Goal: Information Seeking & Learning: Learn about a topic

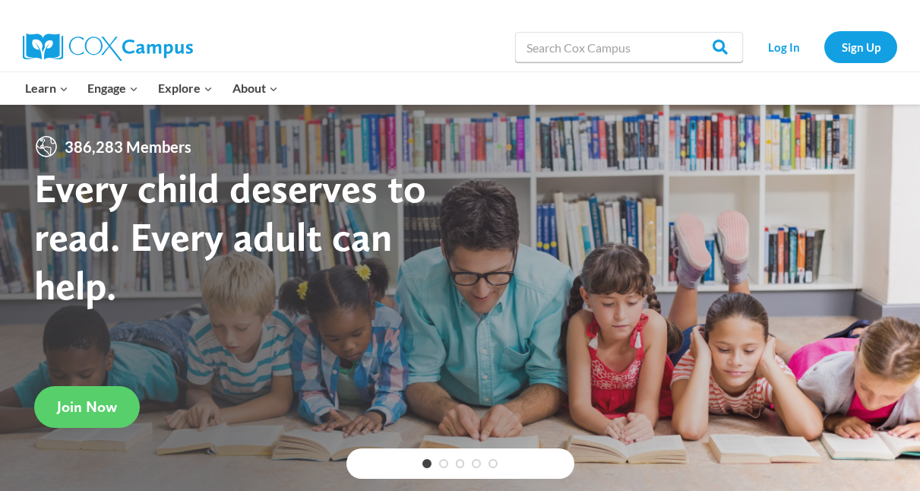
click at [795, 46] on link "Log In" at bounding box center [783, 46] width 66 height 31
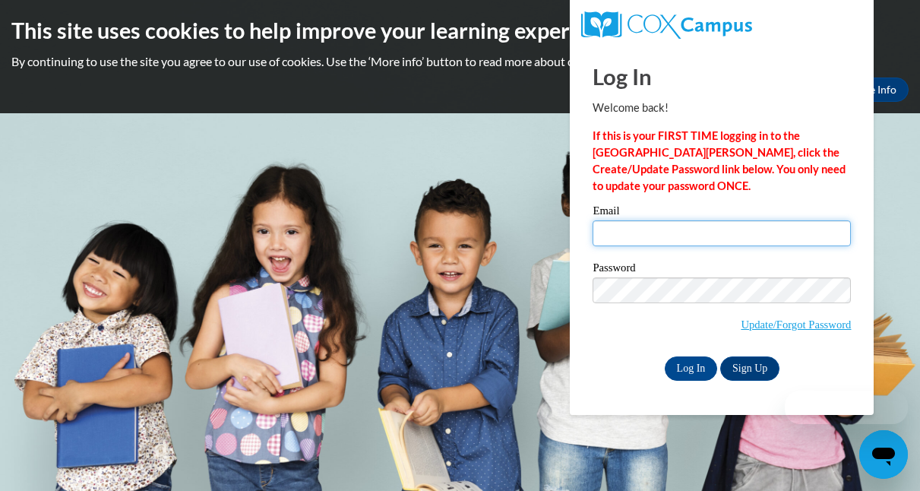
type input "sawyerlinbraun@gmail.com"
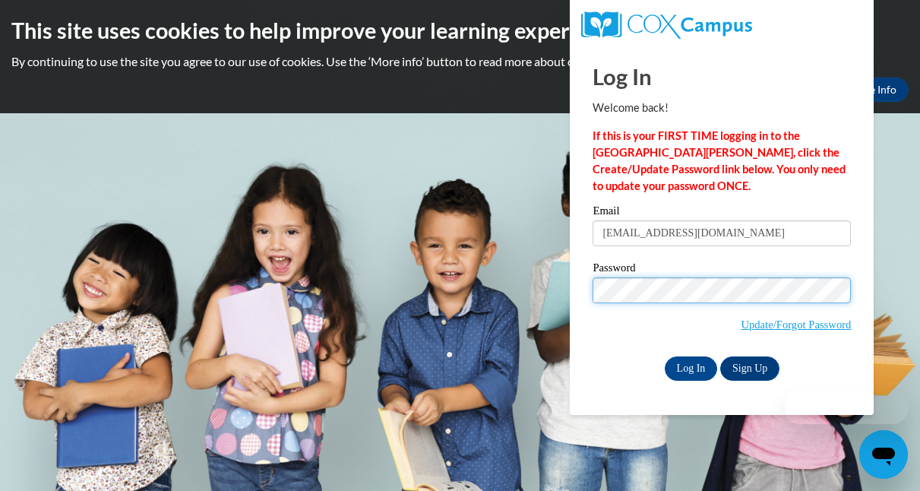
click at [689, 365] on input "Log In" at bounding box center [690, 368] width 53 height 24
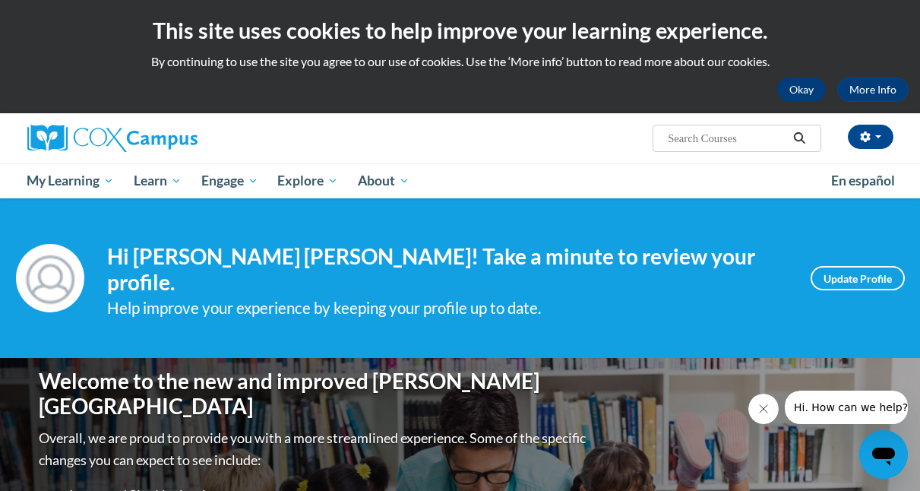
click at [794, 83] on button "Okay" at bounding box center [801, 89] width 49 height 24
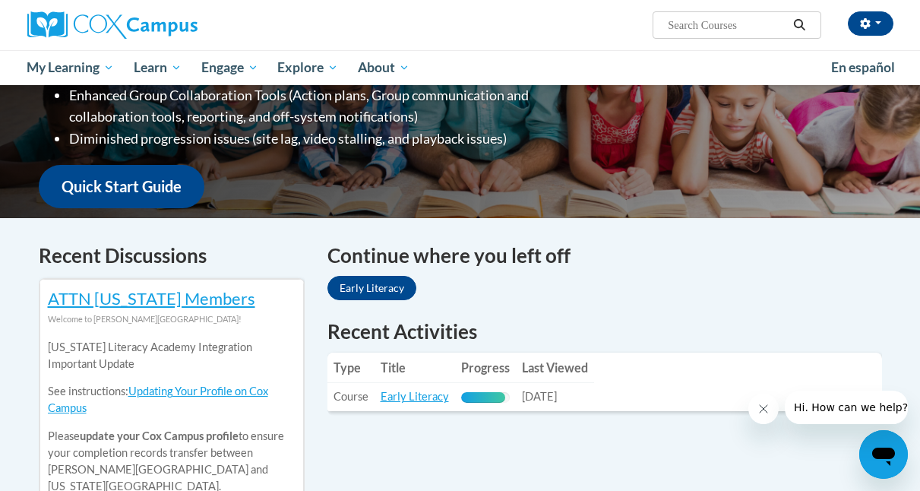
scroll to position [353, 0]
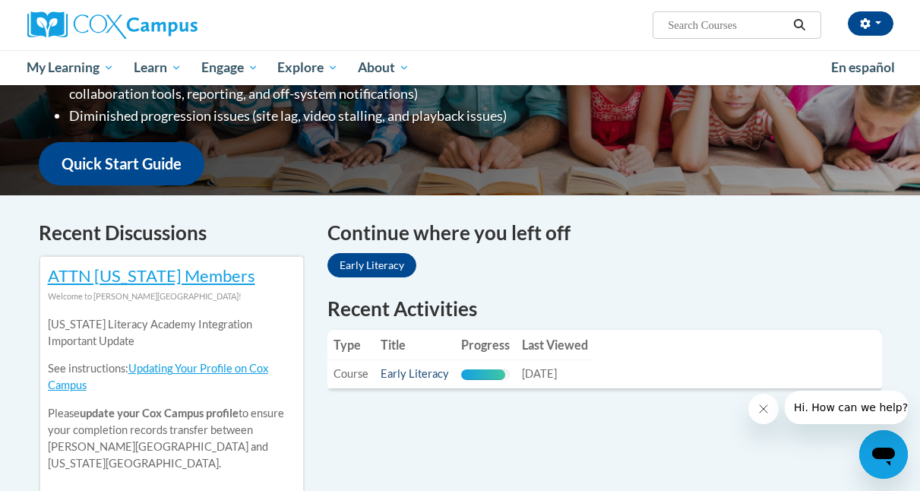
click at [392, 367] on link "Early Literacy" at bounding box center [414, 373] width 68 height 13
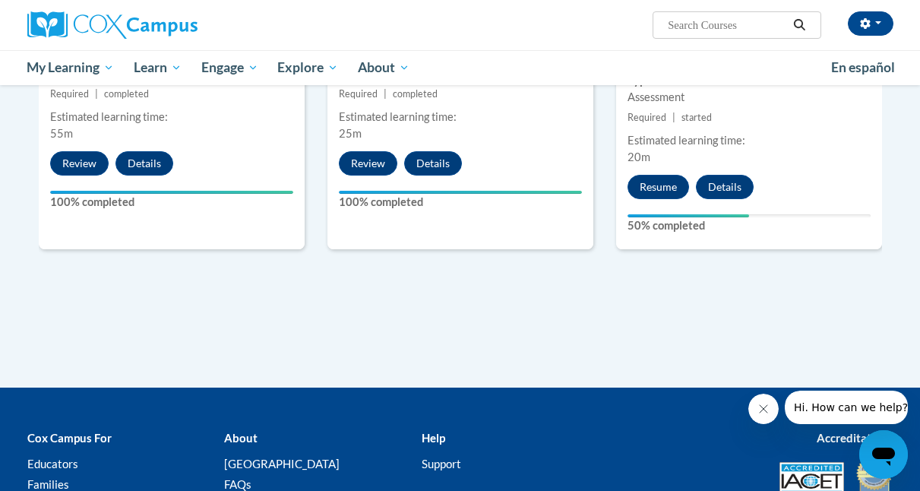
scroll to position [892, 0]
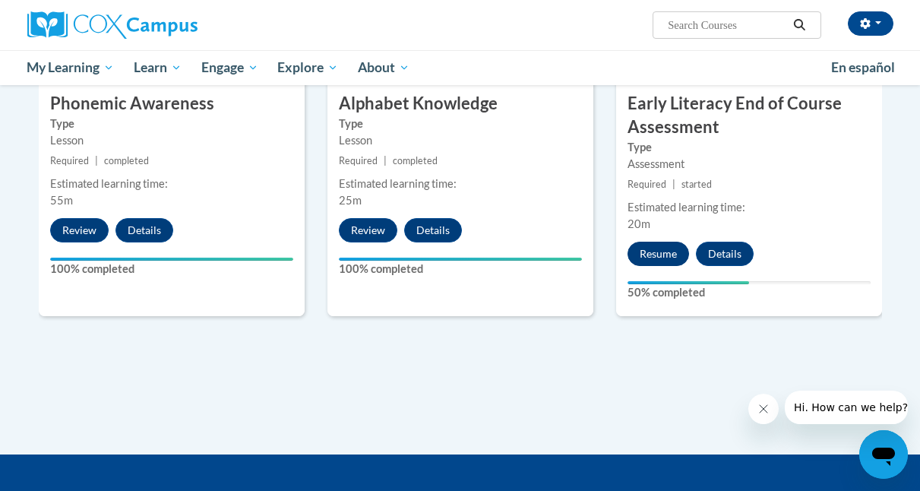
click at [654, 259] on button "Resume" at bounding box center [658, 253] width 62 height 24
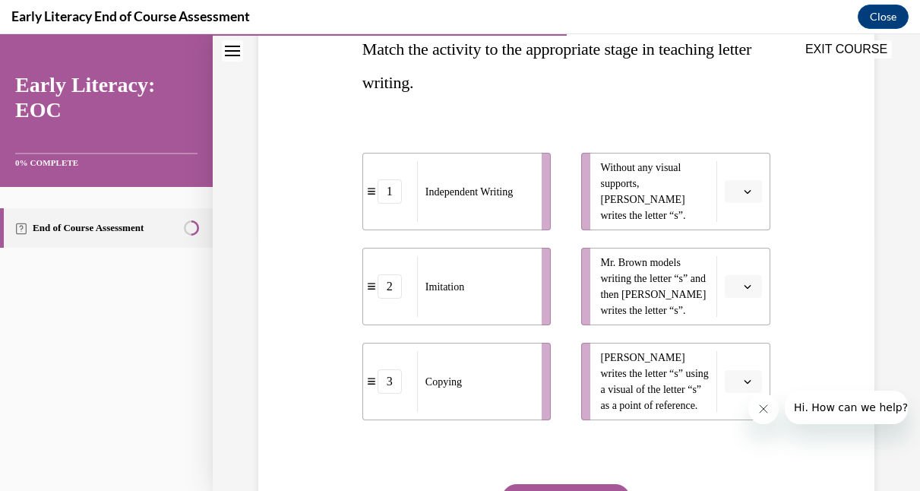
scroll to position [255, 0]
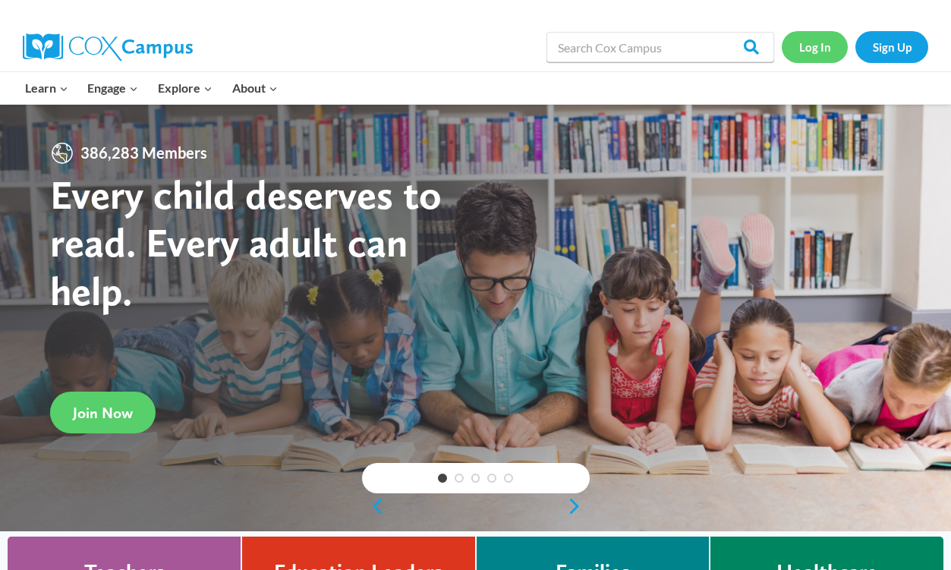
click at [813, 47] on link "Log In" at bounding box center [815, 46] width 66 height 31
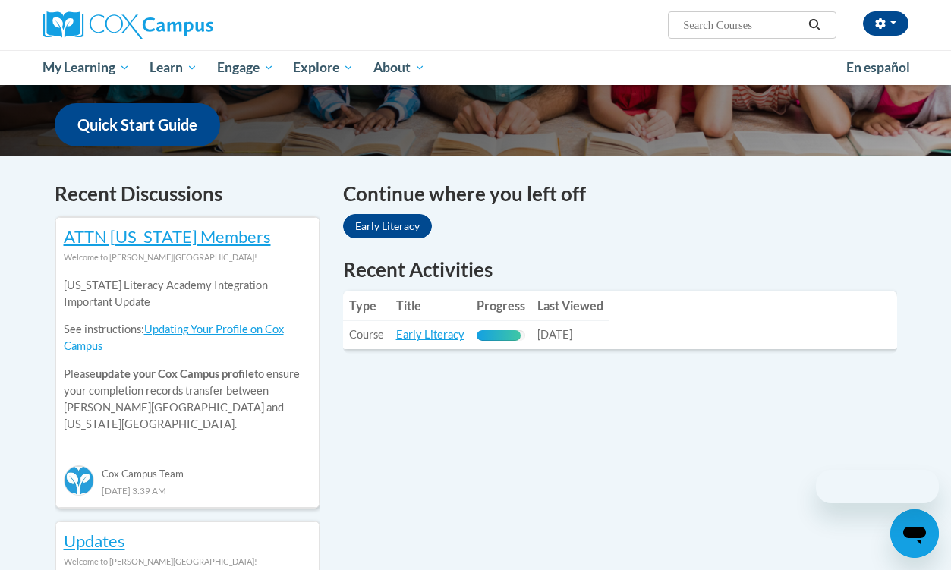
scroll to position [402, 0]
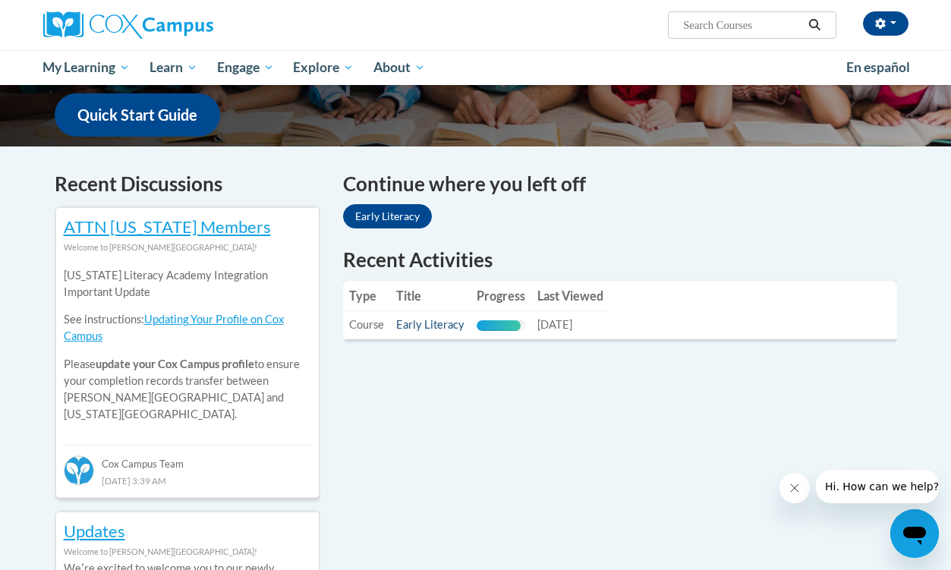
click at [436, 318] on link "Early Literacy" at bounding box center [430, 324] width 68 height 13
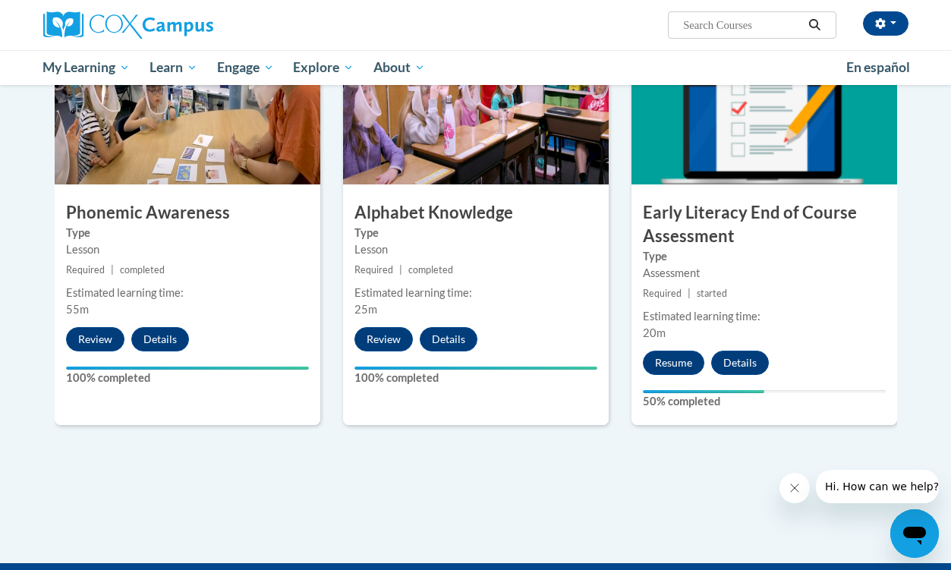
scroll to position [771, 0]
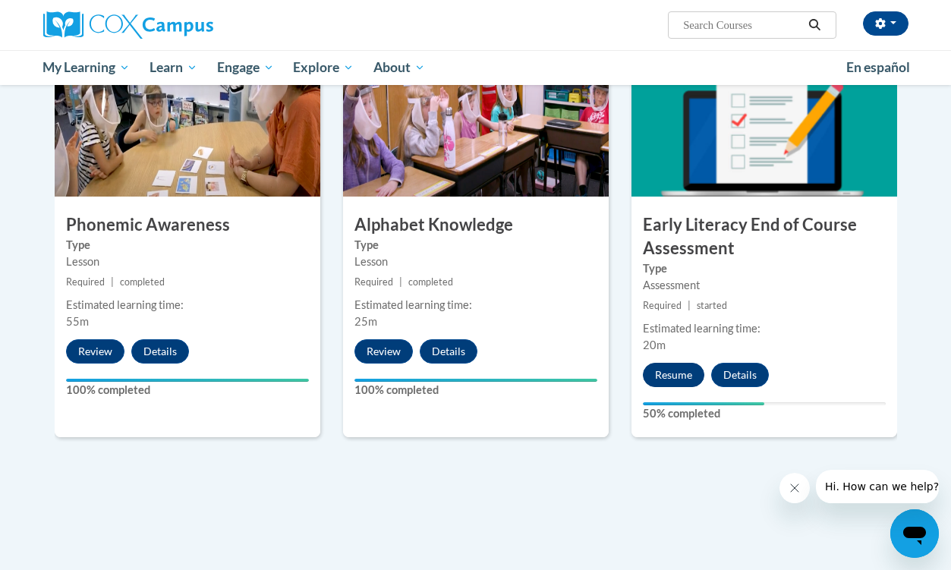
click at [678, 372] on button "Resume" at bounding box center [674, 375] width 62 height 24
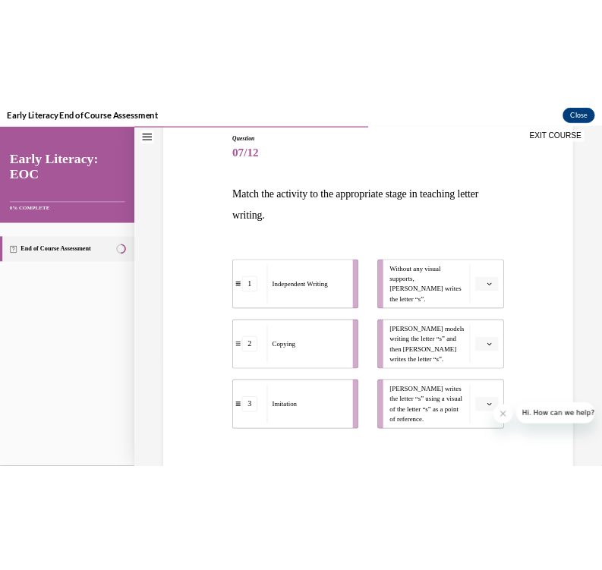
scroll to position [166, 0]
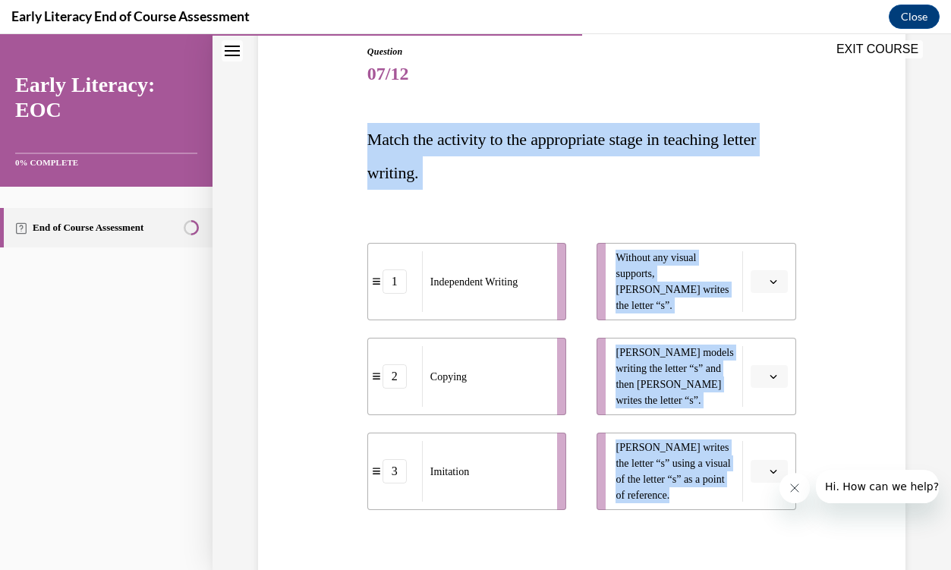
drag, startPoint x: 364, startPoint y: 136, endPoint x: 699, endPoint y: 527, distance: 514.8
click at [699, 527] on div "Question 07/12 Match the activity to the appropriate stage in teaching letter w…" at bounding box center [582, 360] width 437 height 677
copy div "Match the activity to the appropriate stage in teaching letter writing. 1 Indep…"
click at [320, 488] on div "Question 07/12 Match the activity to the appropriate stage in teaching letter w…" at bounding box center [581, 348] width 655 height 699
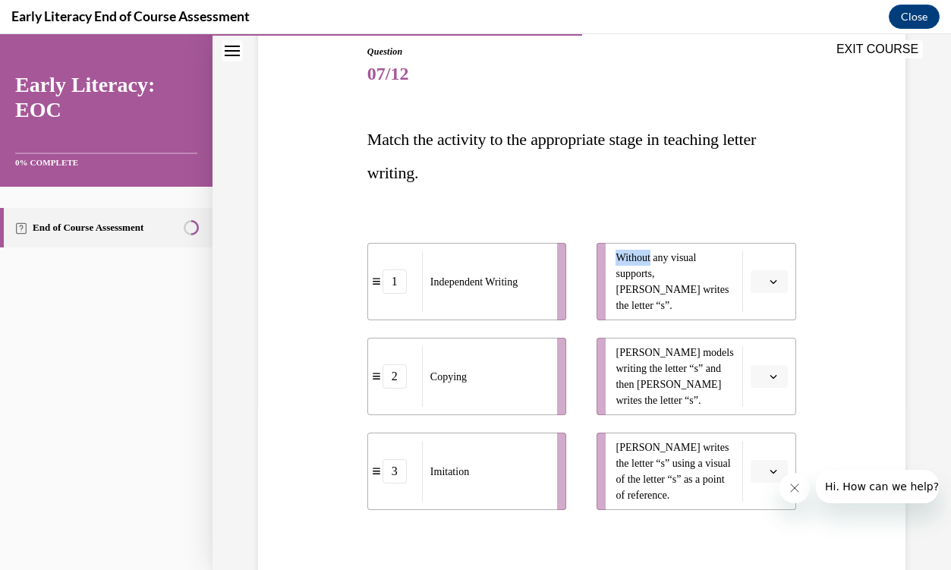
click at [320, 488] on div "Question 07/12 Match the activity to the appropriate stage in teaching letter w…" at bounding box center [581, 348] width 655 height 699
click at [866, 345] on div "Question 07/12 Match the activity to the appropriate stage in teaching letter w…" at bounding box center [581, 348] width 655 height 699
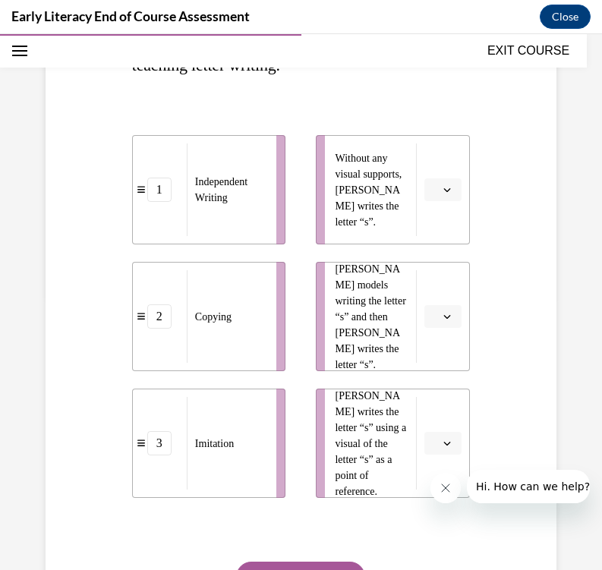
scroll to position [276, 0]
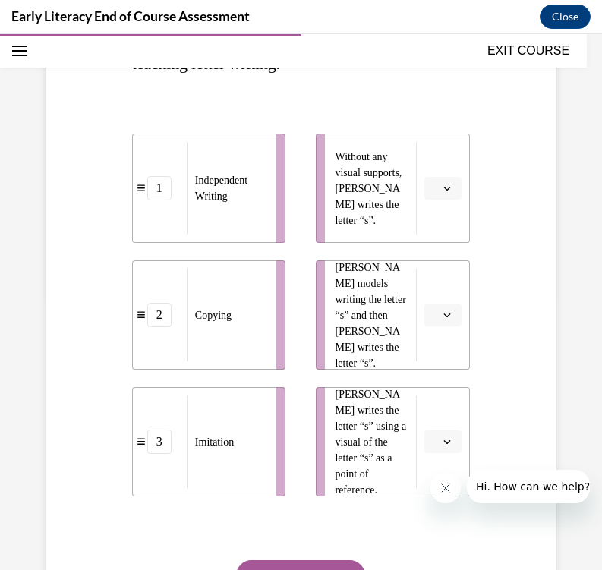
click at [435, 193] on span "Please select an option" at bounding box center [436, 188] width 5 height 15
click at [500, 230] on div "Question 07/12 Match the activity to the appropriate stage in teaching letter w…" at bounding box center [301, 287] width 519 height 795
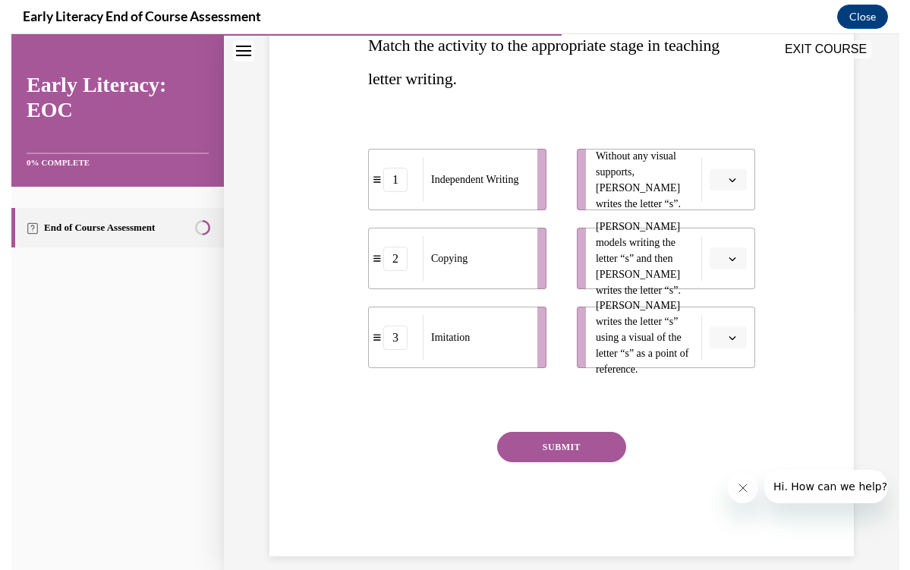
scroll to position [259, 0]
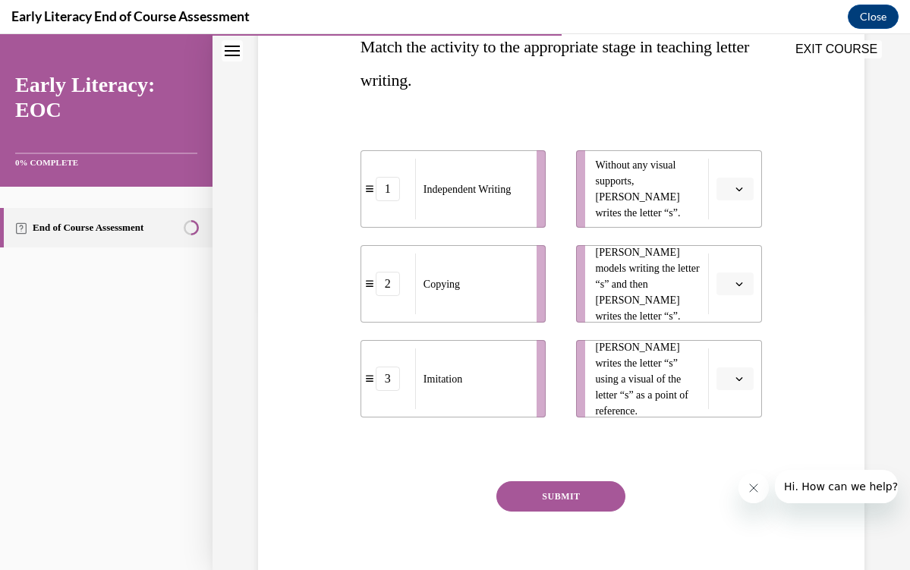
click at [732, 289] on button "button" at bounding box center [735, 284] width 37 height 23
click at [731, 371] on div "2" at bounding box center [734, 379] width 38 height 30
click at [742, 379] on icon "button" at bounding box center [740, 379] width 7 height 4
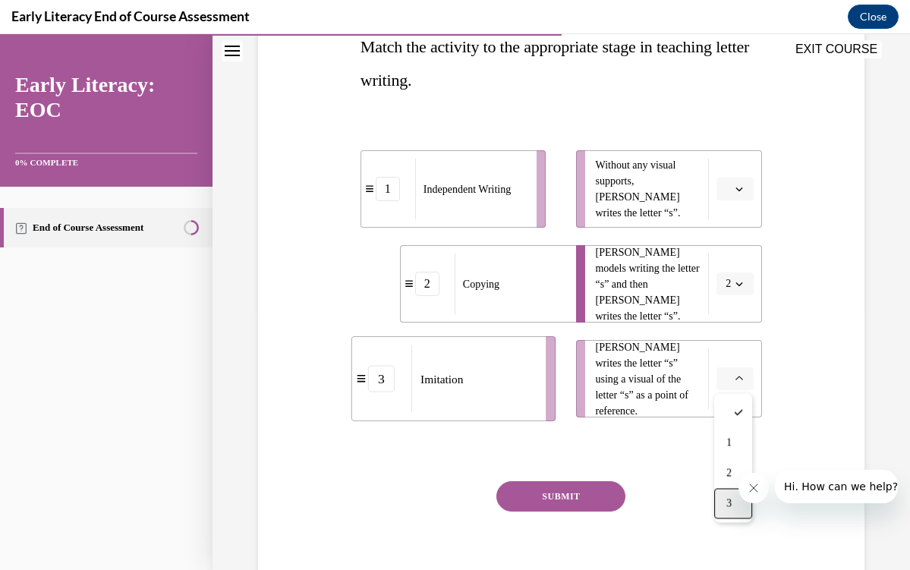
click at [728, 501] on span "3" at bounding box center [729, 504] width 5 height 12
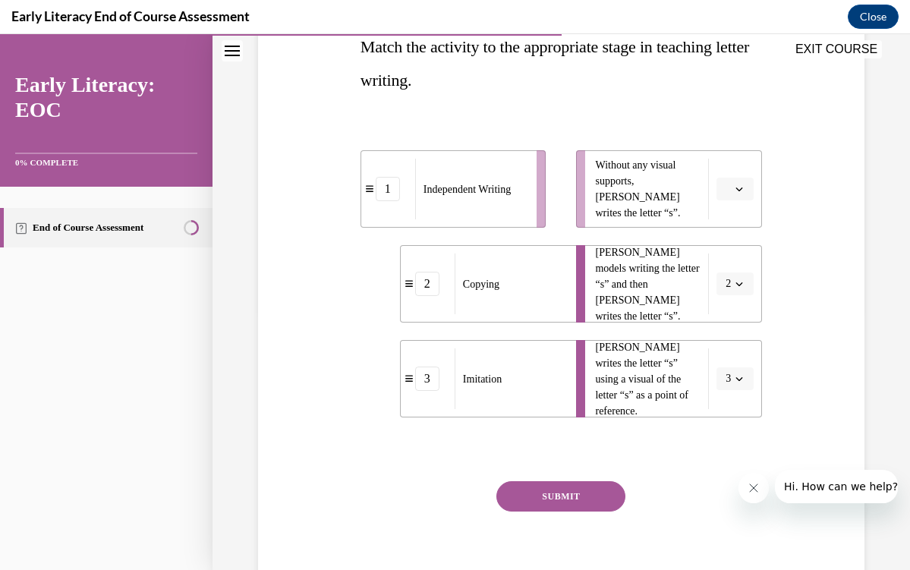
click at [742, 192] on icon "button" at bounding box center [740, 189] width 8 height 8
click at [738, 247] on div "1" at bounding box center [734, 253] width 38 height 30
click at [586, 484] on button "SUBMIT" at bounding box center [561, 496] width 129 height 30
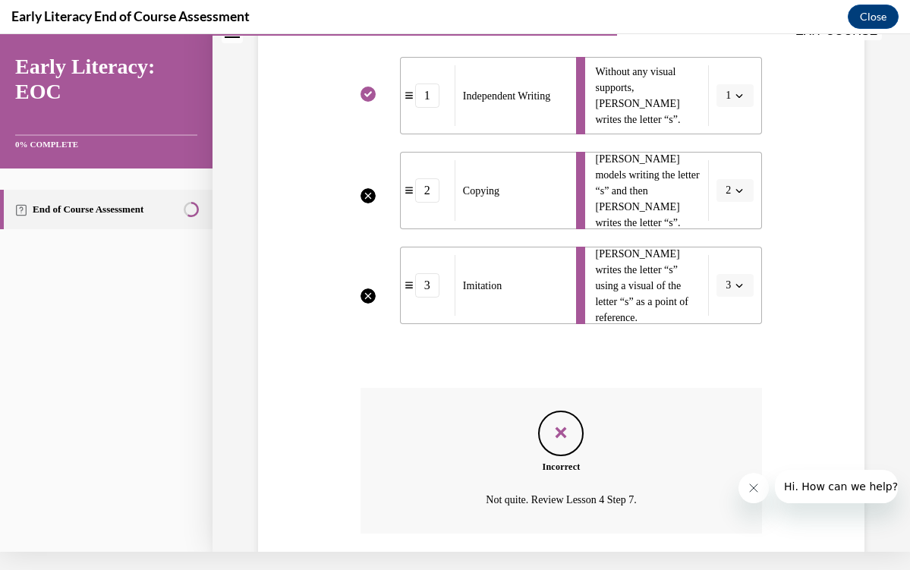
scroll to position [329, 0]
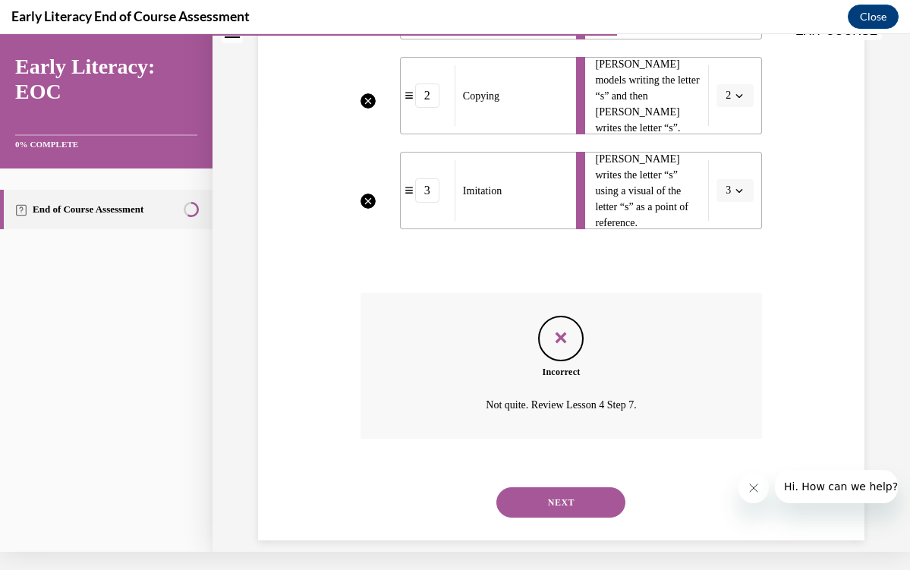
click at [568, 487] on button "NEXT" at bounding box center [561, 502] width 129 height 30
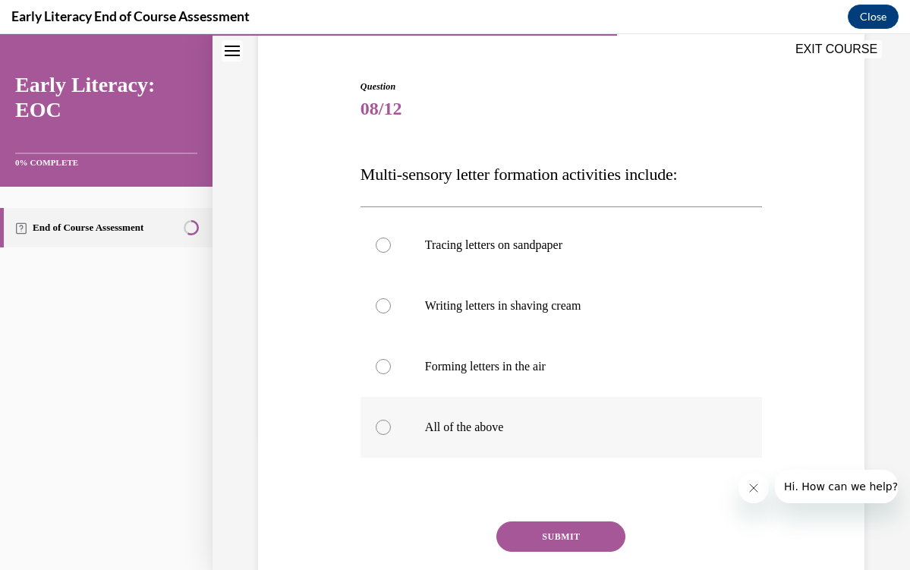
scroll to position [126, 0]
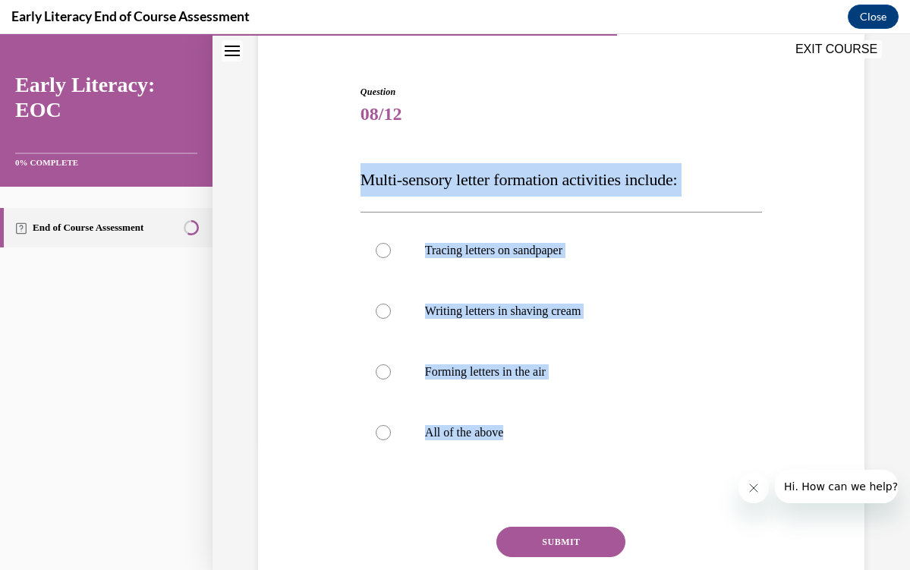
drag, startPoint x: 349, startPoint y: 182, endPoint x: 563, endPoint y: 481, distance: 367.5
click at [563, 482] on div "Question 08/12 Multi-sensory letter formation activities include: Tracing lette…" at bounding box center [561, 345] width 614 height 612
copy div "Multi-sensory letter formation activities include: Tracing letters on sandpaper…"
click at [418, 522] on div "Question 08/12 Multi-sensory letter formation activities include: Tracing lette…" at bounding box center [562, 368] width 402 height 566
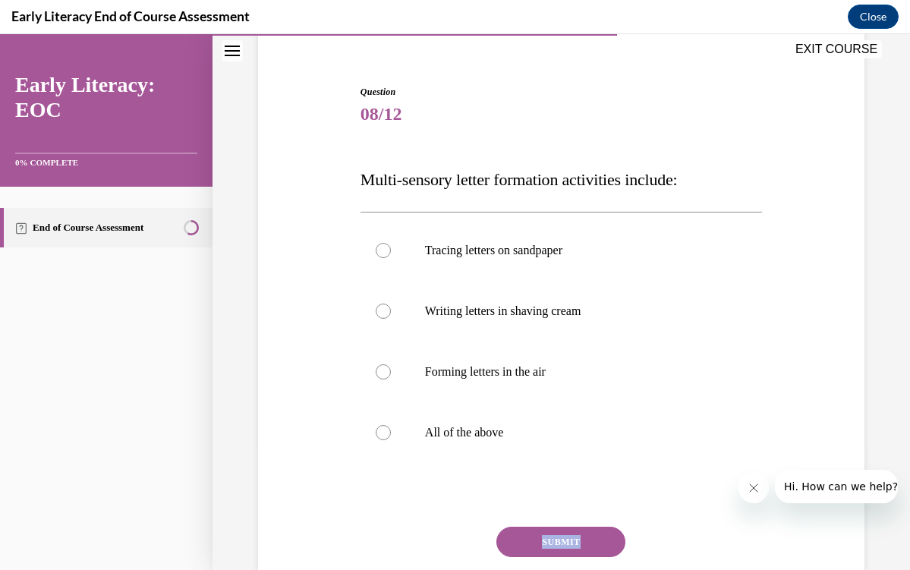
click at [418, 522] on div "Question 08/12 Multi-sensory letter formation activities include: Tracing lette…" at bounding box center [562, 368] width 402 height 566
click at [904, 374] on div "Question 08/12 Multi-sensory letter formation activities include: Tracing lette…" at bounding box center [562, 319] width 698 height 726
click at [440, 426] on p "All of the above" at bounding box center [574, 432] width 299 height 15
click at [547, 533] on button "SUBMIT" at bounding box center [561, 542] width 129 height 30
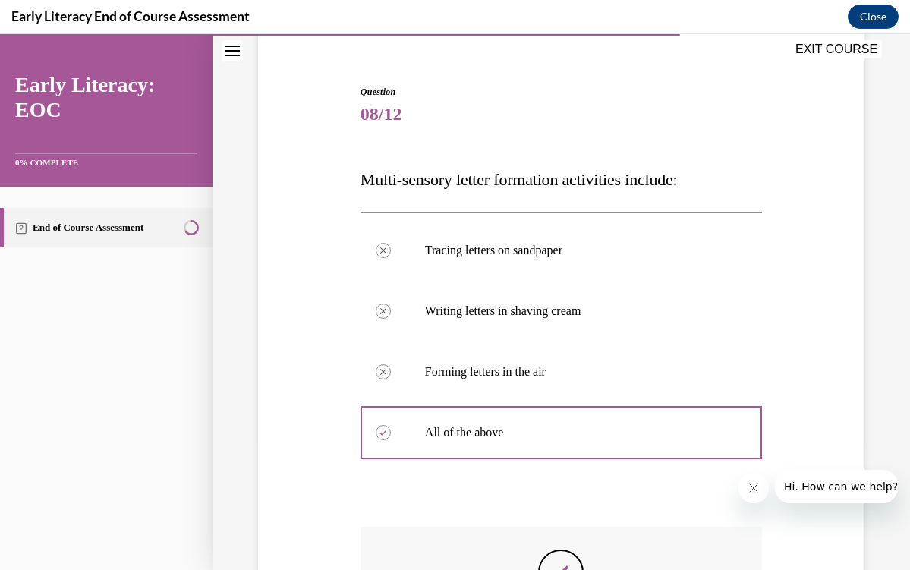
scroll to position [18, 0]
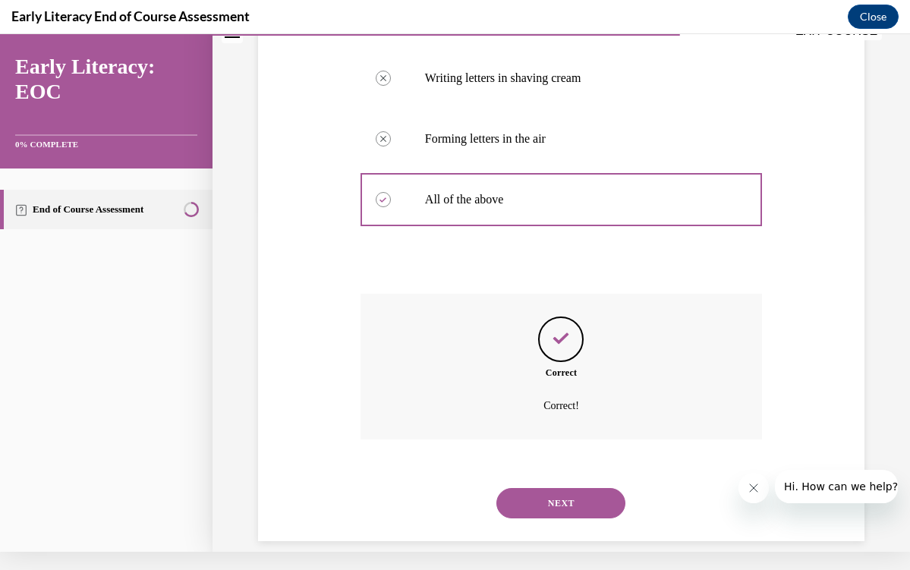
click at [553, 491] on button "NEXT" at bounding box center [561, 503] width 129 height 30
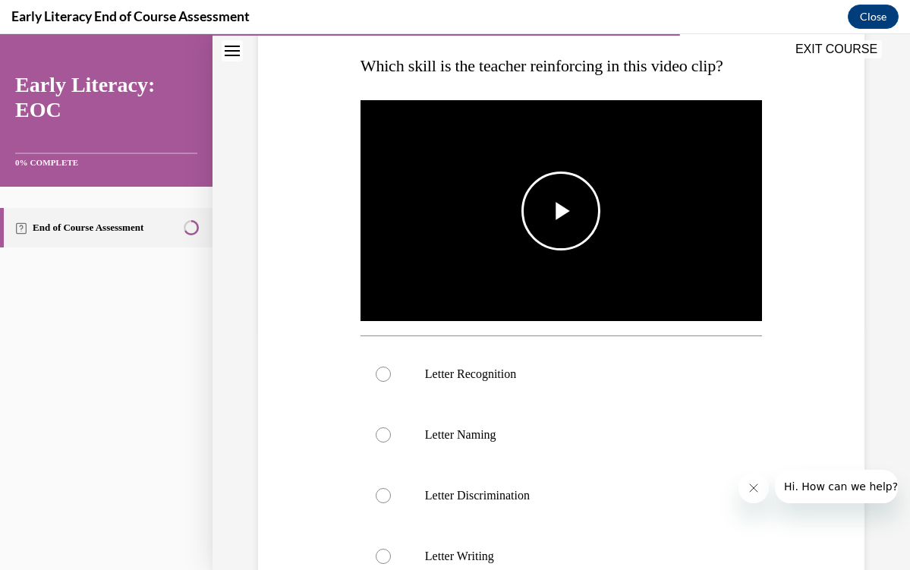
scroll to position [244, 0]
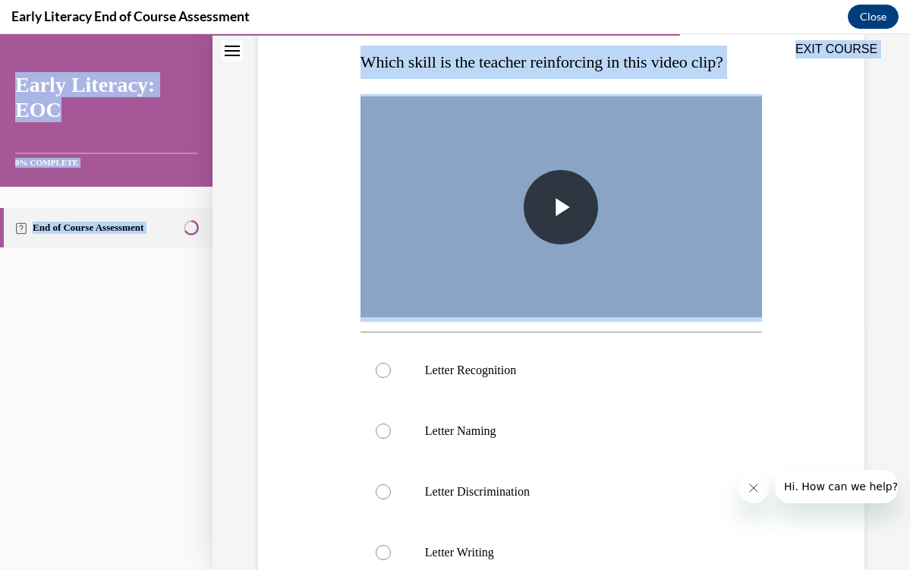
drag, startPoint x: 357, startPoint y: 54, endPoint x: 299, endPoint y: 281, distance: 234.3
click at [299, 281] on div "EXIT COURSE Early Literacy: EOC 0% COMPLETE End of Course Assessment Home Quest…" at bounding box center [455, 302] width 910 height 536
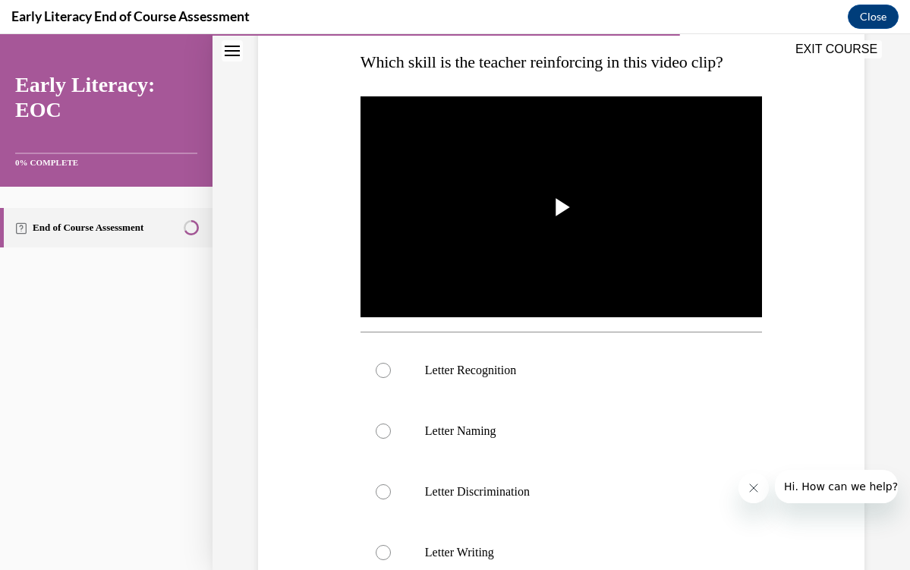
click at [299, 281] on div "Question 09/12 Which skill is the teacher reinforcing in this video clip? Video…" at bounding box center [561, 347] width 614 height 850
click at [561, 207] on span "Video player" at bounding box center [561, 207] width 0 height 0
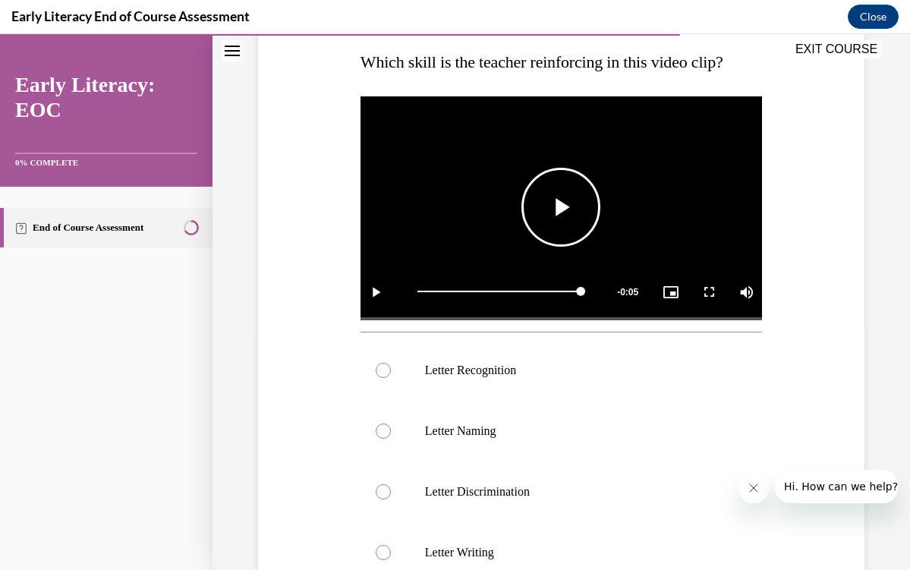
click at [561, 207] on span "Video player" at bounding box center [561, 207] width 0 height 0
click at [378, 292] on span "Video player" at bounding box center [376, 292] width 30 height 0
click at [424, 392] on div at bounding box center [562, 370] width 402 height 61
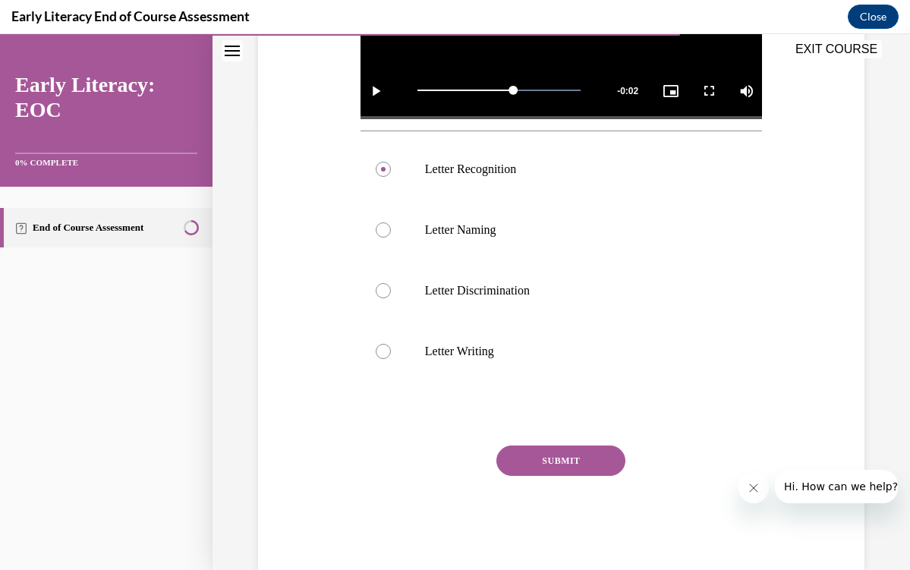
click at [532, 455] on button "SUBMIT" at bounding box center [561, 461] width 129 height 30
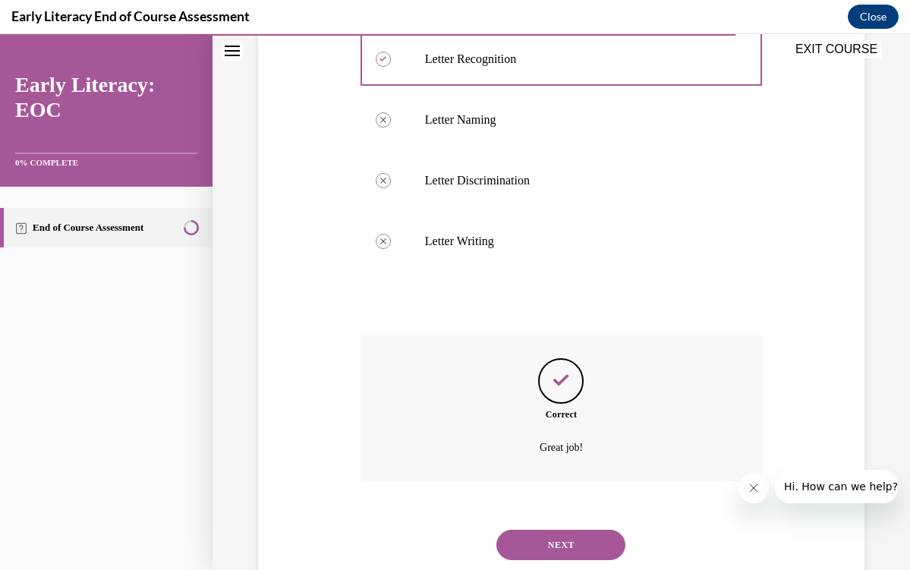
scroll to position [579, 0]
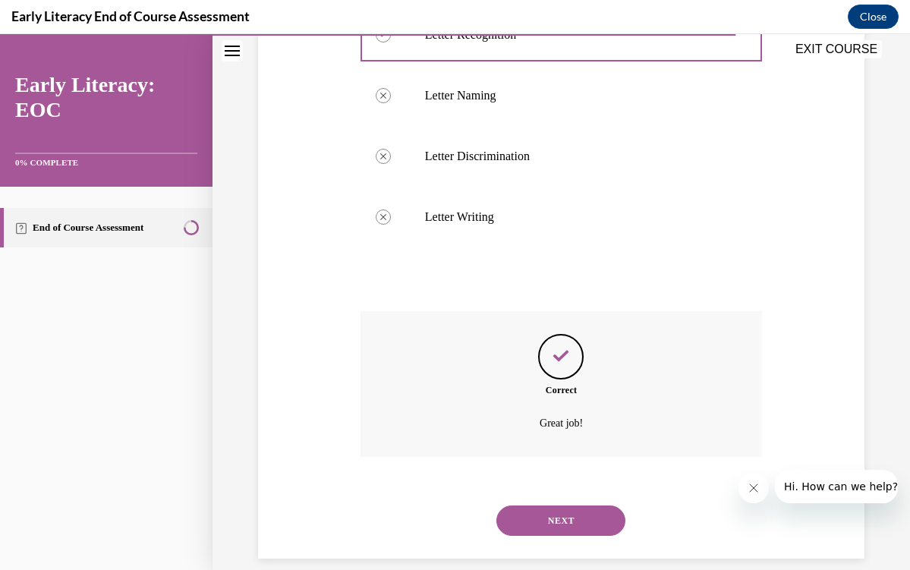
click at [544, 506] on button "NEXT" at bounding box center [561, 521] width 129 height 30
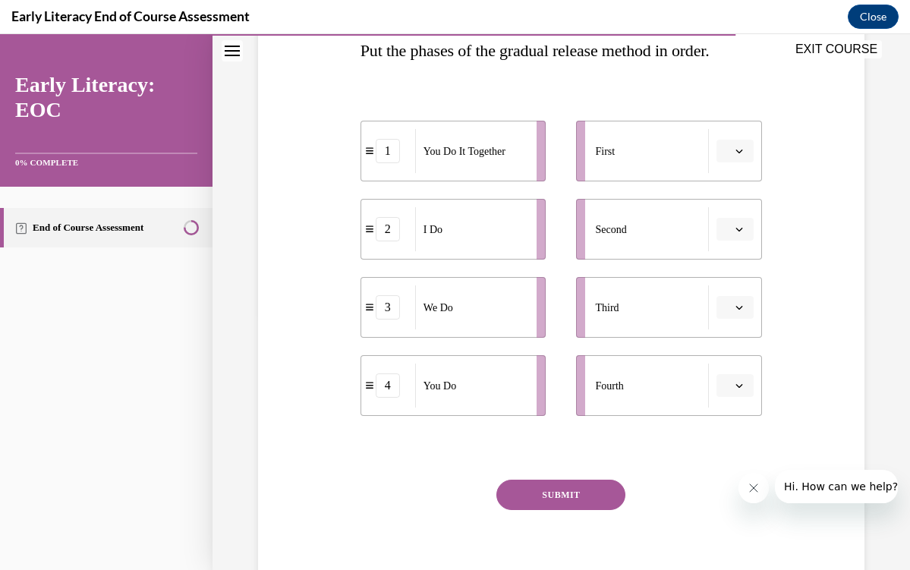
scroll to position [251, 0]
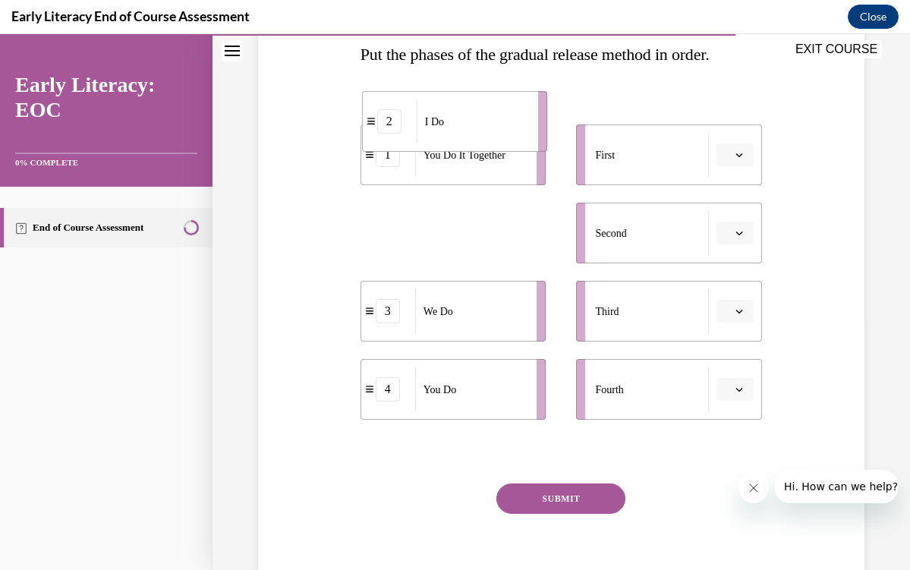
drag, startPoint x: 394, startPoint y: 243, endPoint x: 396, endPoint y: 132, distance: 110.9
click at [396, 132] on div "2" at bounding box center [389, 121] width 24 height 24
click at [730, 146] on button "button" at bounding box center [735, 155] width 37 height 23
click at [730, 147] on button "button" at bounding box center [735, 155] width 37 height 23
click at [730, 147] on span "Please select an option" at bounding box center [728, 154] width 5 height 15
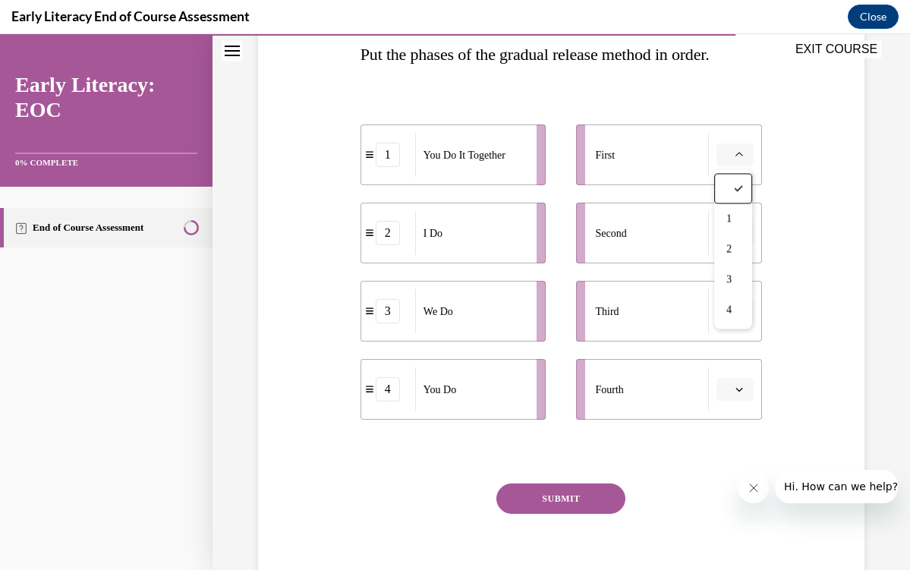
click at [730, 147] on span "Please select an option" at bounding box center [728, 154] width 5 height 15
click at [396, 237] on div "2" at bounding box center [388, 233] width 24 height 24
drag, startPoint x: 376, startPoint y: 158, endPoint x: 377, endPoint y: 279, distance: 121.5
click at [377, 279] on div "1" at bounding box center [389, 277] width 24 height 24
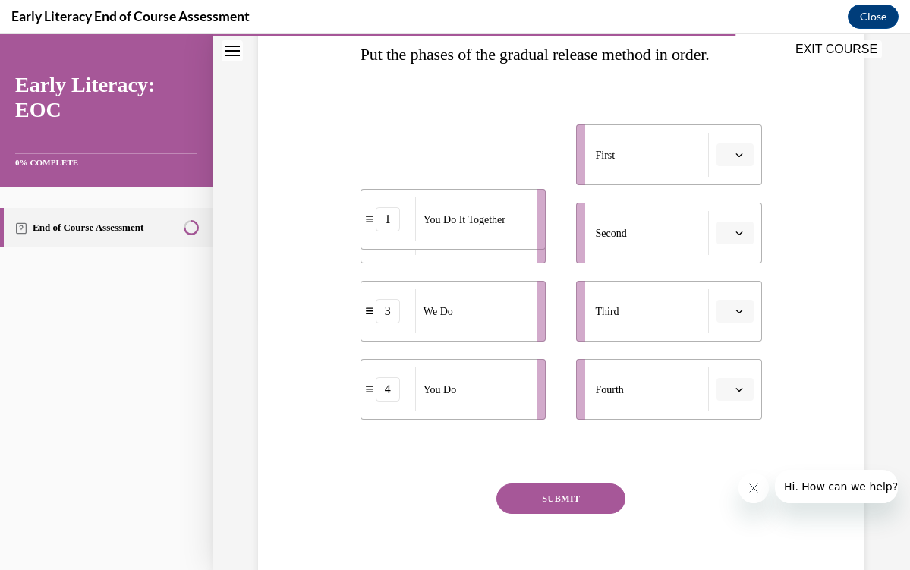
drag, startPoint x: 380, startPoint y: 180, endPoint x: 377, endPoint y: 271, distance: 91.2
click at [377, 250] on li "1 You Do It Together" at bounding box center [454, 219] width 186 height 61
drag, startPoint x: 383, startPoint y: 248, endPoint x: 382, endPoint y: 157, distance: 91.1
click at [382, 157] on li "2 I Do" at bounding box center [454, 142] width 186 height 61
drag, startPoint x: 664, startPoint y: 153, endPoint x: 664, endPoint y: 245, distance: 91.9
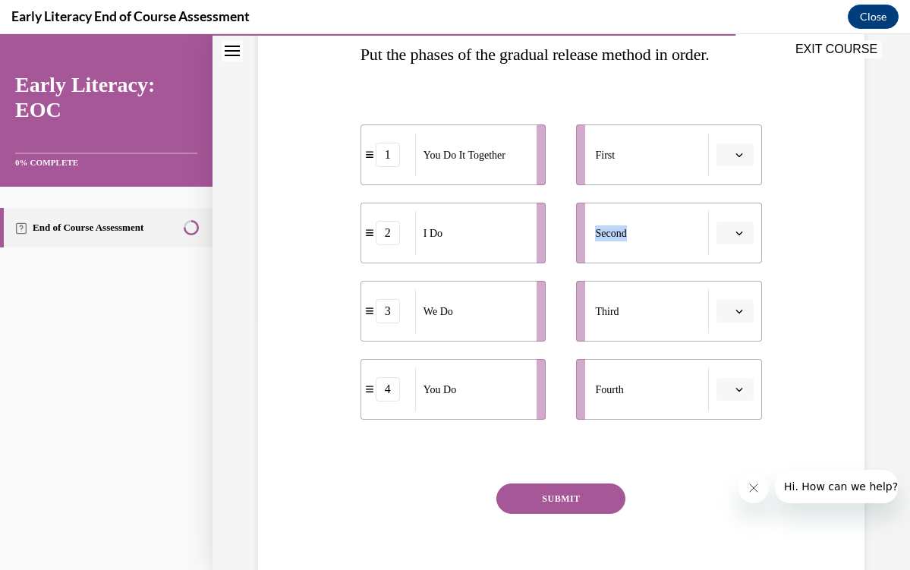
click at [667, 245] on ul "First Second Third Fourth" at bounding box center [661, 272] width 201 height 295
click at [740, 148] on button "button" at bounding box center [735, 155] width 37 height 23
click at [734, 241] on div "2" at bounding box center [734, 250] width 38 height 30
click at [741, 313] on icon "button" at bounding box center [740, 312] width 8 height 8
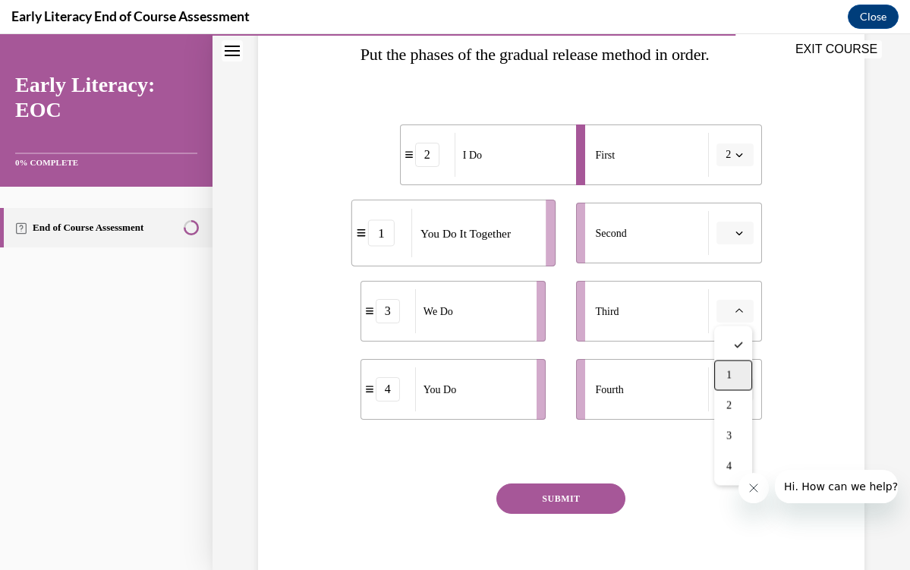
click at [732, 371] on span "1" at bounding box center [729, 376] width 5 height 12
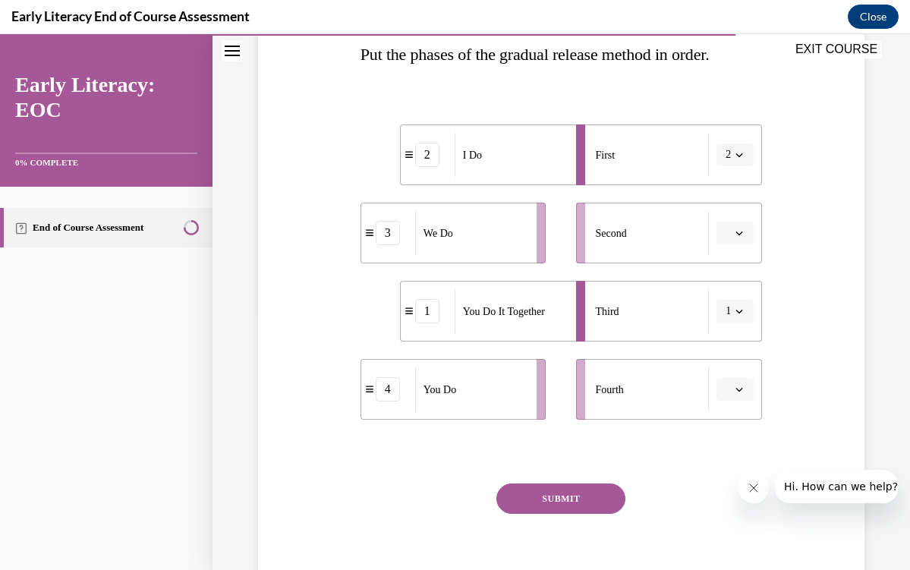
click at [743, 317] on button "1" at bounding box center [735, 311] width 37 height 23
click at [732, 234] on button "button" at bounding box center [735, 233] width 37 height 23
click at [725, 391] on div "4" at bounding box center [734, 389] width 38 height 30
click at [729, 387] on span "Please select an option" at bounding box center [728, 389] width 5 height 15
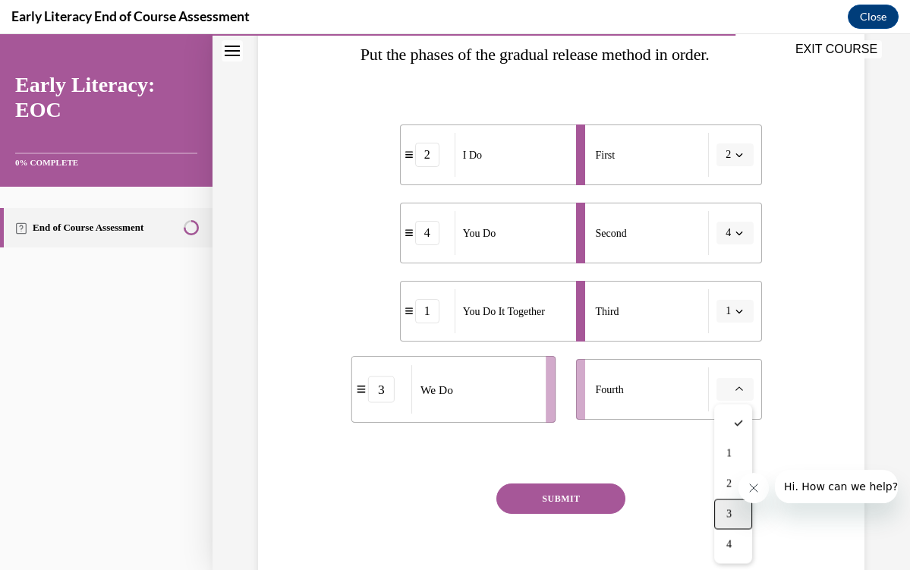
click at [725, 510] on div "3" at bounding box center [734, 515] width 38 height 30
click at [732, 314] on button "1" at bounding box center [735, 311] width 37 height 23
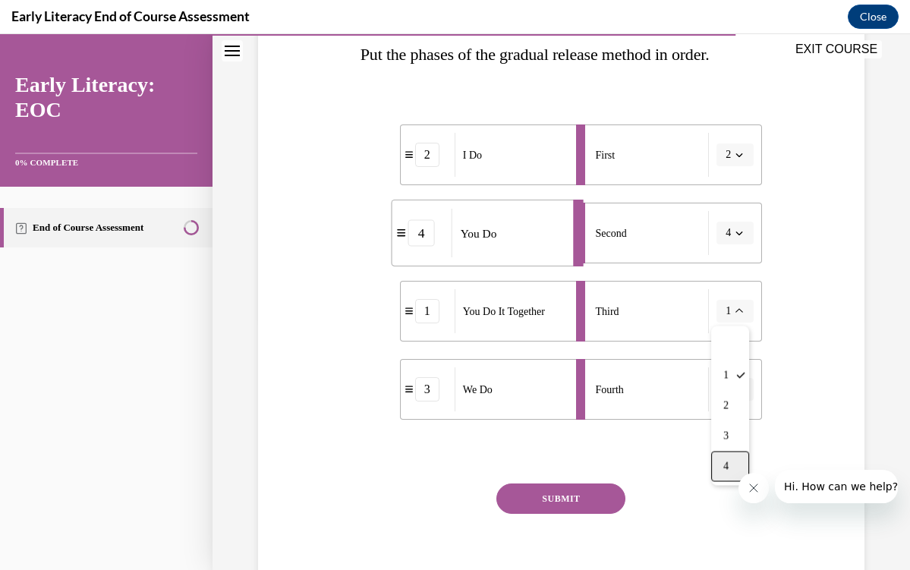
click at [728, 461] on span "4" at bounding box center [726, 467] width 5 height 12
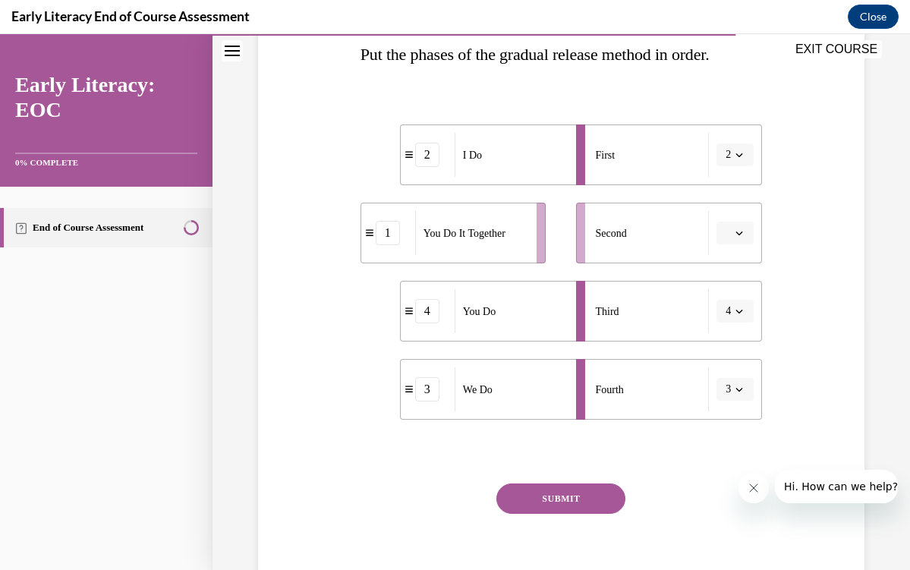
click at [740, 230] on icon "button" at bounding box center [740, 233] width 8 height 8
click at [733, 366] on div "3" at bounding box center [734, 358] width 38 height 30
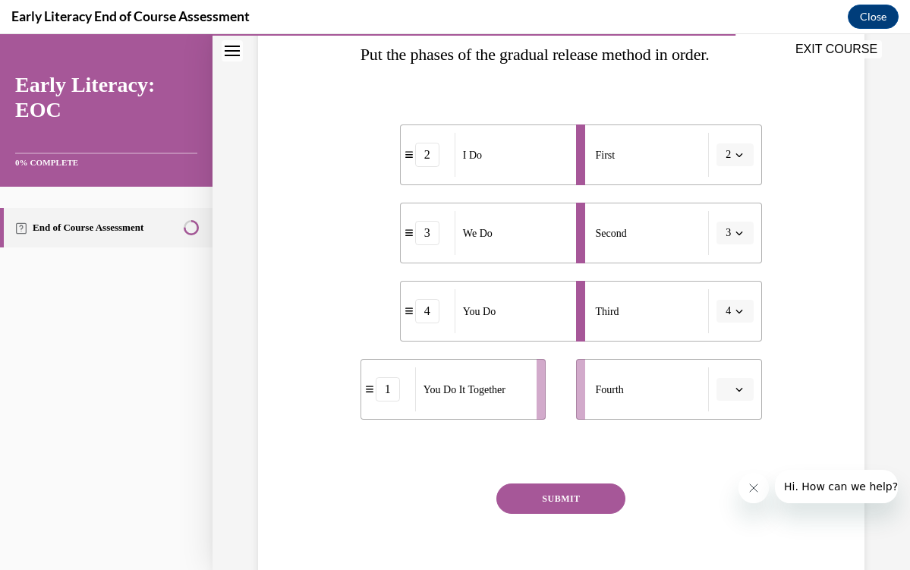
click at [730, 233] on span "3" at bounding box center [728, 233] width 5 height 15
click at [730, 232] on span "3" at bounding box center [728, 233] width 5 height 15
click at [729, 146] on button "2" at bounding box center [735, 155] width 37 height 23
click at [729, 221] on span "1" at bounding box center [726, 219] width 5 height 12
click at [734, 156] on span "button" at bounding box center [739, 155] width 11 height 11
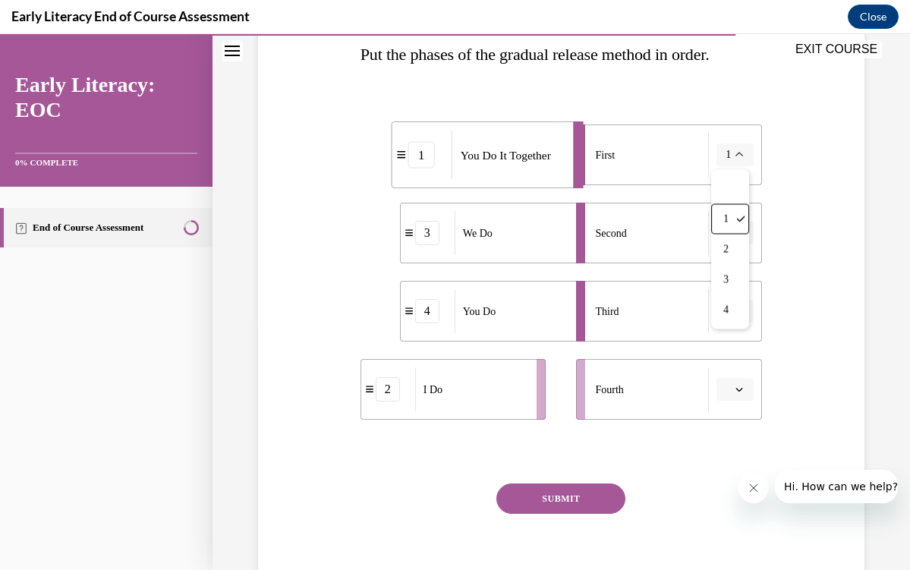
click at [781, 282] on div "Question 10/12 Put the phases of the gradual release method in order. 1 You Do …" at bounding box center [561, 261] width 614 height 694
click at [743, 216] on li "Second 3" at bounding box center [669, 233] width 186 height 61
click at [743, 233] on icon "button" at bounding box center [740, 233] width 8 height 8
click at [721, 267] on div at bounding box center [731, 267] width 38 height 30
click at [723, 319] on button "4" at bounding box center [735, 311] width 37 height 23
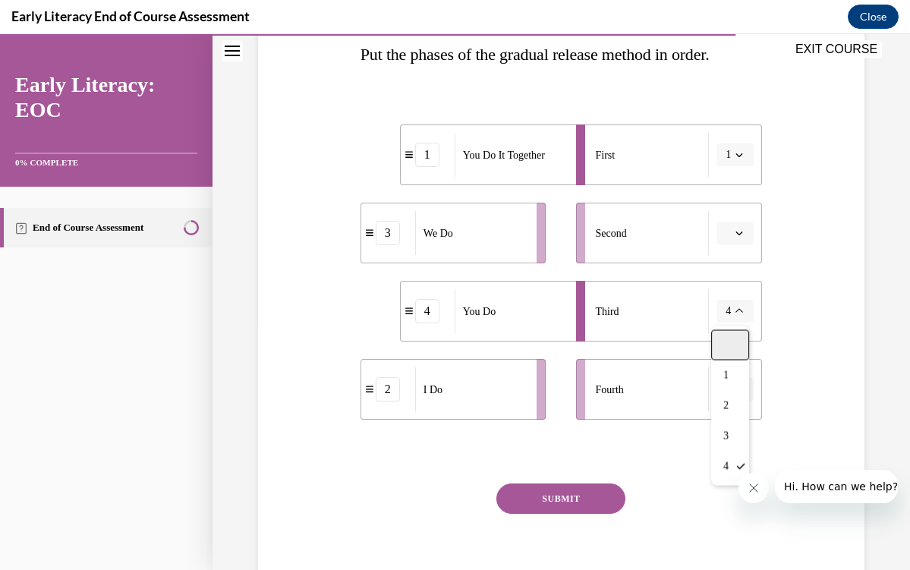
click at [730, 344] on div at bounding box center [731, 345] width 38 height 30
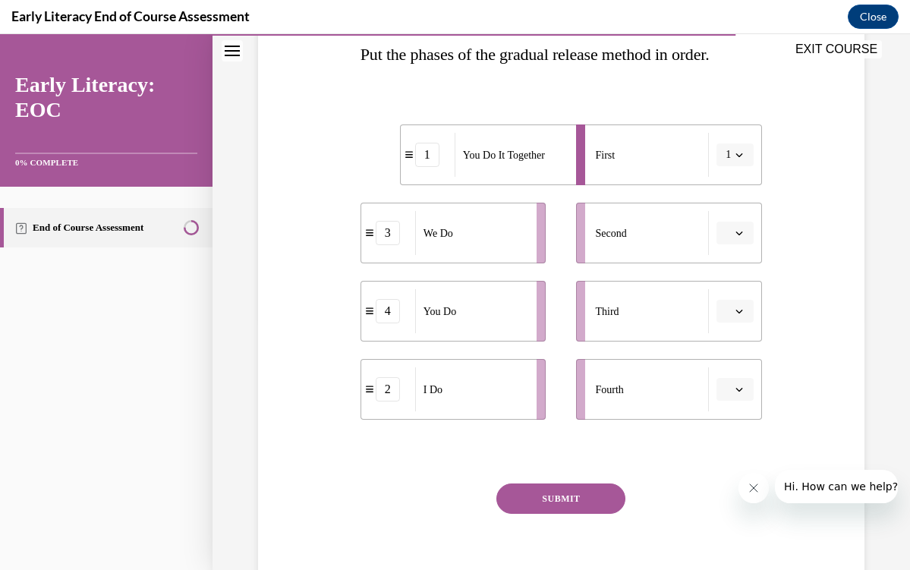
click at [733, 140] on li "First 1" at bounding box center [669, 155] width 186 height 61
click at [733, 165] on button "1" at bounding box center [735, 155] width 37 height 23
click at [733, 160] on button "1" at bounding box center [735, 155] width 37 height 23
click at [733, 159] on button "1" at bounding box center [735, 155] width 37 height 23
click at [733, 192] on div at bounding box center [731, 189] width 38 height 30
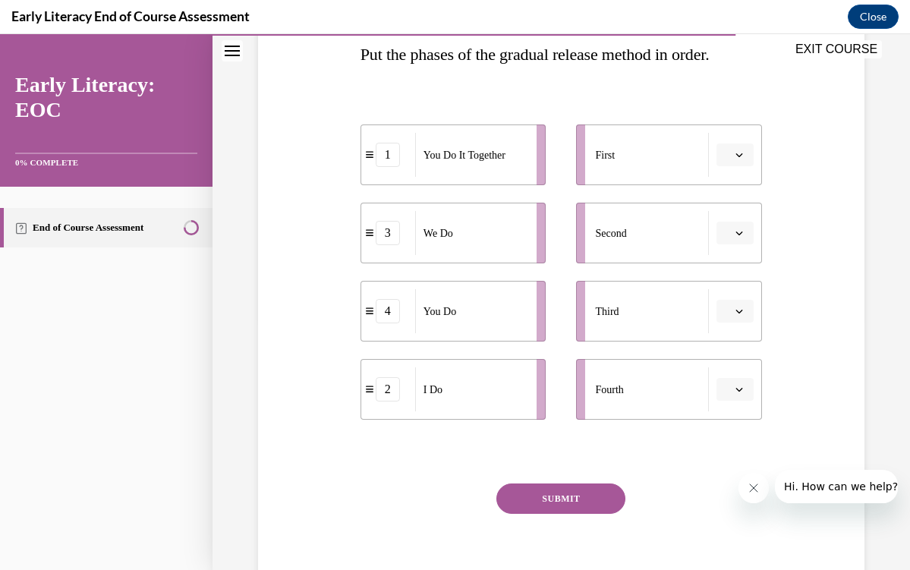
click at [742, 391] on icon "button" at bounding box center [740, 390] width 8 height 8
click at [727, 482] on div "2" at bounding box center [734, 484] width 38 height 30
click at [746, 390] on button "2" at bounding box center [735, 389] width 37 height 23
click at [732, 436] on div at bounding box center [731, 424] width 38 height 30
click at [732, 156] on button "button" at bounding box center [735, 155] width 37 height 23
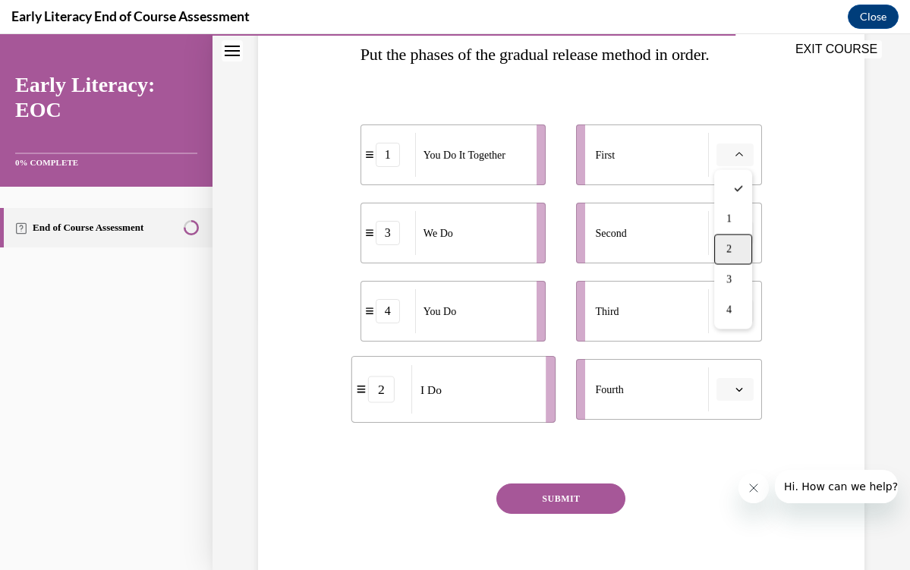
click at [732, 250] on span "2" at bounding box center [729, 250] width 5 height 12
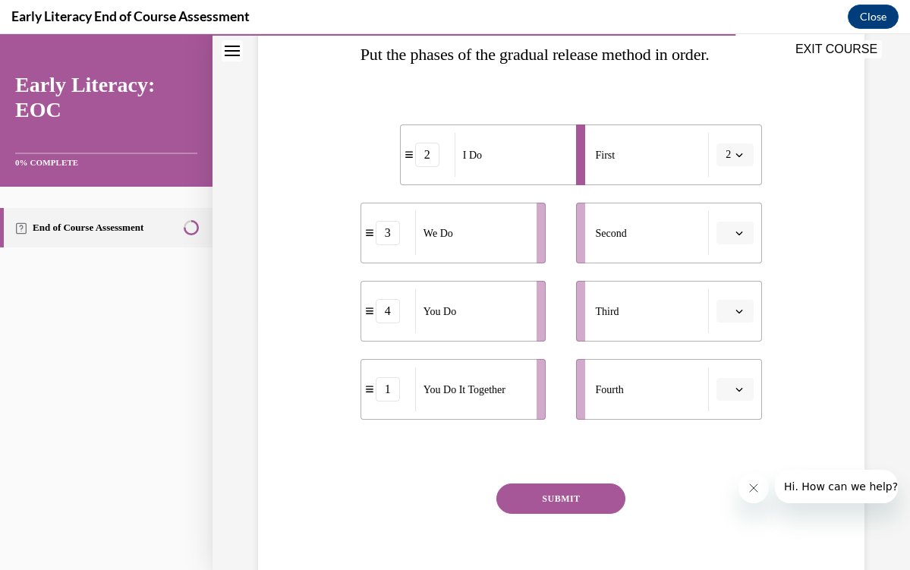
click at [734, 234] on button "button" at bounding box center [735, 233] width 37 height 23
click at [731, 357] on span "3" at bounding box center [729, 358] width 5 height 12
click at [734, 314] on button "button" at bounding box center [735, 311] width 37 height 23
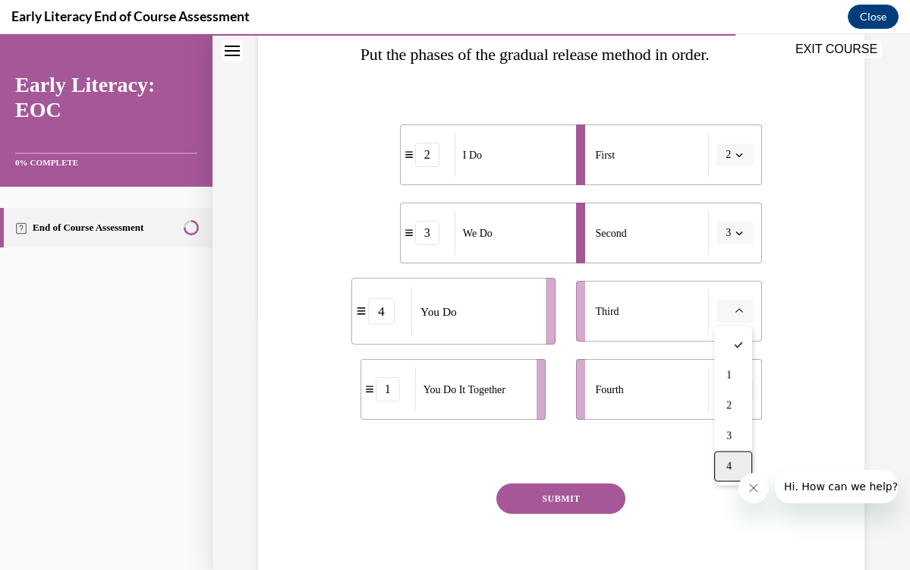
click at [726, 470] on div "4" at bounding box center [734, 467] width 38 height 30
click at [737, 390] on icon "button" at bounding box center [740, 390] width 8 height 8
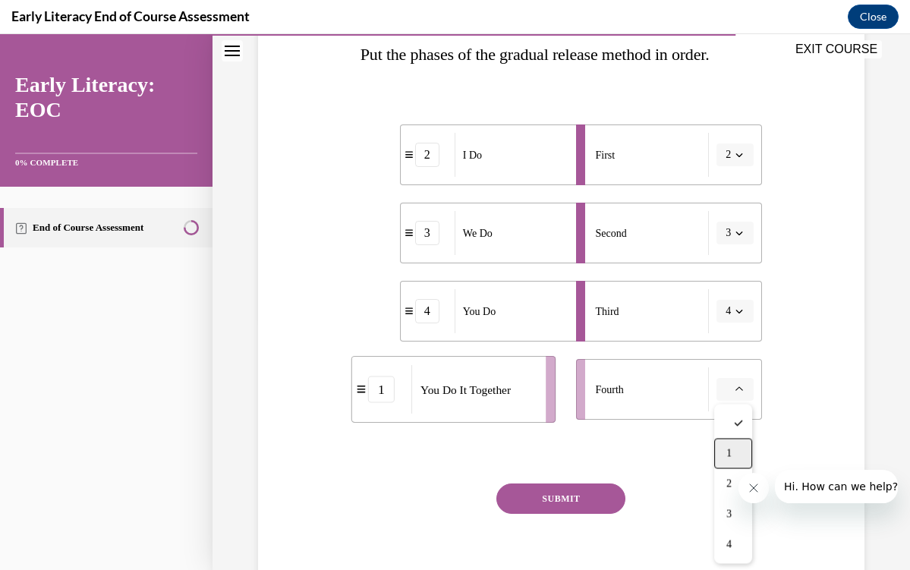
click at [737, 455] on div "1" at bounding box center [734, 454] width 38 height 30
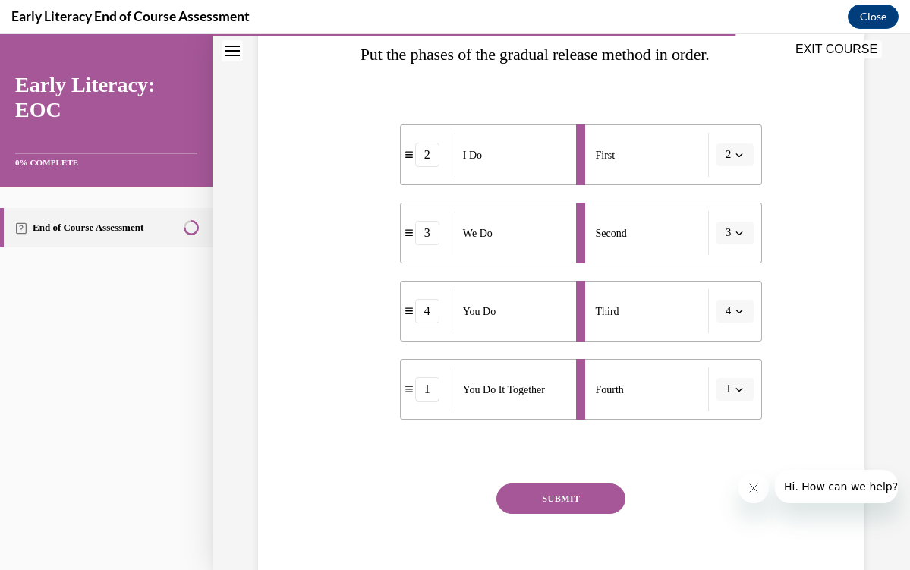
click at [572, 513] on button "SUBMIT" at bounding box center [561, 499] width 129 height 30
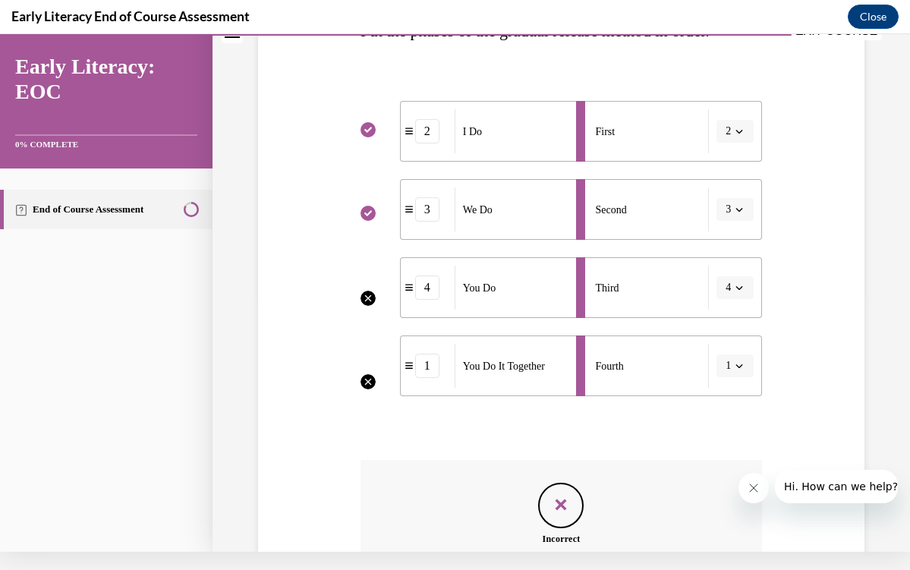
click at [572, 490] on div "Question 10/12 Put the phases of the gradual release method in order. 2 I Do 3 …" at bounding box center [562, 321] width 402 height 771
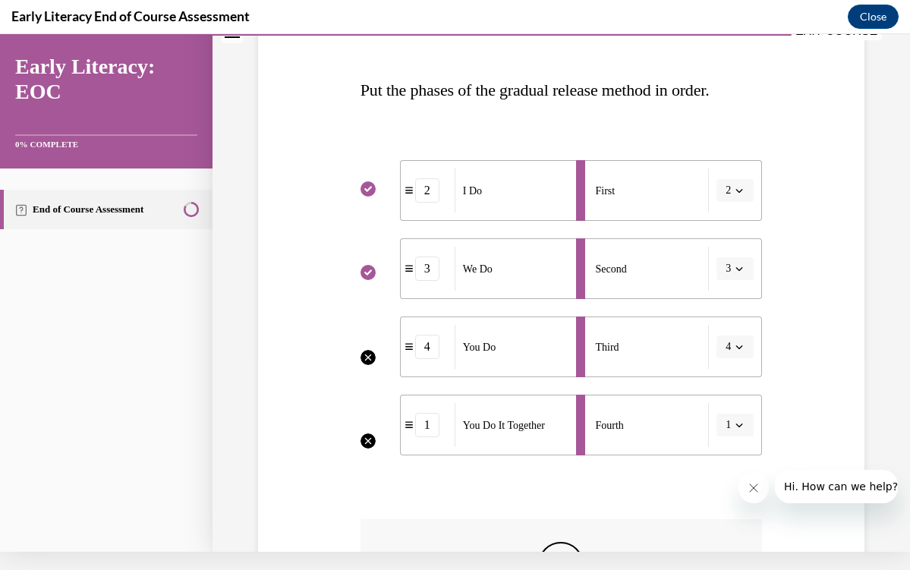
scroll to position [197, 0]
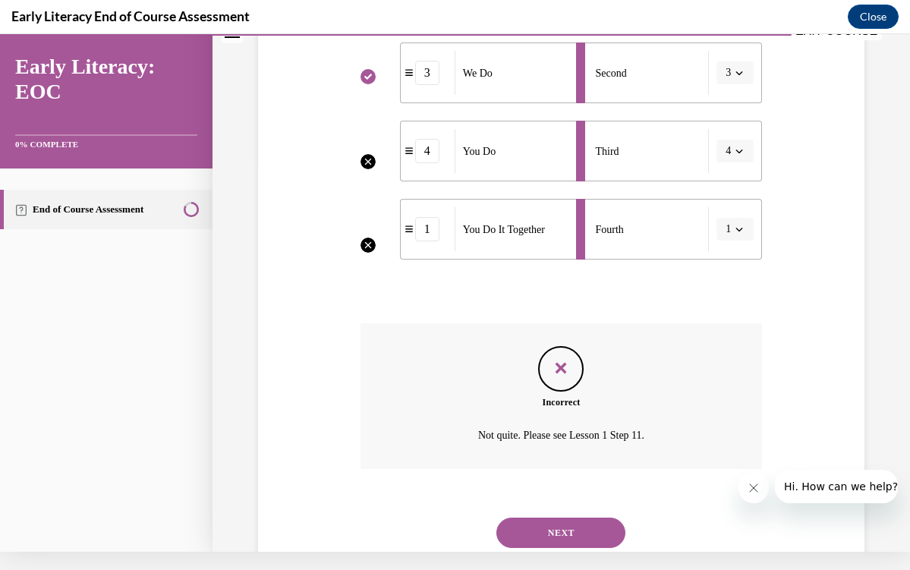
click at [572, 518] on button "NEXT" at bounding box center [561, 533] width 129 height 30
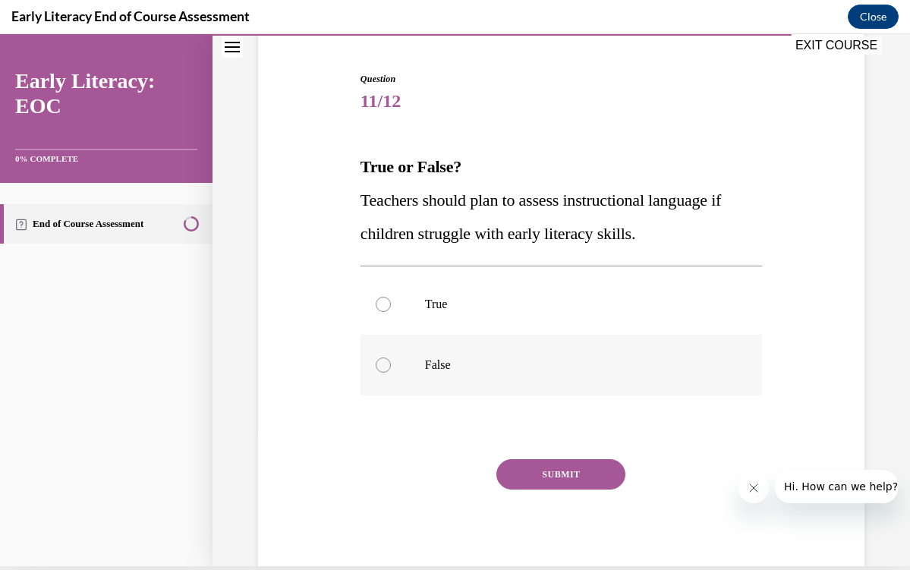
scroll to position [137, 0]
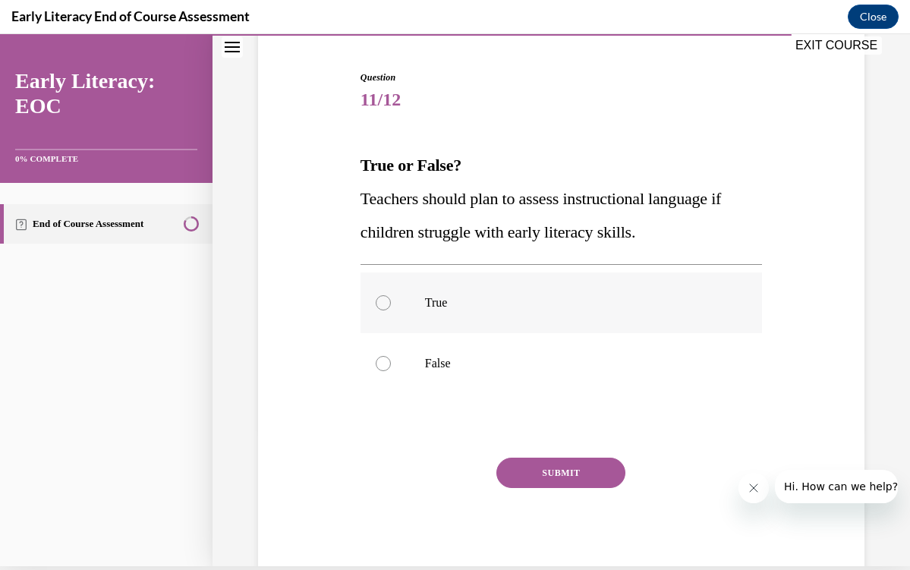
click at [519, 294] on div at bounding box center [562, 303] width 402 height 61
click at [566, 468] on button "SUBMIT" at bounding box center [561, 473] width 129 height 30
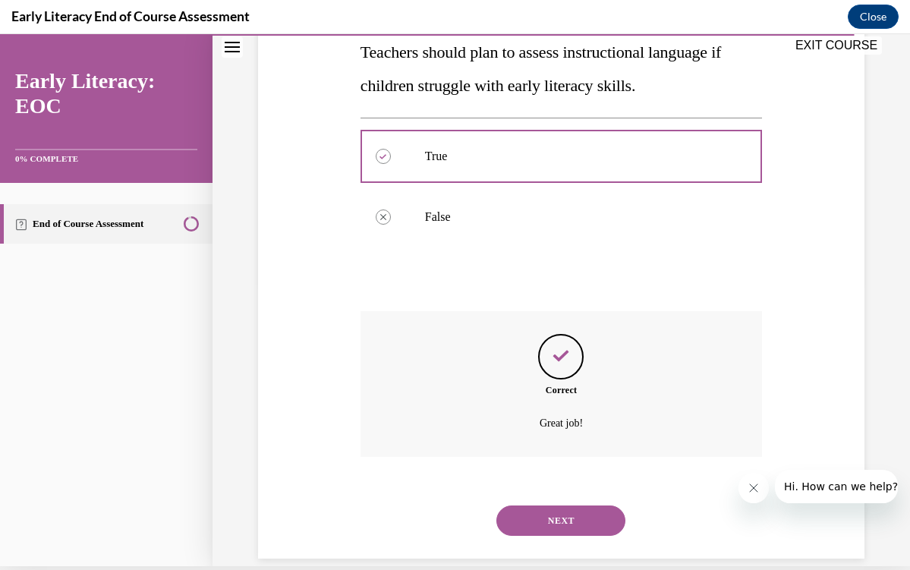
scroll to position [287, 0]
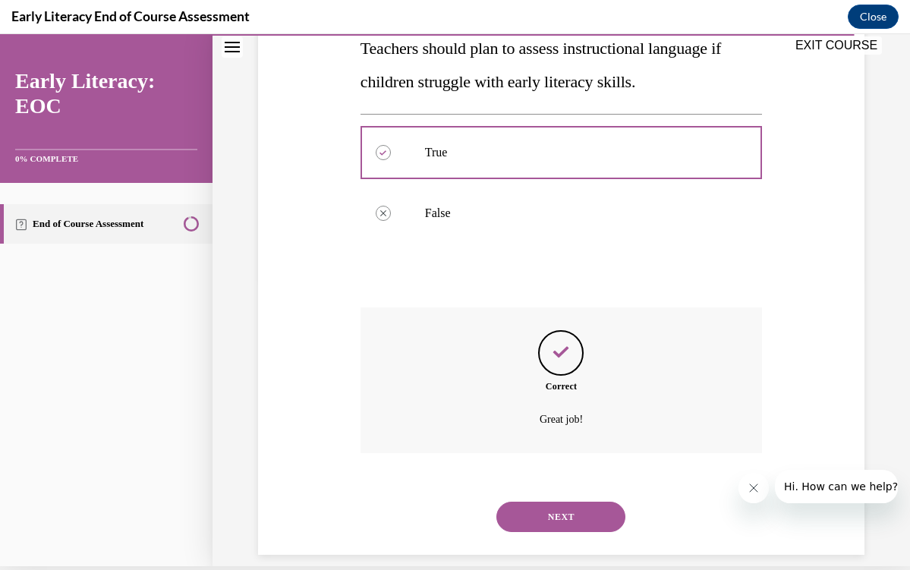
click at [569, 502] on button "NEXT" at bounding box center [561, 517] width 129 height 30
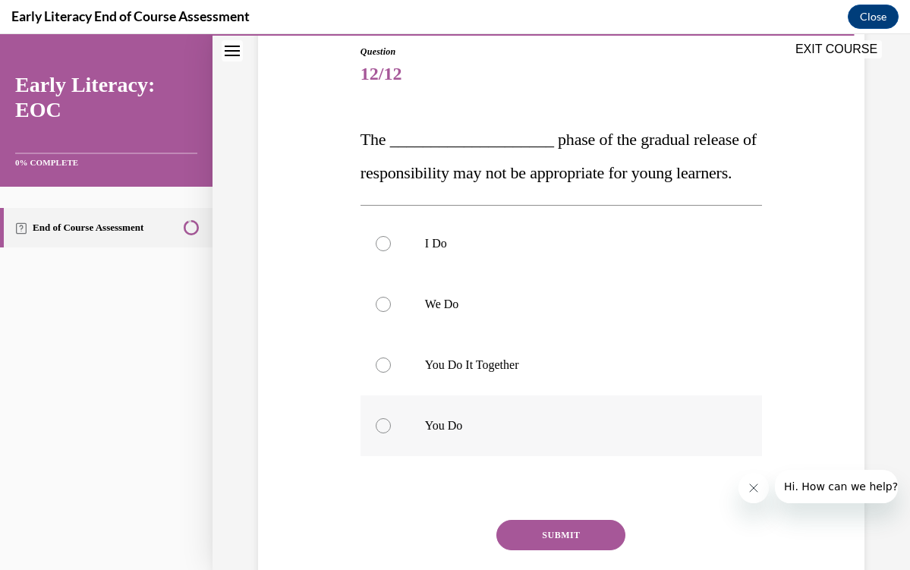
scroll to position [166, 0]
click at [465, 434] on p "You Do" at bounding box center [574, 426] width 299 height 15
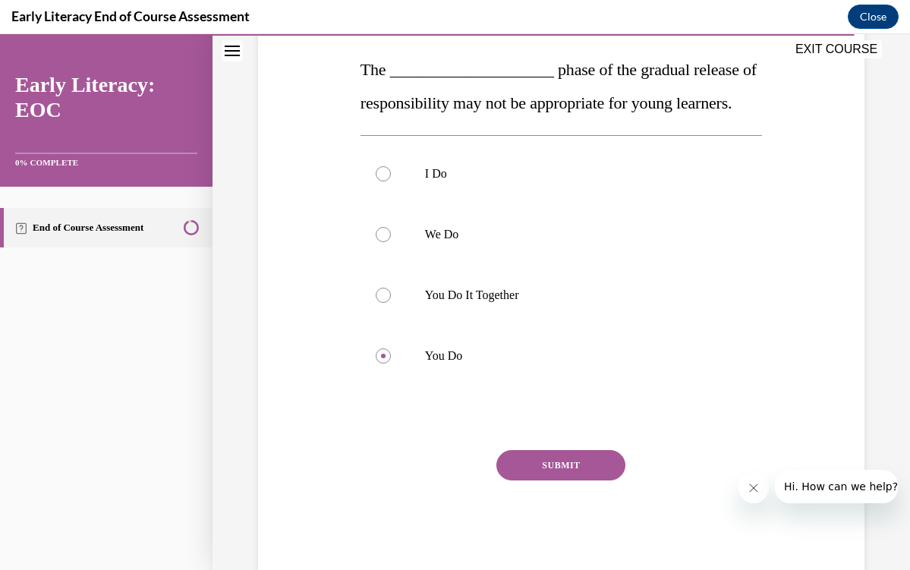
click at [523, 481] on button "SUBMIT" at bounding box center [561, 465] width 129 height 30
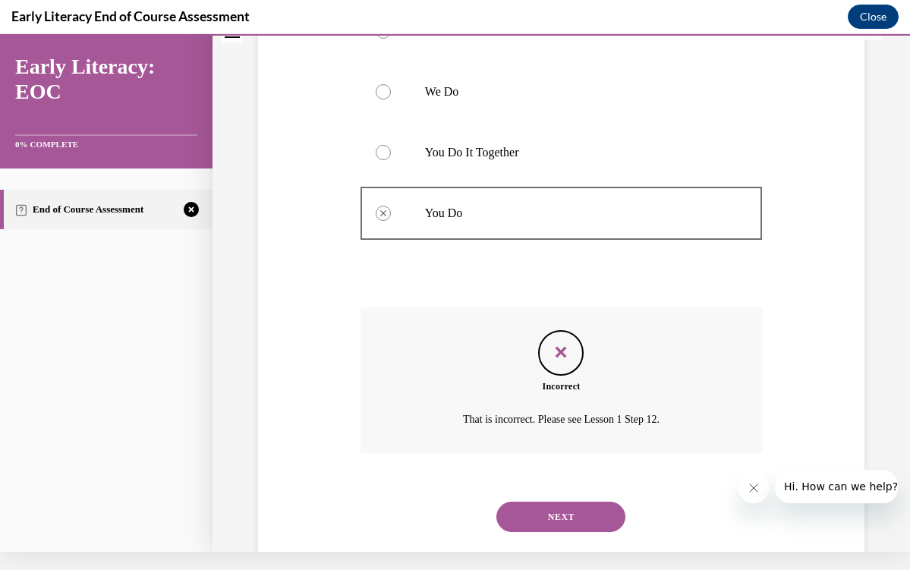
scroll to position [369, 0]
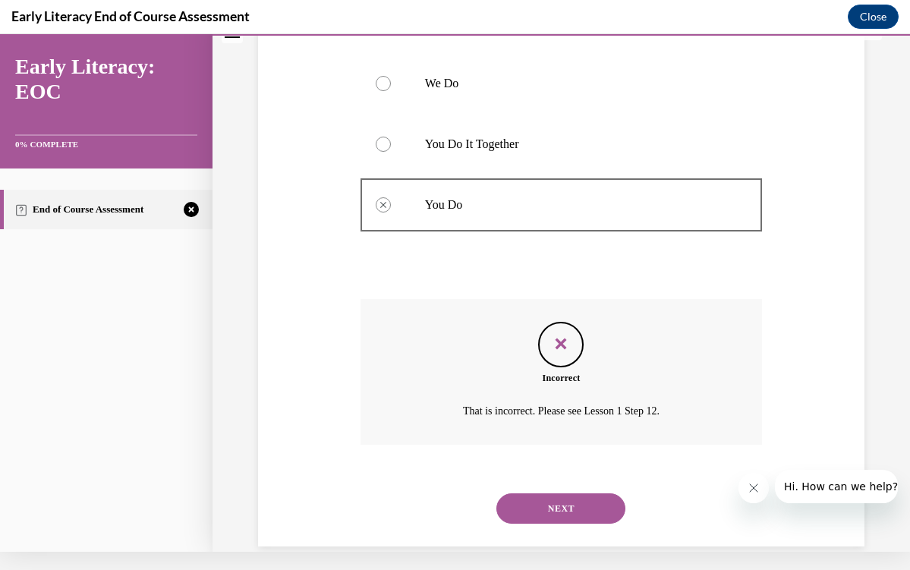
click at [545, 517] on button "NEXT" at bounding box center [561, 509] width 129 height 30
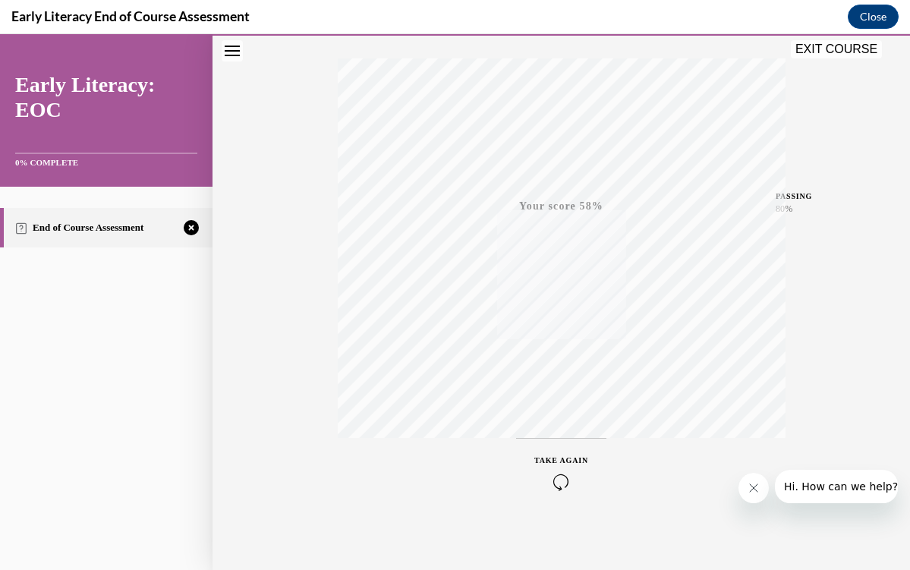
scroll to position [242, 0]
click at [552, 472] on icon "button" at bounding box center [562, 477] width 54 height 17
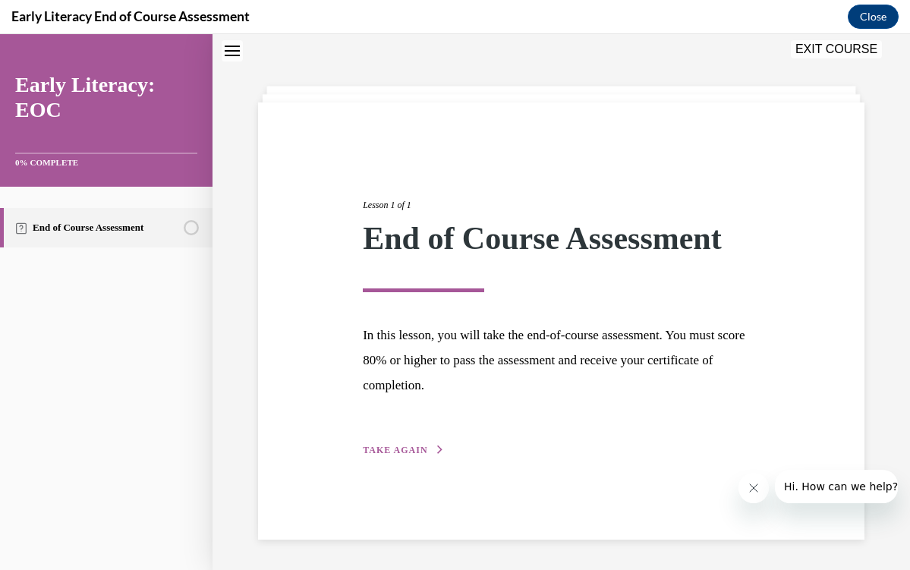
scroll to position [48, 0]
click at [394, 448] on span "TAKE AGAIN" at bounding box center [395, 450] width 65 height 11
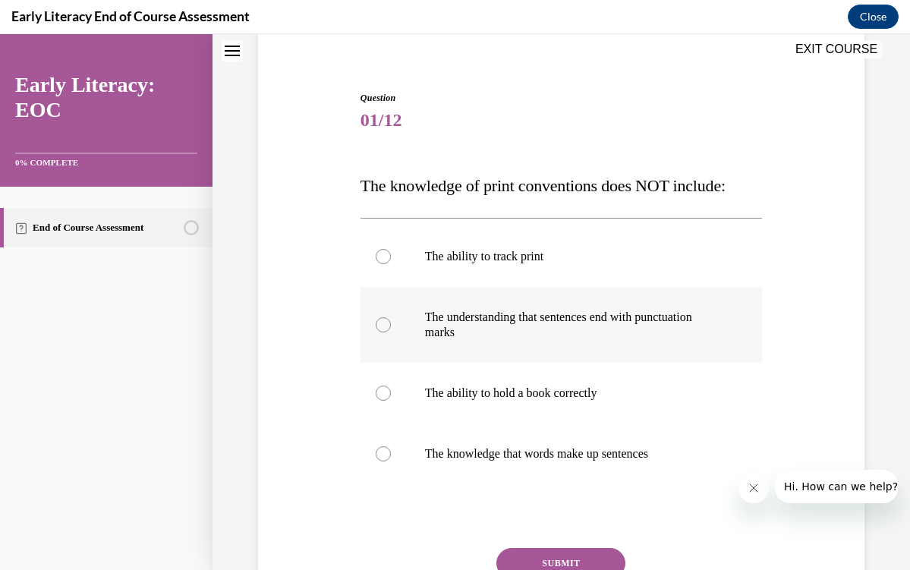
scroll to position [118, 0]
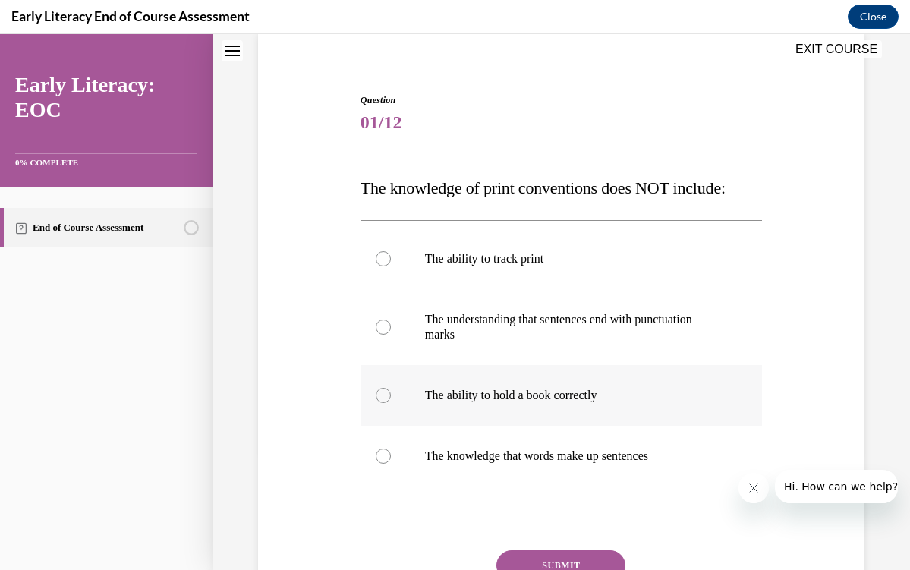
click at [481, 411] on div at bounding box center [562, 395] width 402 height 61
click at [539, 556] on button "SUBMIT" at bounding box center [561, 566] width 129 height 30
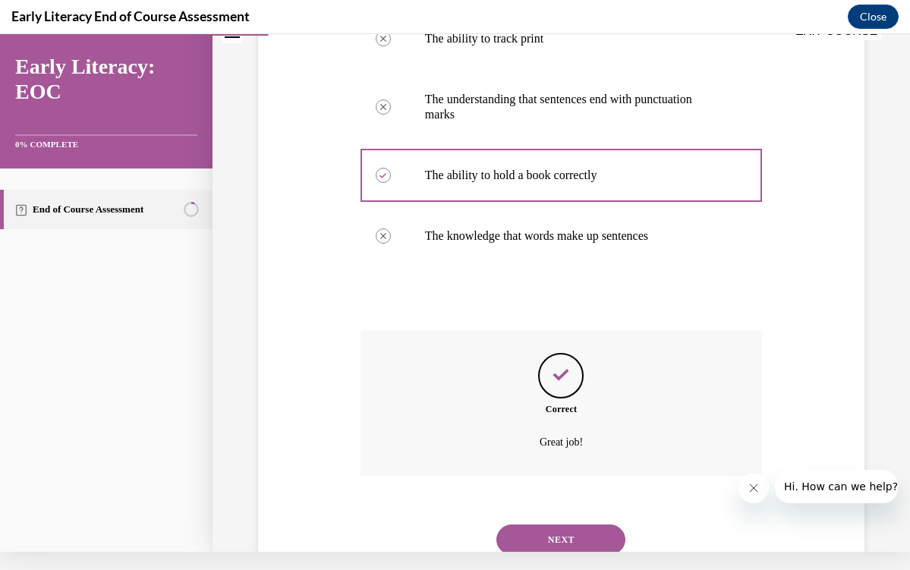
scroll to position [357, 0]
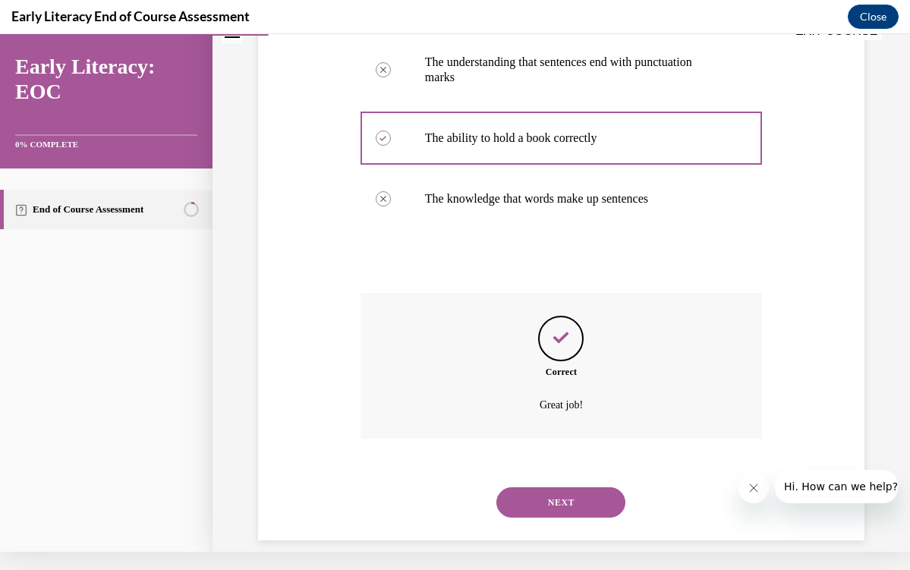
click at [530, 500] on div "NEXT" at bounding box center [562, 502] width 402 height 61
click at [527, 488] on button "NEXT" at bounding box center [561, 502] width 129 height 30
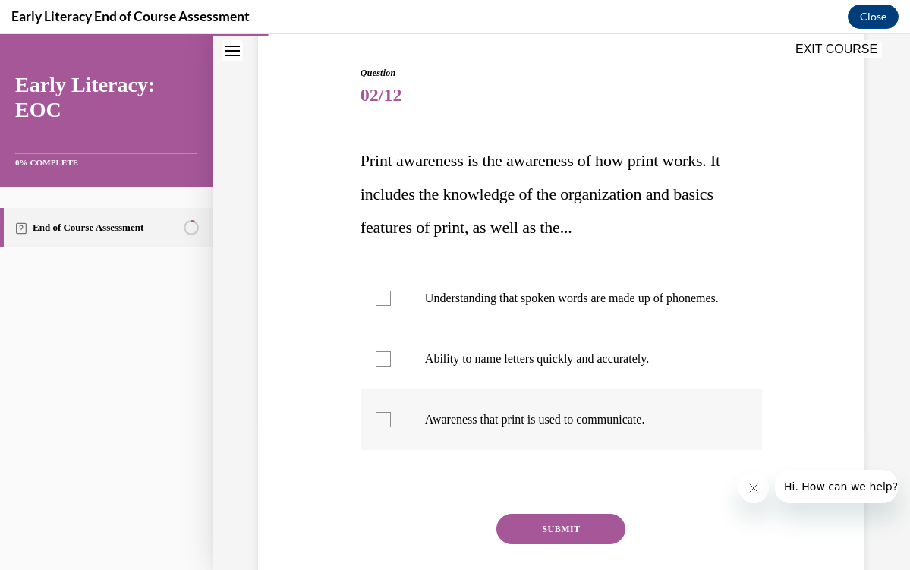
scroll to position [144, 0]
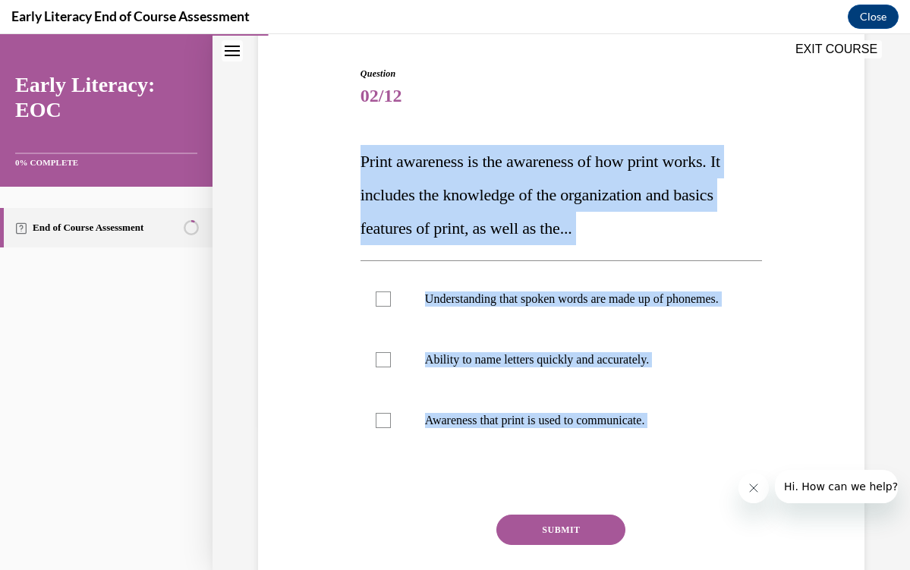
drag, startPoint x: 347, startPoint y: 150, endPoint x: 684, endPoint y: 513, distance: 495.4
click at [684, 513] on div "Question 02/12 Print awareness is the awareness of how print works. It includes…" at bounding box center [561, 330] width 614 height 618
copy div "Print awareness is the awareness of how print works. It includes the knowledge …"
click at [546, 428] on p "Awareness that print is used to communicate." at bounding box center [574, 420] width 299 height 15
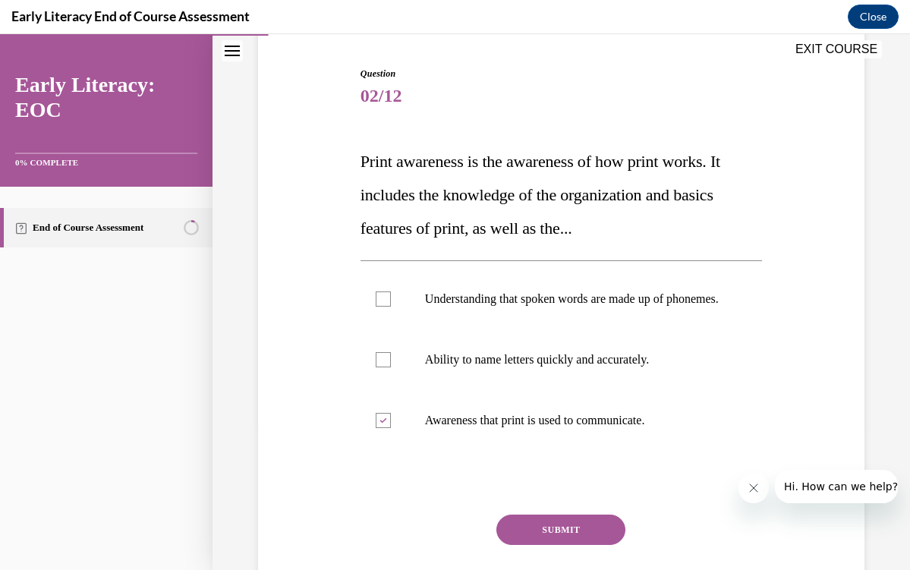
click at [563, 535] on button "SUBMIT" at bounding box center [561, 530] width 129 height 30
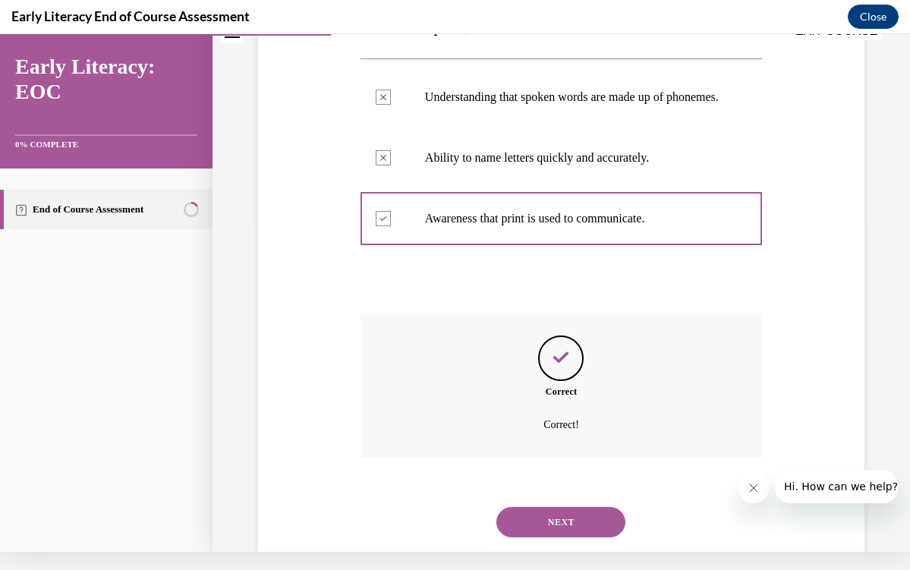
scroll to position [363, 0]
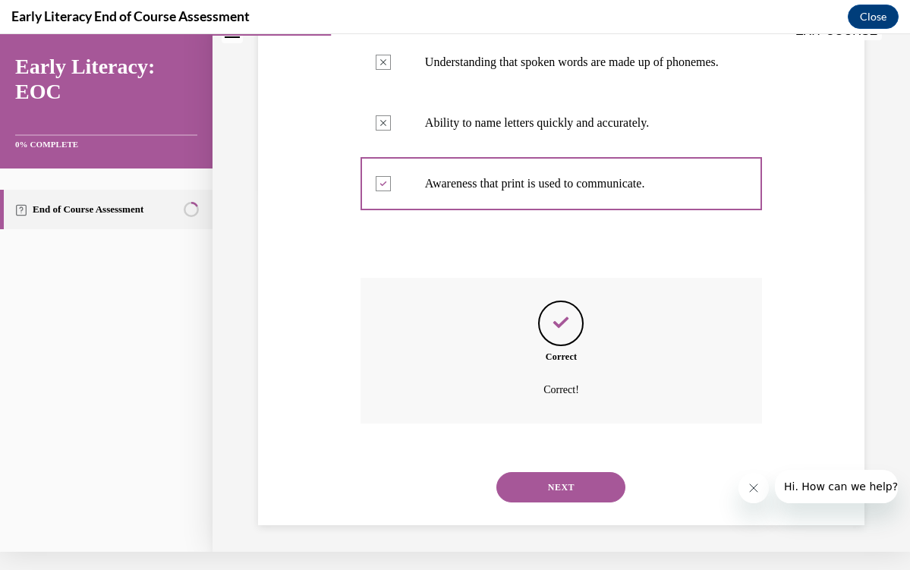
click at [558, 482] on button "NEXT" at bounding box center [561, 487] width 129 height 30
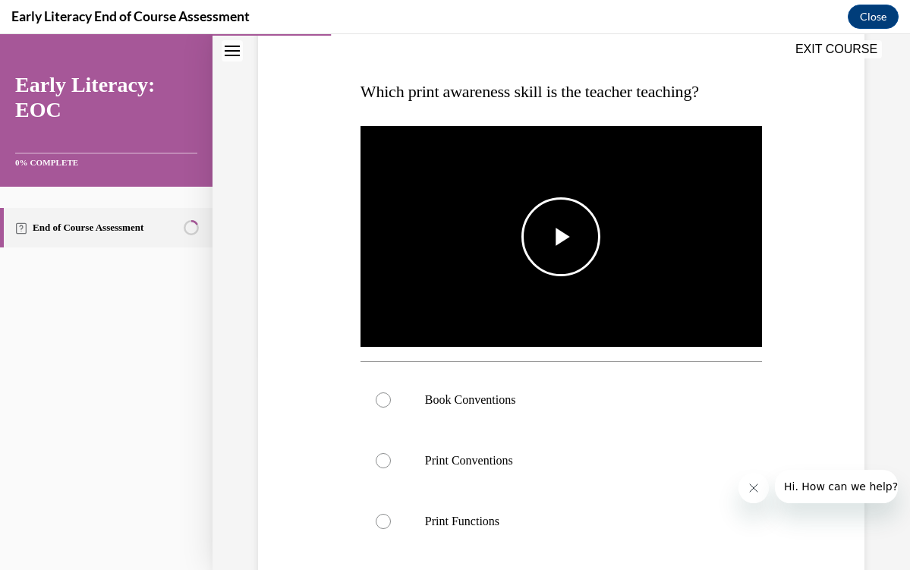
scroll to position [215, 0]
click at [561, 236] on span "Video player" at bounding box center [561, 236] width 0 height 0
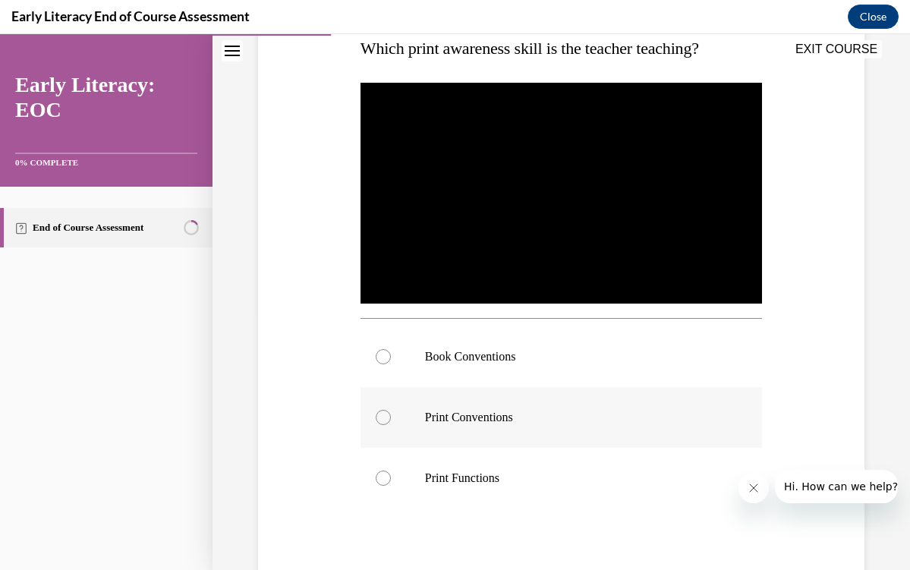
scroll to position [259, 0]
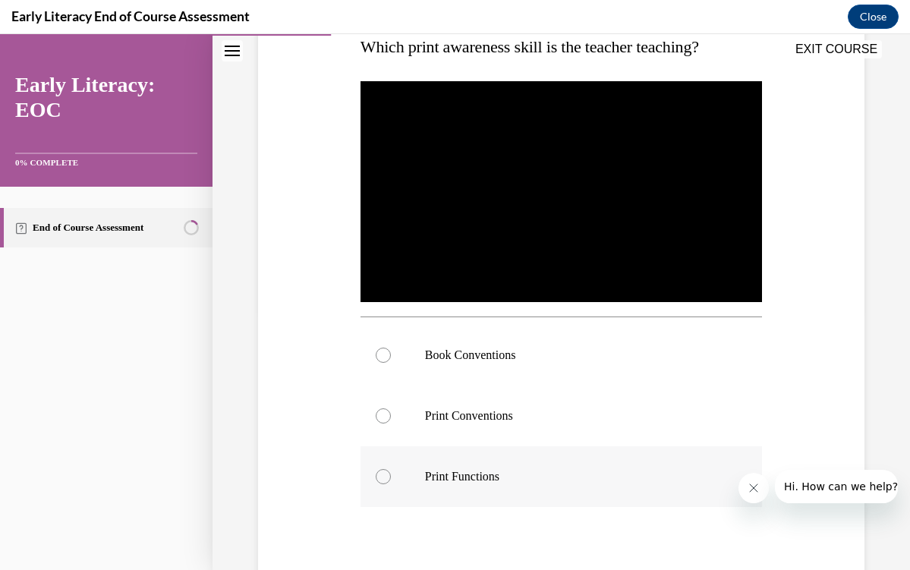
click at [424, 490] on div at bounding box center [562, 476] width 402 height 61
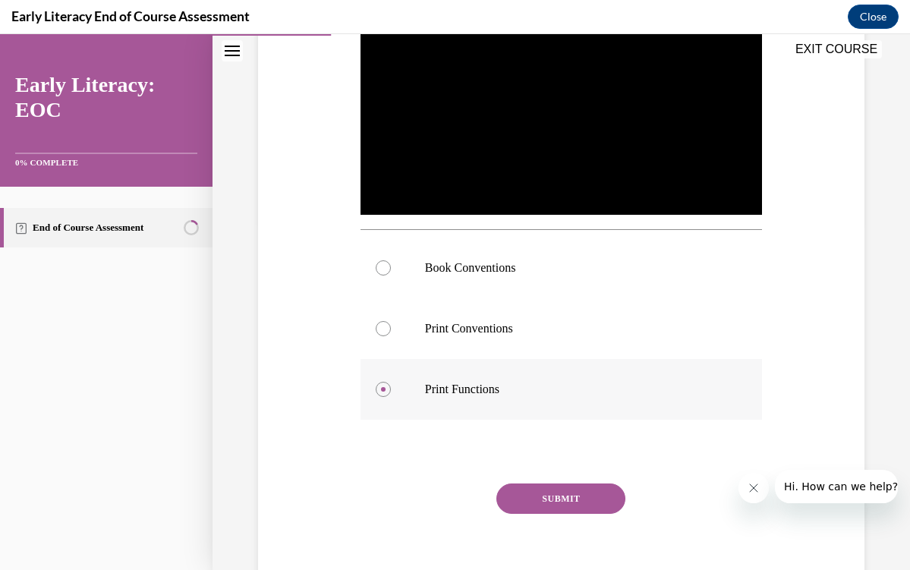
scroll to position [349, 0]
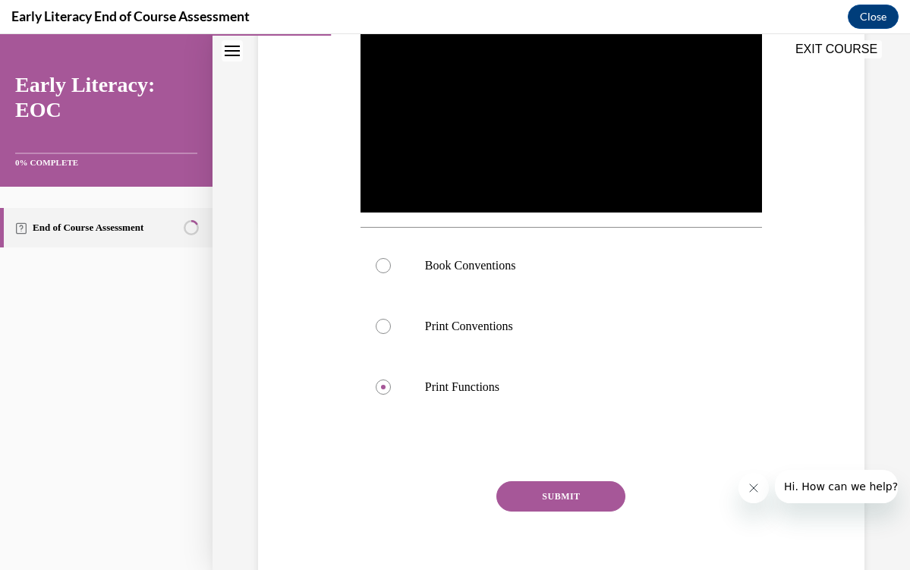
click at [526, 496] on button "SUBMIT" at bounding box center [561, 496] width 129 height 30
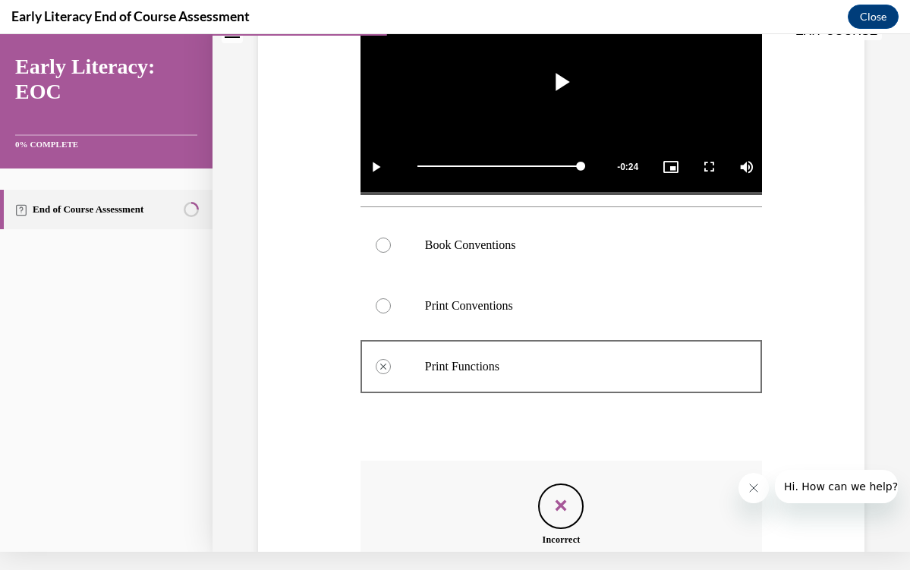
scroll to position [519, 0]
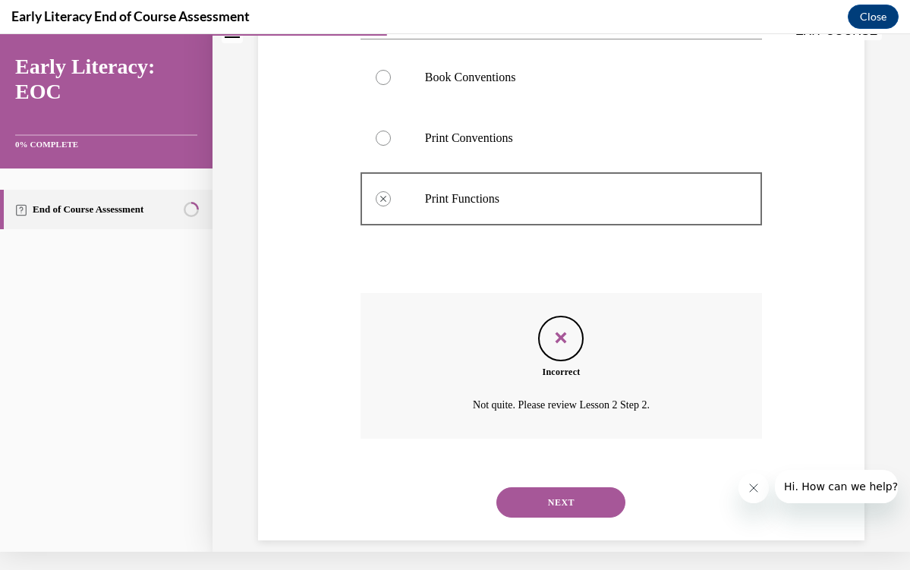
click at [476, 68] on div at bounding box center [562, 77] width 402 height 61
click at [547, 487] on button "NEXT" at bounding box center [561, 502] width 129 height 30
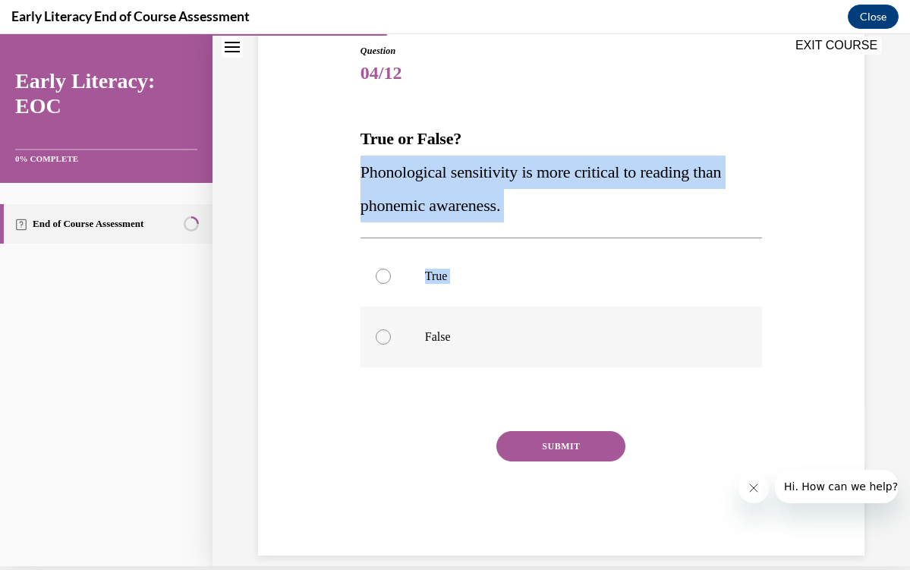
drag, startPoint x: 362, startPoint y: 169, endPoint x: 510, endPoint y: 355, distance: 237.8
click at [510, 355] on div "Question 04/12 True or False? Phonological sensitivity is more critical to read…" at bounding box center [562, 300] width 402 height 512
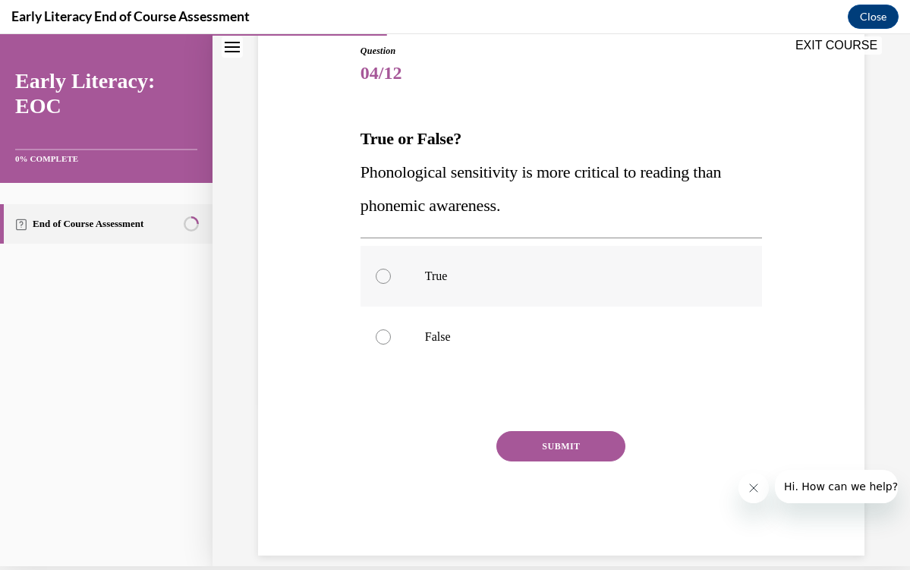
click at [388, 268] on div at bounding box center [562, 276] width 402 height 61
click at [525, 450] on button "SUBMIT" at bounding box center [561, 446] width 129 height 30
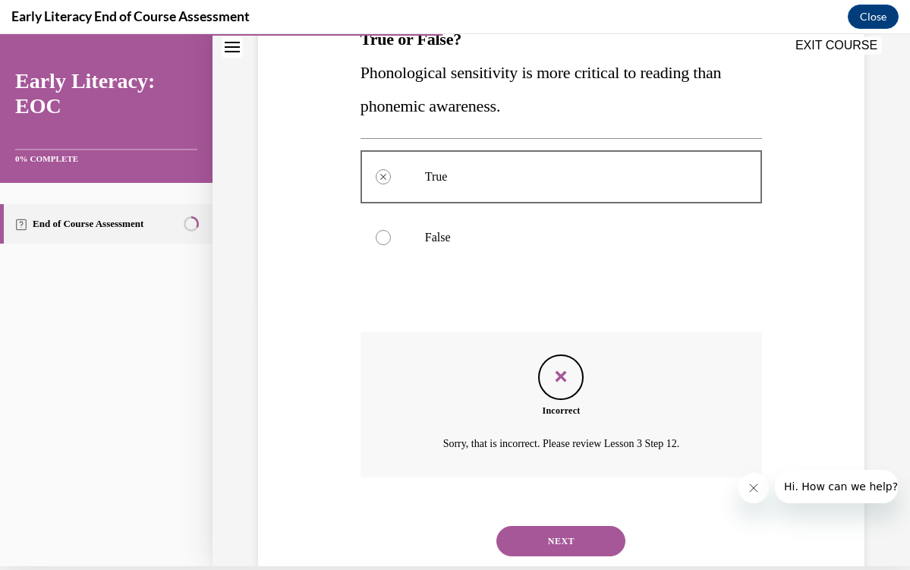
scroll to position [287, 0]
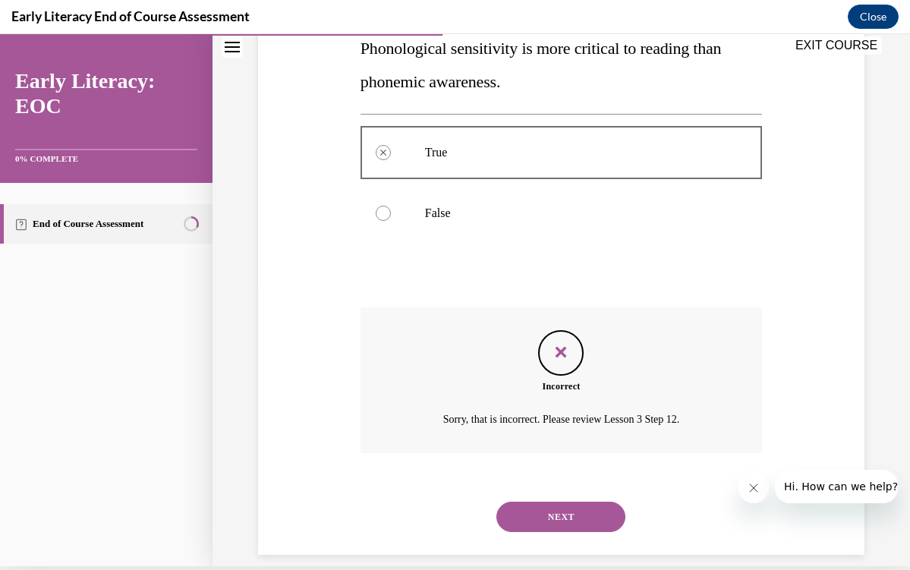
click at [544, 514] on div "NEXT" at bounding box center [562, 517] width 402 height 61
click at [551, 505] on button "NEXT" at bounding box center [561, 517] width 129 height 30
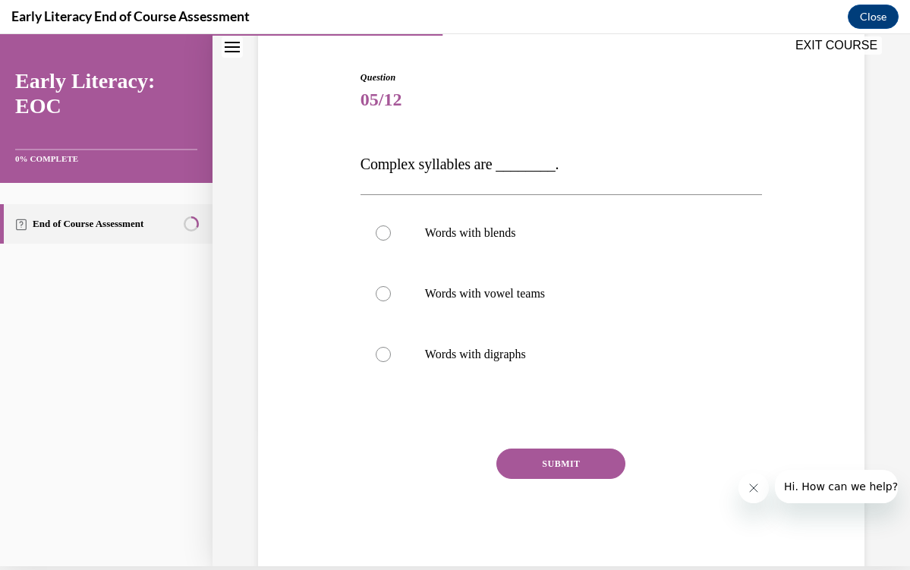
scroll to position [138, 0]
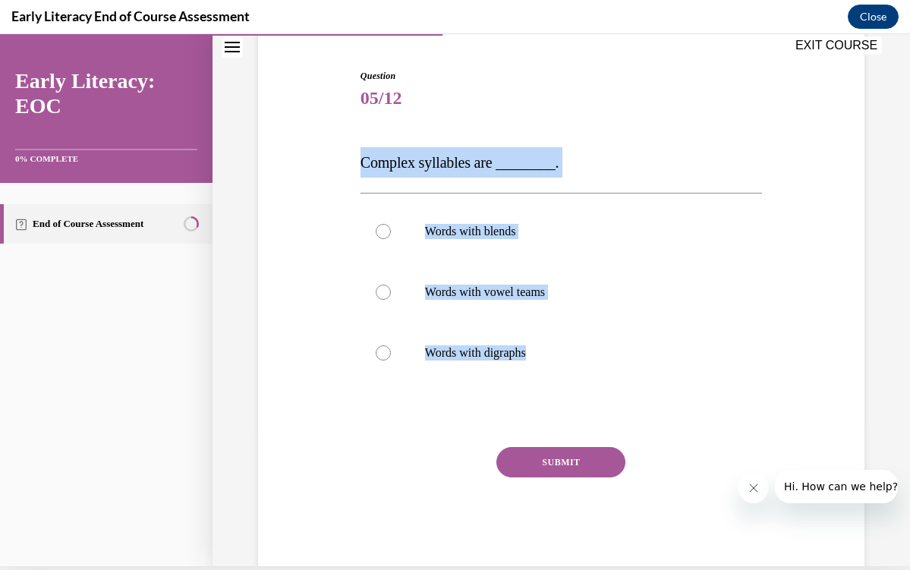
drag, startPoint x: 352, startPoint y: 157, endPoint x: 628, endPoint y: 399, distance: 366.4
click at [628, 399] on div "Question 05/12 Complex syllables are ________. Words with blends Words with vow…" at bounding box center [561, 298] width 614 height 548
copy div "Complex syllables are ________. Words with blends Words with vowel teams Words …"
click at [491, 251] on div at bounding box center [562, 231] width 402 height 61
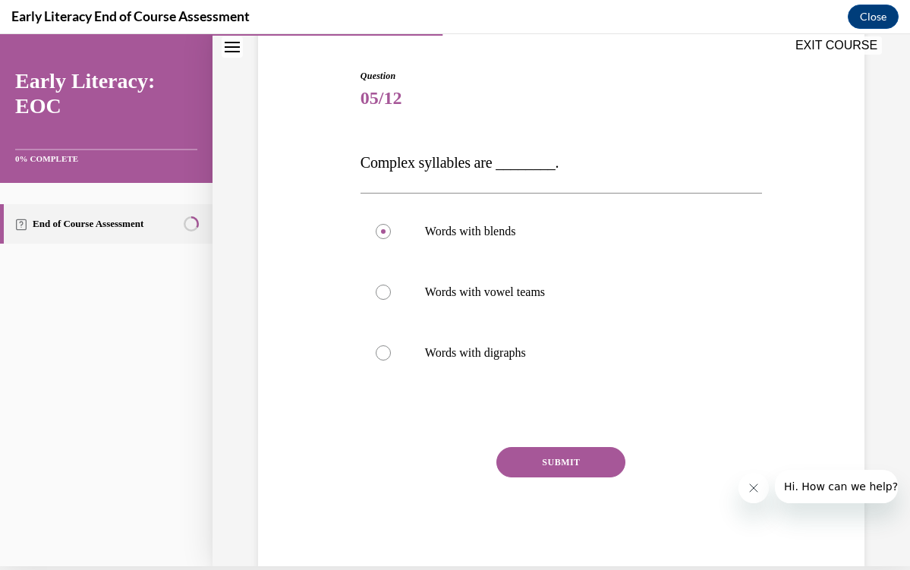
click at [521, 449] on button "SUBMIT" at bounding box center [561, 462] width 129 height 30
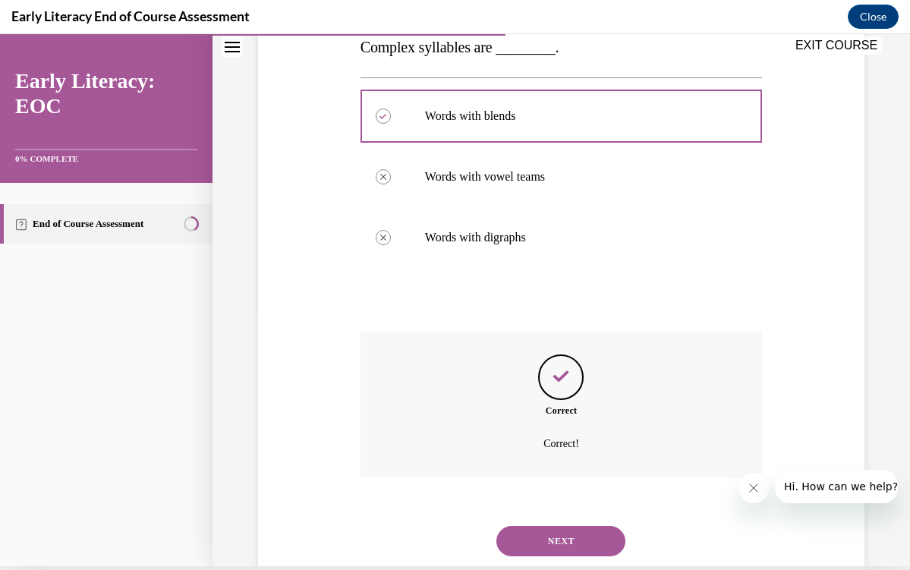
scroll to position [278, 0]
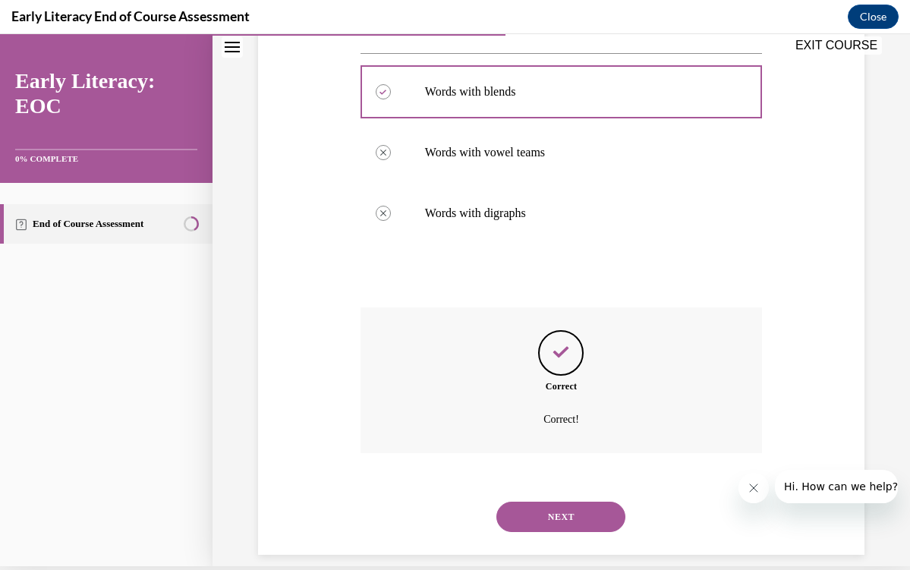
click at [580, 502] on button "NEXT" at bounding box center [561, 517] width 129 height 30
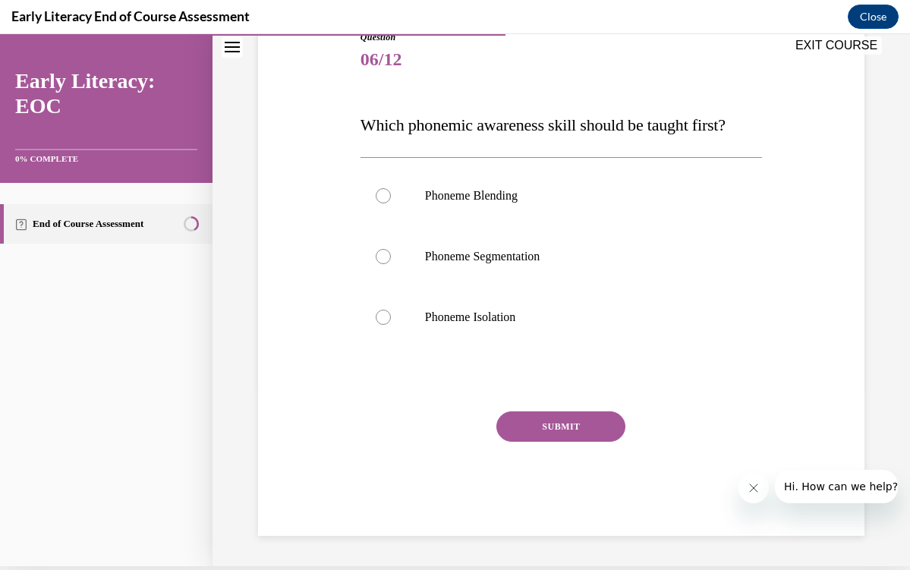
scroll to position [154, 0]
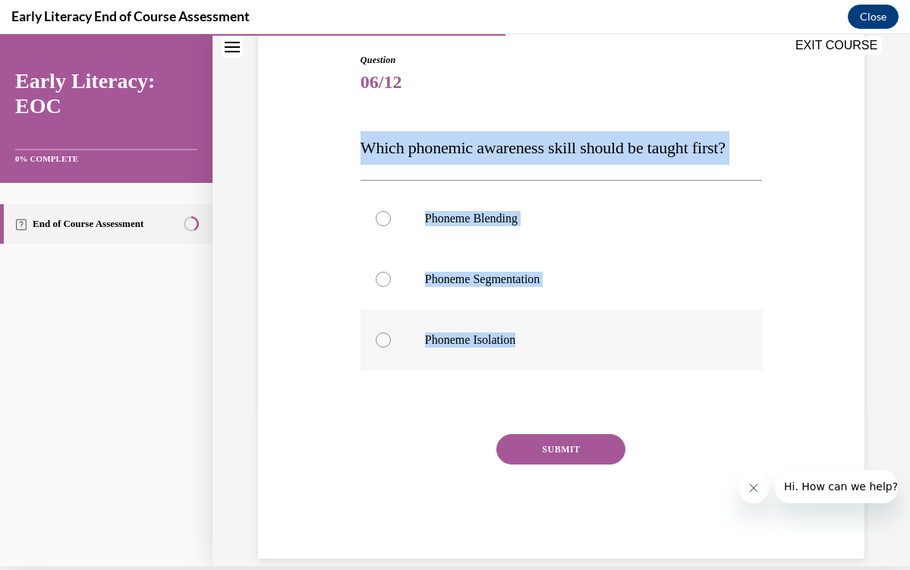
drag, startPoint x: 360, startPoint y: 152, endPoint x: 559, endPoint y: 370, distance: 295.1
click at [559, 370] on div "Question 06/12 Which phonemic awareness skill should be taught first? Phoneme B…" at bounding box center [562, 306] width 402 height 506
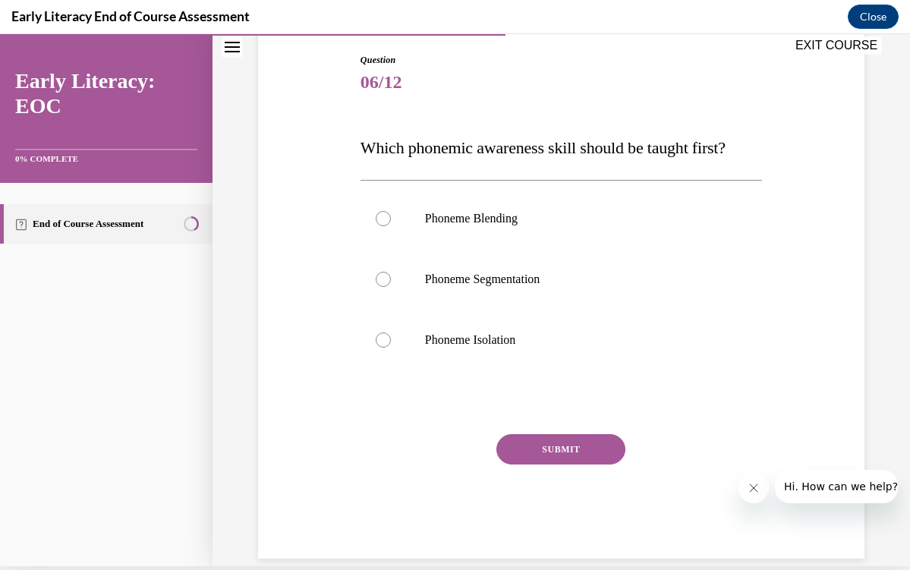
click at [414, 421] on div "Question 06/12 Which phonemic awareness skill should be taught first? Phoneme B…" at bounding box center [562, 306] width 402 height 506
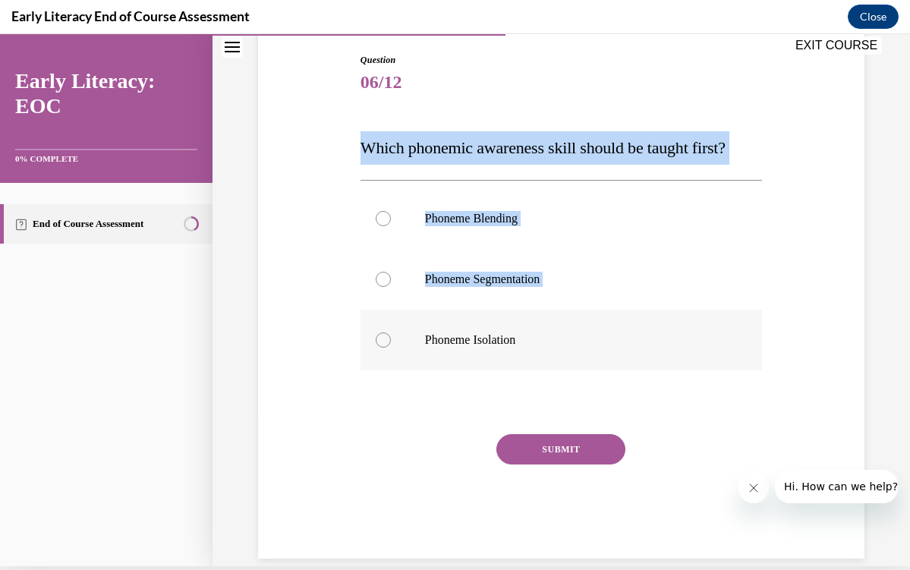
drag, startPoint x: 350, startPoint y: 137, endPoint x: 612, endPoint y: 366, distance: 348.2
click at [612, 367] on div "Question 06/12 Which phonemic awareness skill should be taught first? Phoneme B…" at bounding box center [561, 283] width 614 height 551
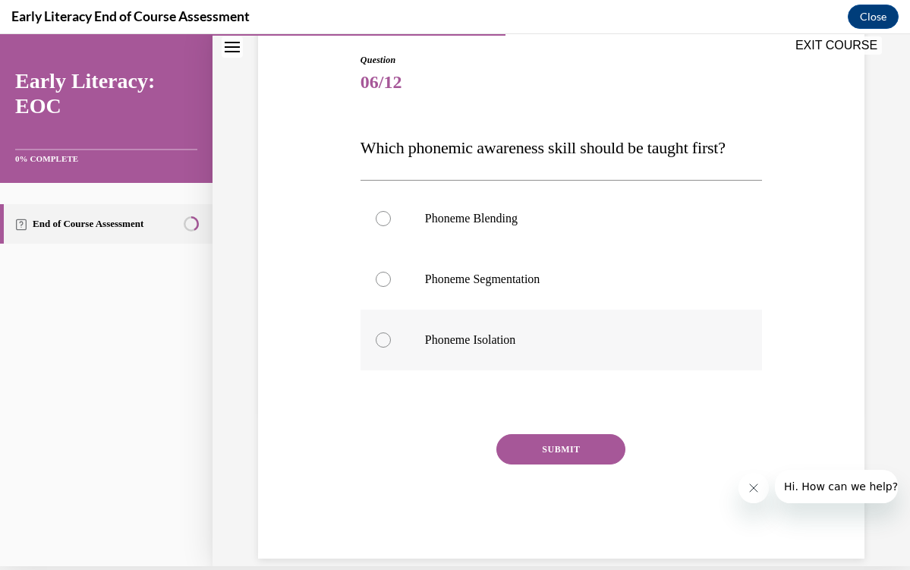
click at [612, 366] on div at bounding box center [562, 340] width 402 height 61
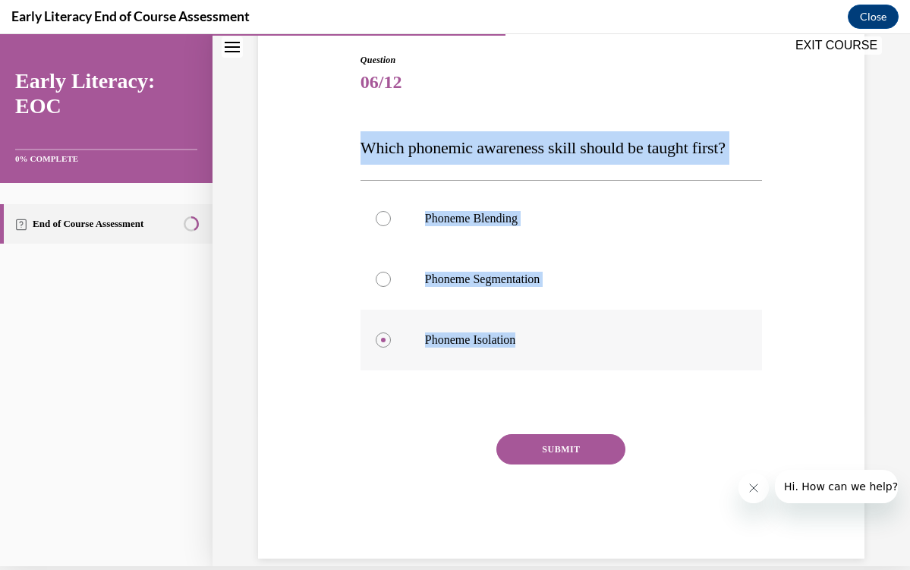
drag, startPoint x: 358, startPoint y: 146, endPoint x: 560, endPoint y: 339, distance: 280.4
click at [560, 339] on div "Question 06/12 Which phonemic awareness skill should be taught first? Phoneme B…" at bounding box center [561, 294] width 409 height 529
copy div "Which phonemic awareness skill should be taught first? Phoneme Blending Phoneme…"
click at [554, 453] on button "SUBMIT" at bounding box center [561, 449] width 129 height 30
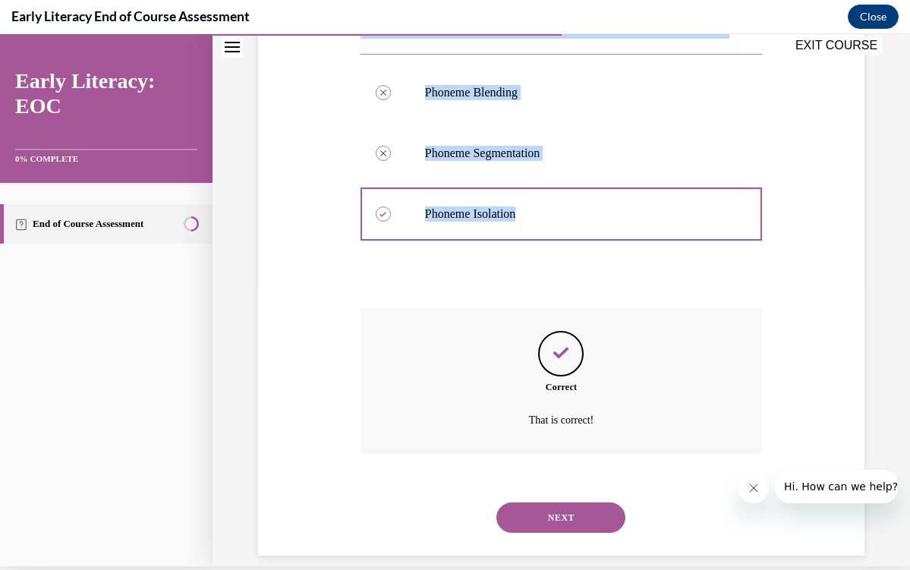
scroll to position [281, 0]
click at [551, 502] on button "NEXT" at bounding box center [561, 517] width 129 height 30
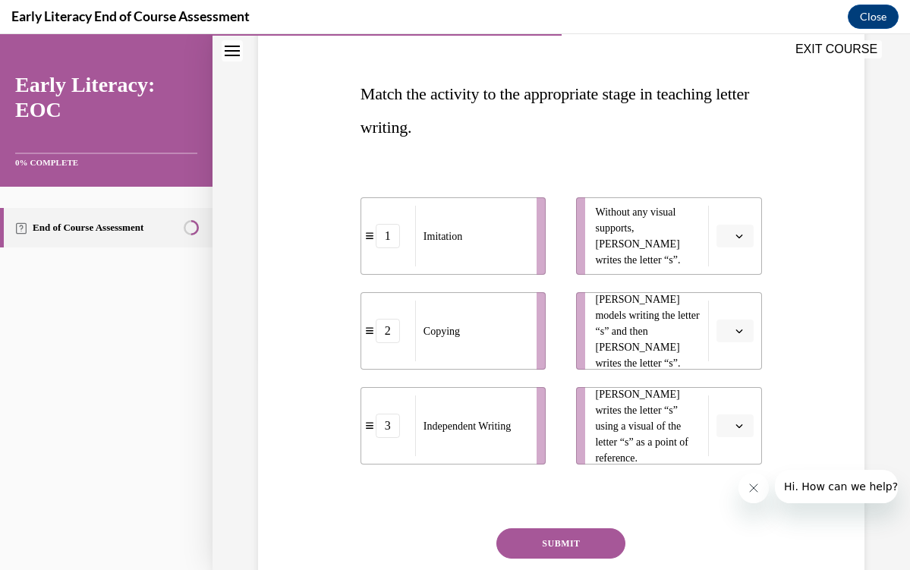
scroll to position [232, 0]
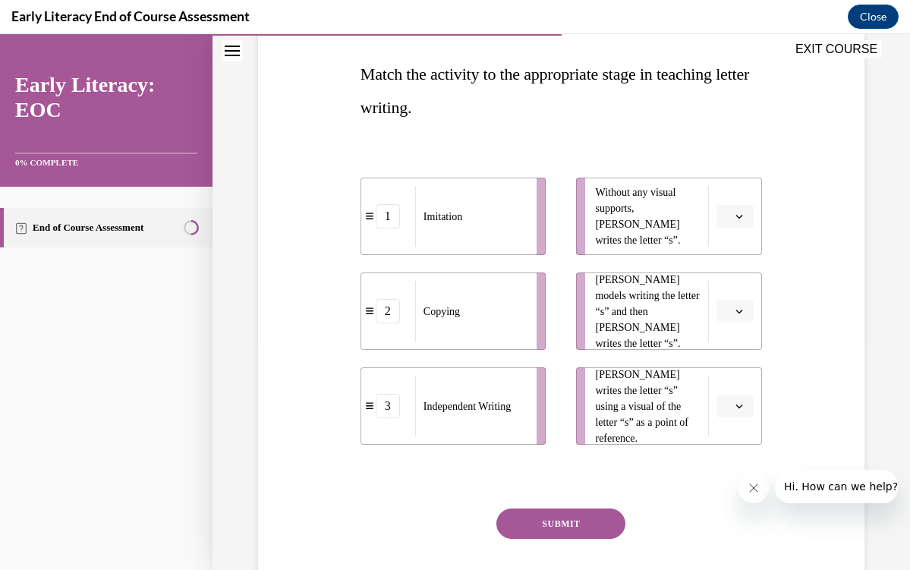
click at [726, 216] on span "Please select an option" at bounding box center [728, 216] width 5 height 15
click at [732, 276] on span "1" at bounding box center [729, 281] width 5 height 12
click at [736, 313] on icon "button" at bounding box center [740, 312] width 8 height 8
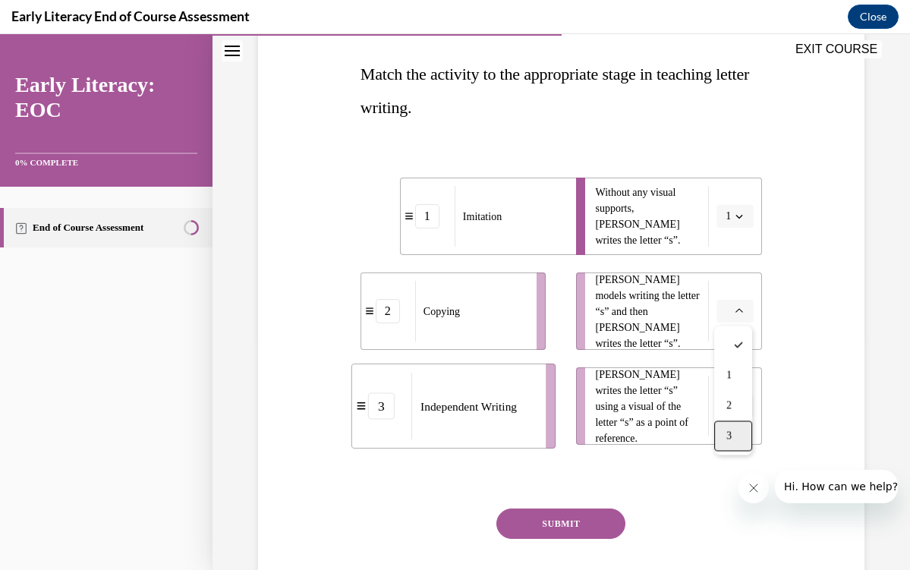
click at [736, 431] on div "3" at bounding box center [734, 436] width 38 height 30
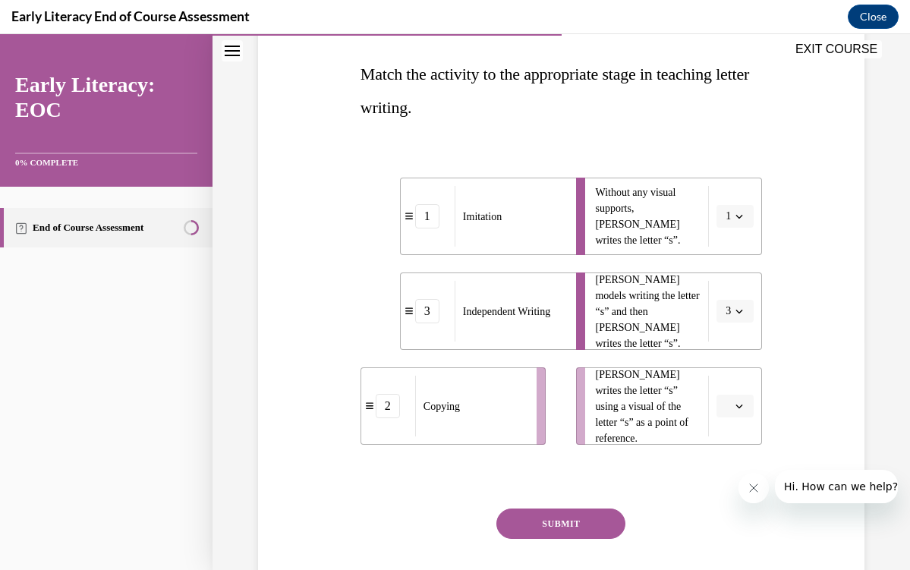
click at [734, 411] on span "button" at bounding box center [739, 406] width 11 height 11
click at [724, 495] on div "2" at bounding box center [734, 501] width 38 height 30
click at [734, 225] on button "1" at bounding box center [735, 216] width 37 height 23
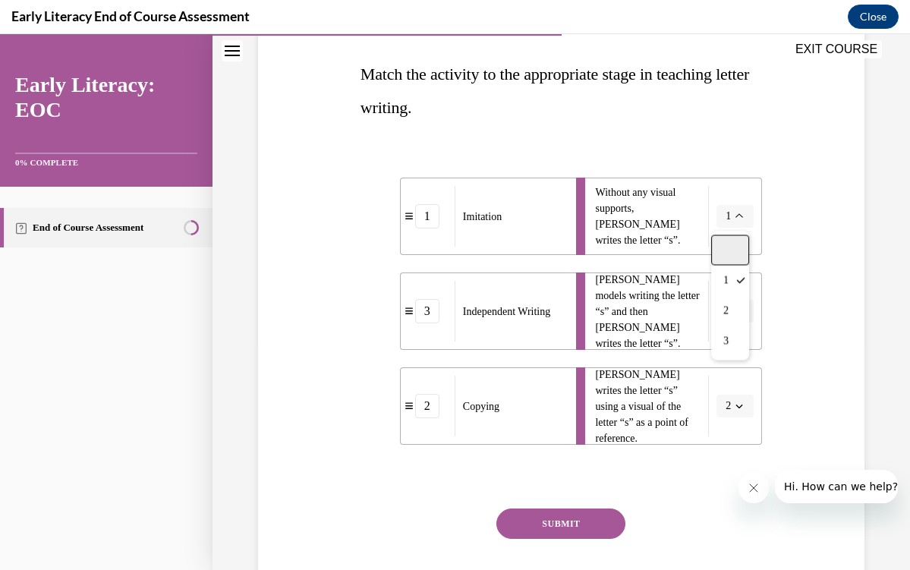
click at [736, 252] on div at bounding box center [731, 250] width 38 height 30
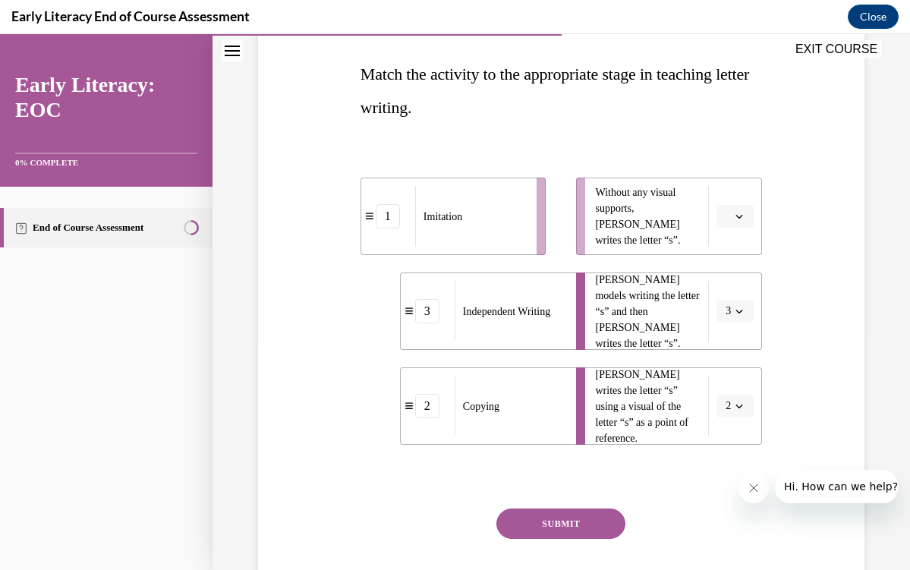
click at [737, 317] on button "3" at bounding box center [735, 311] width 37 height 23
click at [728, 347] on div at bounding box center [731, 345] width 38 height 30
click at [734, 407] on span "button" at bounding box center [739, 406] width 11 height 11
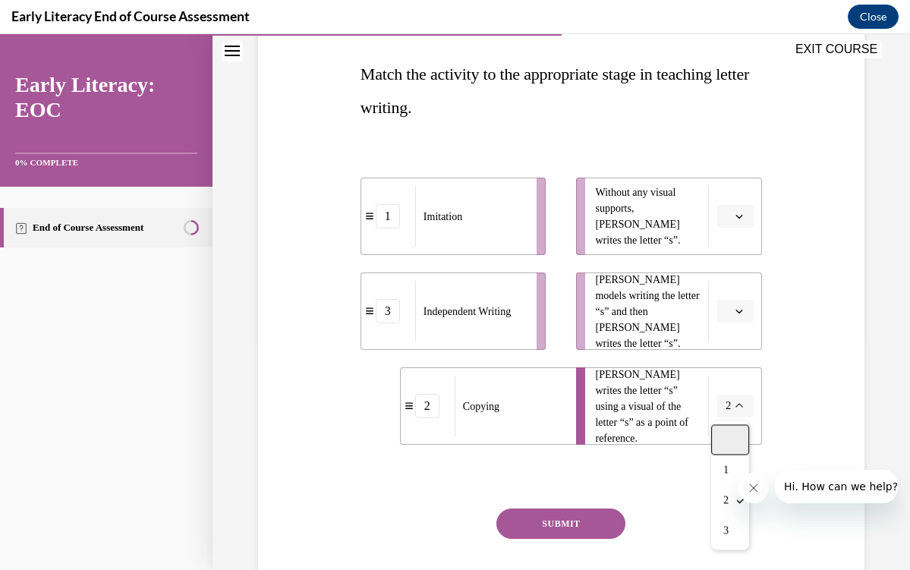
click at [728, 432] on div at bounding box center [731, 440] width 38 height 30
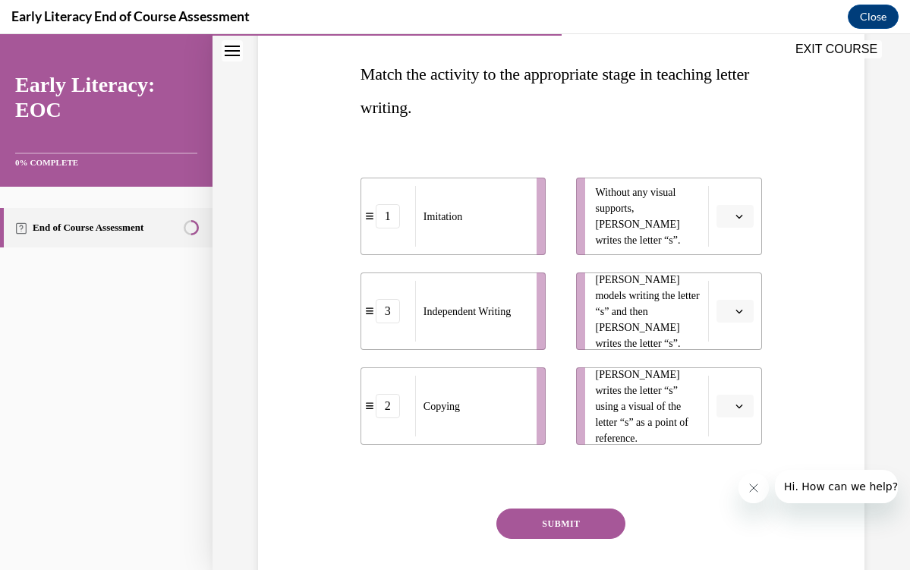
click at [735, 217] on span "button" at bounding box center [739, 216] width 11 height 11
click at [735, 333] on div "3" at bounding box center [734, 342] width 38 height 30
click at [735, 317] on button "button" at bounding box center [735, 311] width 37 height 23
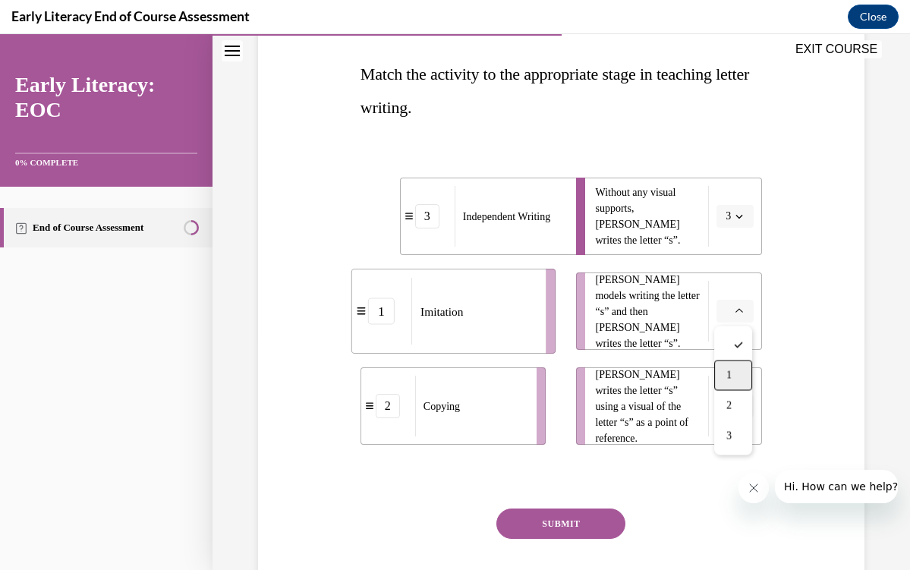
click at [731, 370] on span "1" at bounding box center [729, 376] width 5 height 12
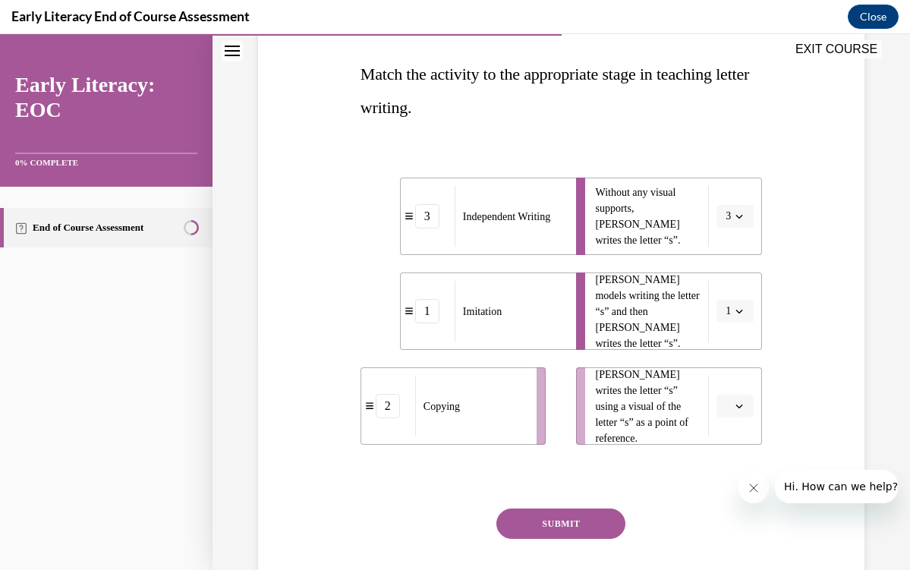
click at [739, 407] on icon "button" at bounding box center [740, 407] width 7 height 4
click at [727, 497] on span "2" at bounding box center [729, 501] width 5 height 12
click at [598, 514] on button "SUBMIT" at bounding box center [561, 524] width 129 height 30
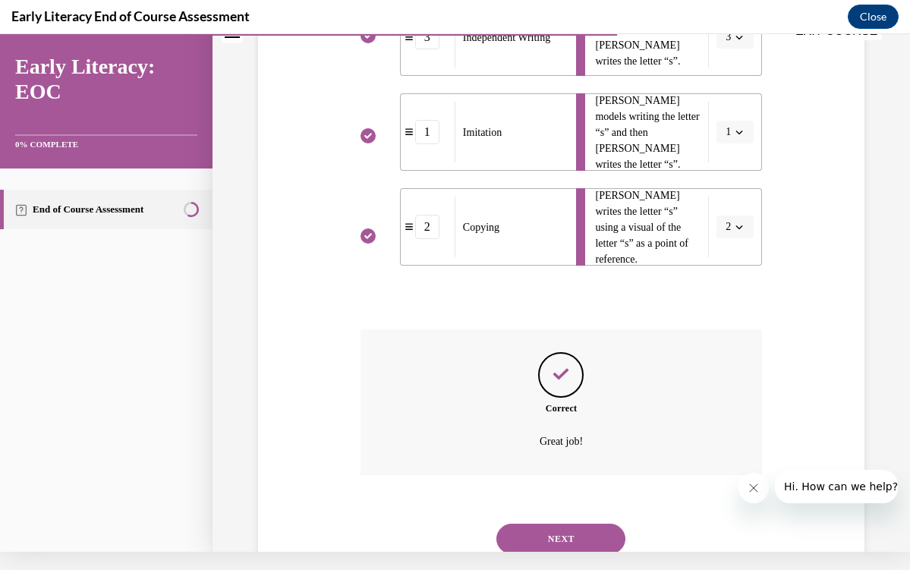
scroll to position [429, 0]
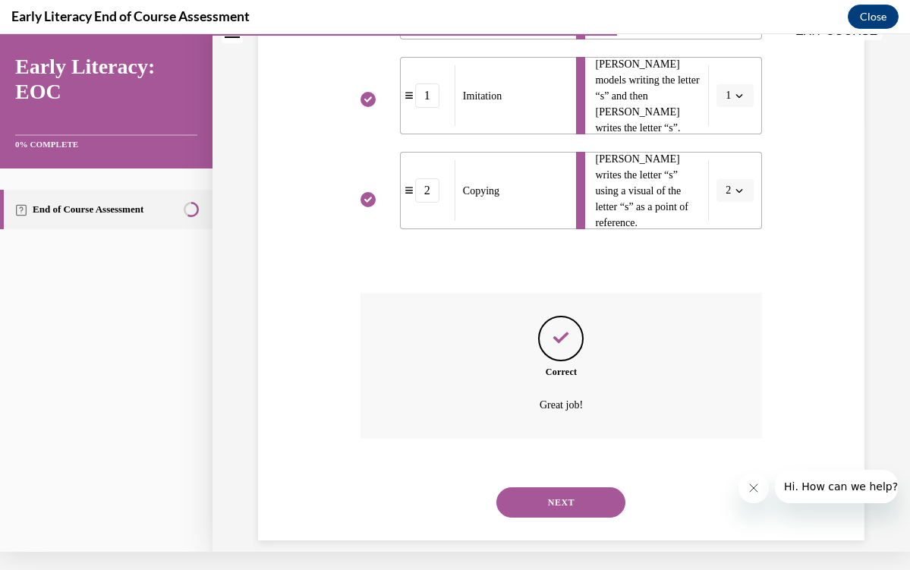
click at [582, 489] on button "NEXT" at bounding box center [561, 502] width 129 height 30
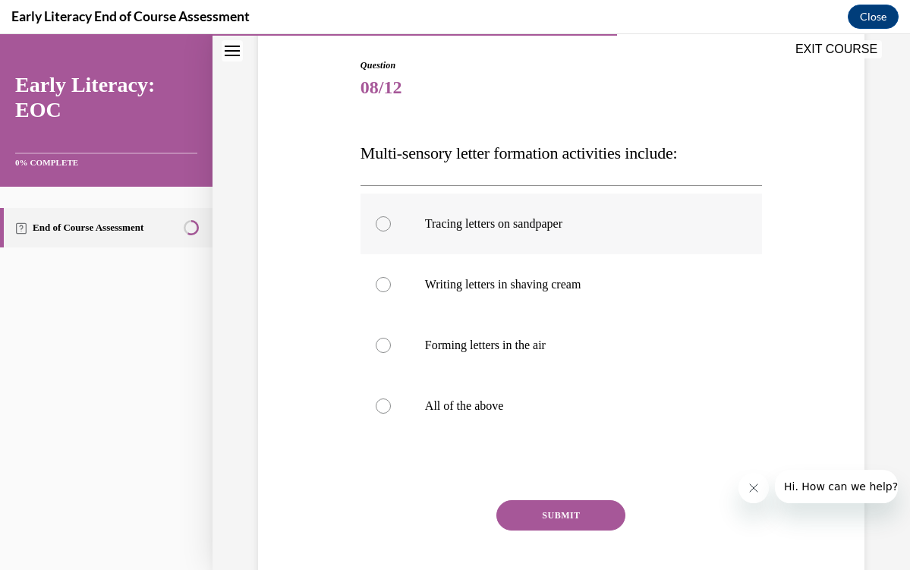
scroll to position [154, 0]
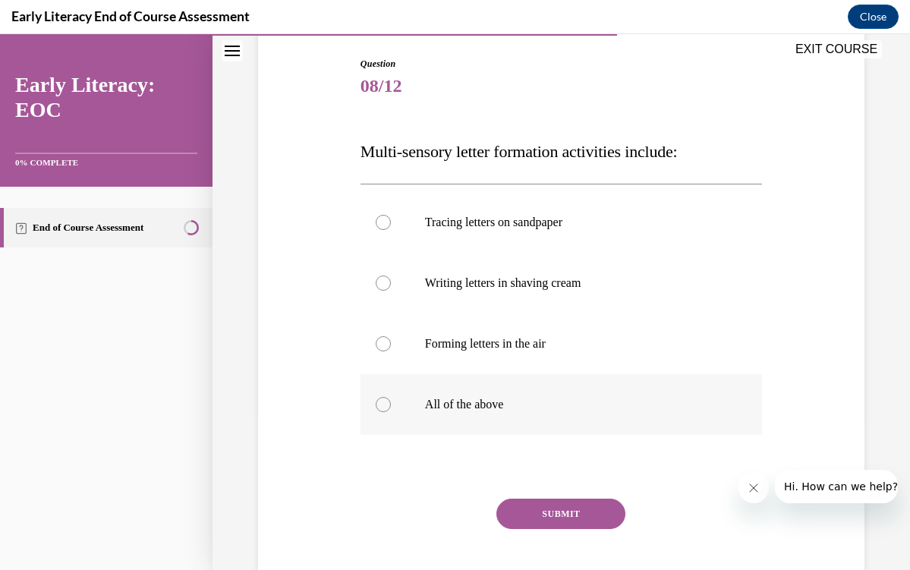
click at [499, 393] on div at bounding box center [562, 404] width 402 height 61
click at [529, 512] on button "SUBMIT" at bounding box center [561, 514] width 129 height 30
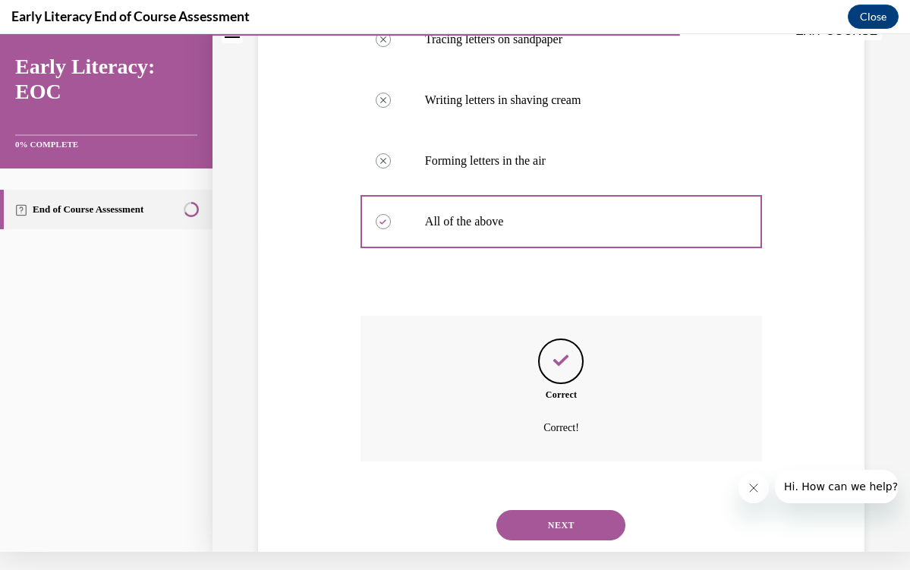
scroll to position [342, 0]
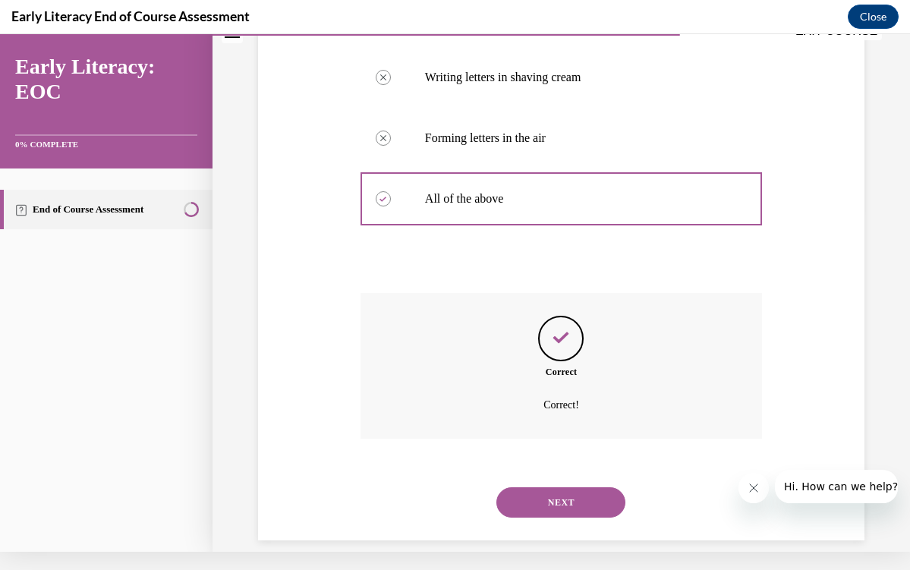
click at [524, 490] on button "NEXT" at bounding box center [561, 502] width 129 height 30
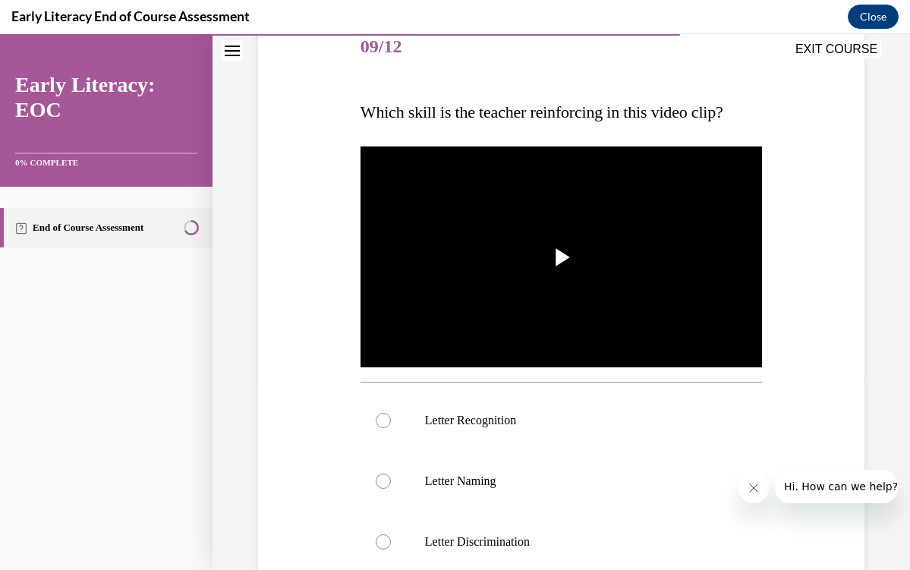
scroll to position [194, 0]
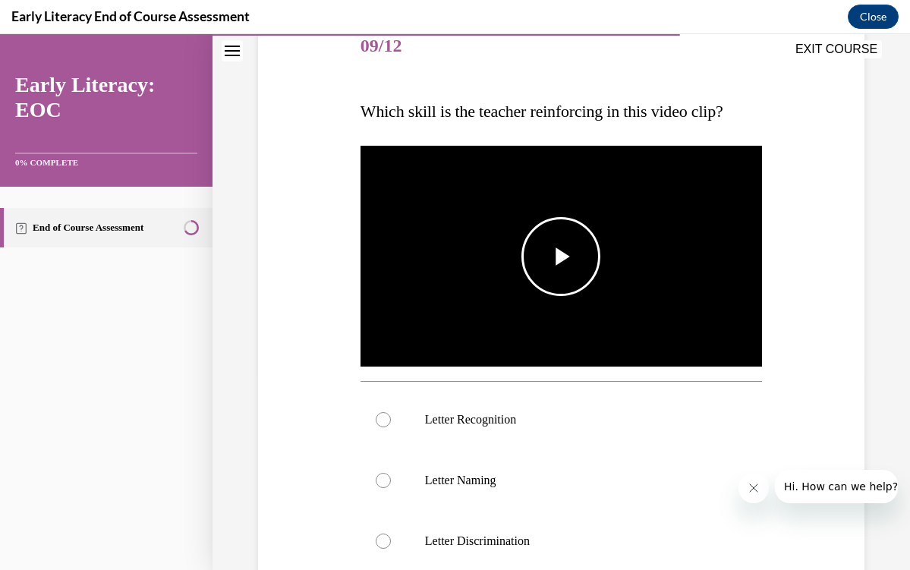
click at [561, 257] on span "Video player" at bounding box center [561, 257] width 0 height 0
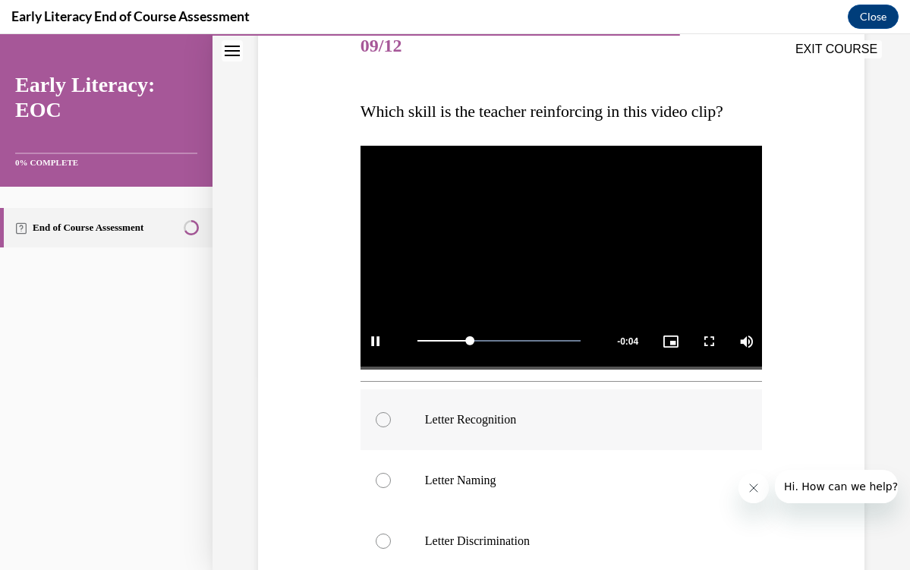
click at [497, 429] on div at bounding box center [562, 420] width 402 height 61
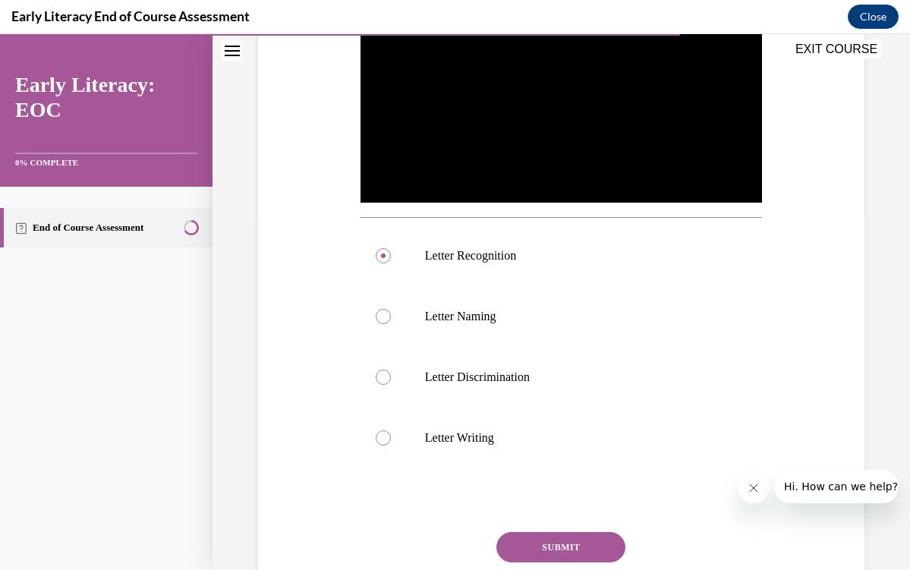
click at [545, 546] on button "SUBMIT" at bounding box center [561, 547] width 129 height 30
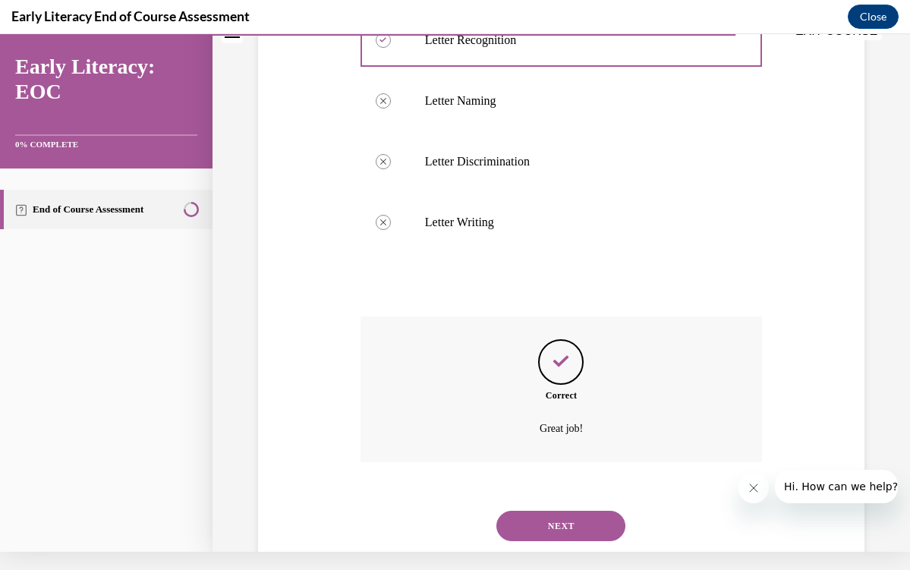
scroll to position [579, 0]
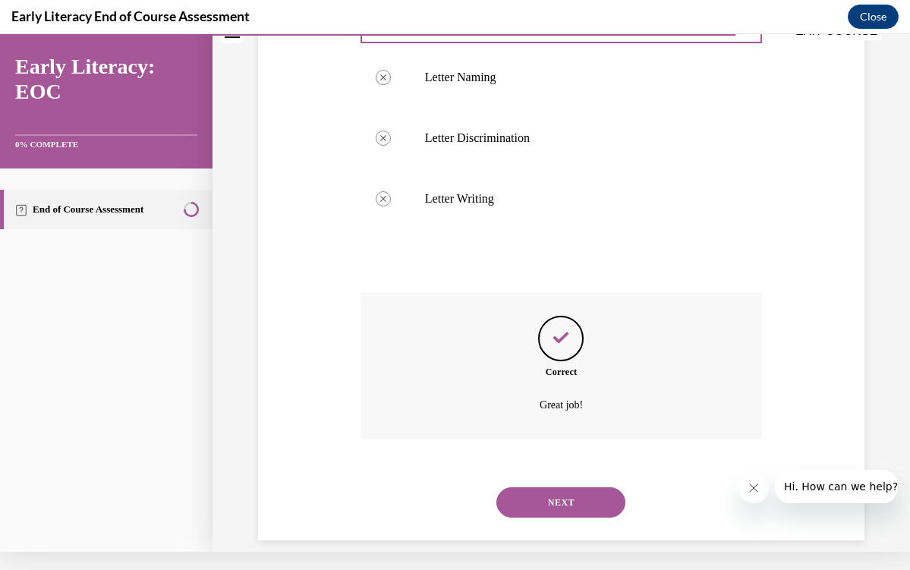
click at [539, 487] on button "NEXT" at bounding box center [561, 502] width 129 height 30
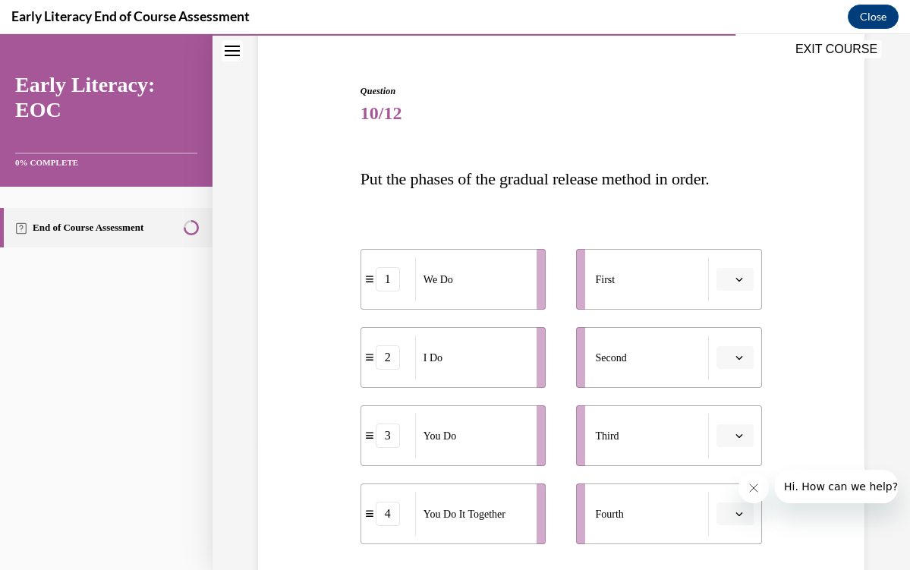
scroll to position [150, 0]
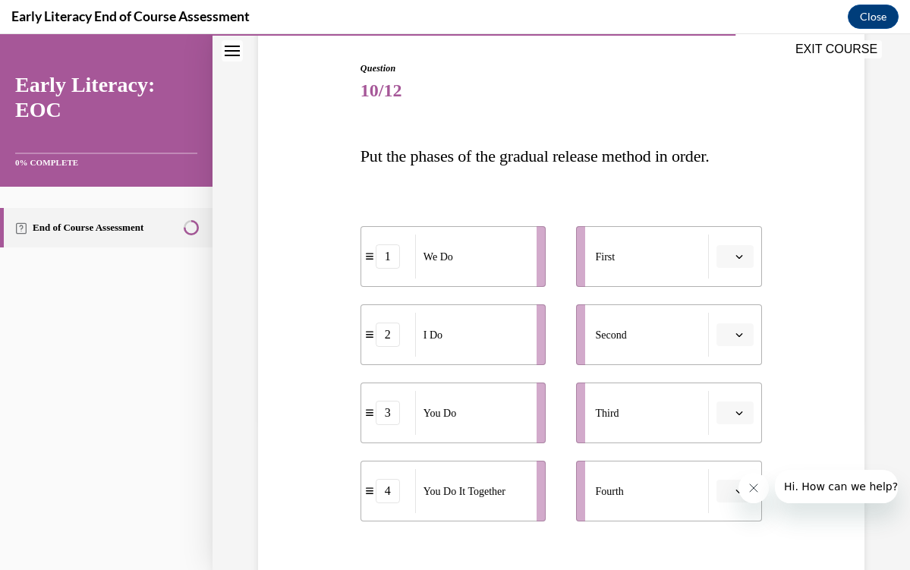
click at [748, 270] on li "First" at bounding box center [669, 256] width 186 height 61
click at [748, 265] on button "button" at bounding box center [735, 256] width 37 height 23
click at [730, 347] on span "2" at bounding box center [729, 351] width 5 height 12
click at [740, 337] on icon "button" at bounding box center [740, 335] width 7 height 4
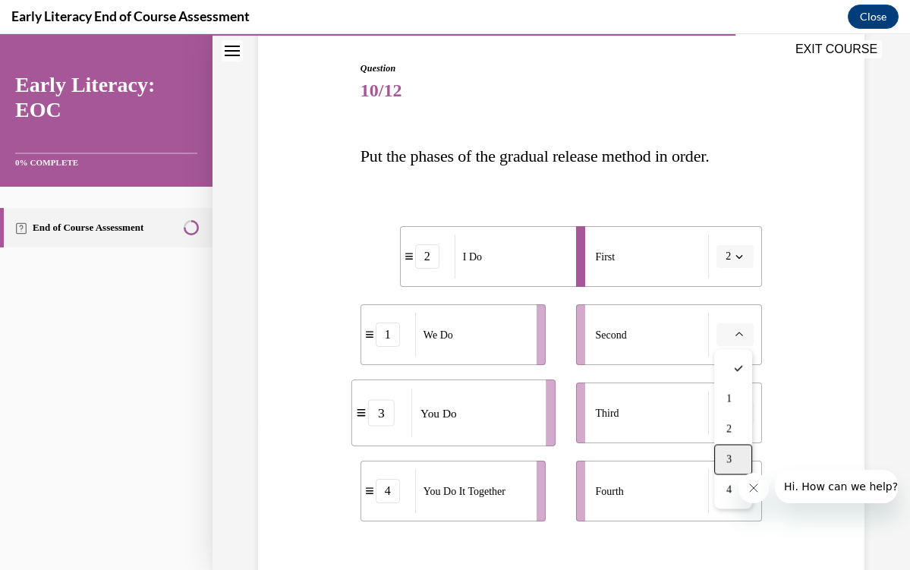
click at [727, 455] on span "3" at bounding box center [729, 460] width 5 height 12
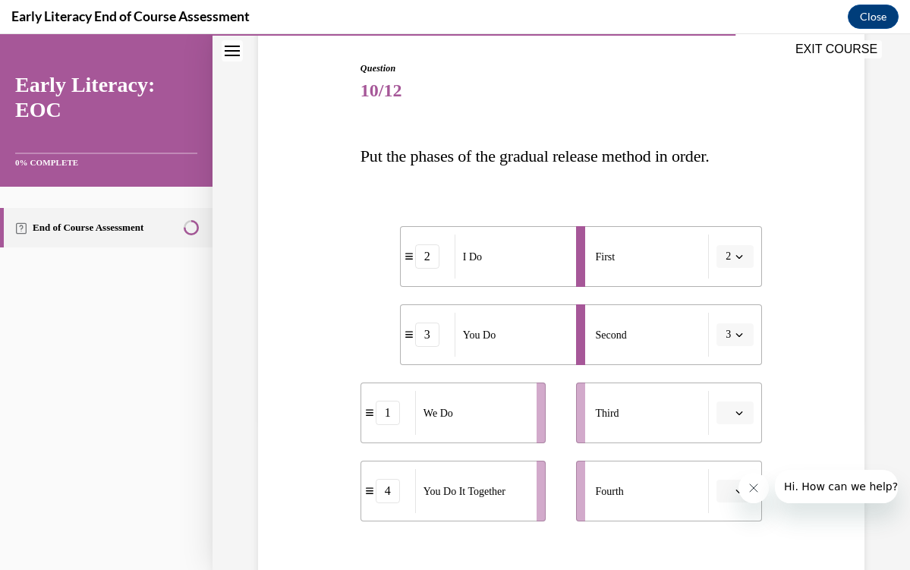
click at [726, 491] on span "Please select an option" at bounding box center [728, 491] width 5 height 15
click at [725, 453] on div "4" at bounding box center [734, 458] width 38 height 30
click at [733, 413] on button "button" at bounding box center [735, 413] width 37 height 23
click at [721, 493] on button "4" at bounding box center [735, 491] width 37 height 23
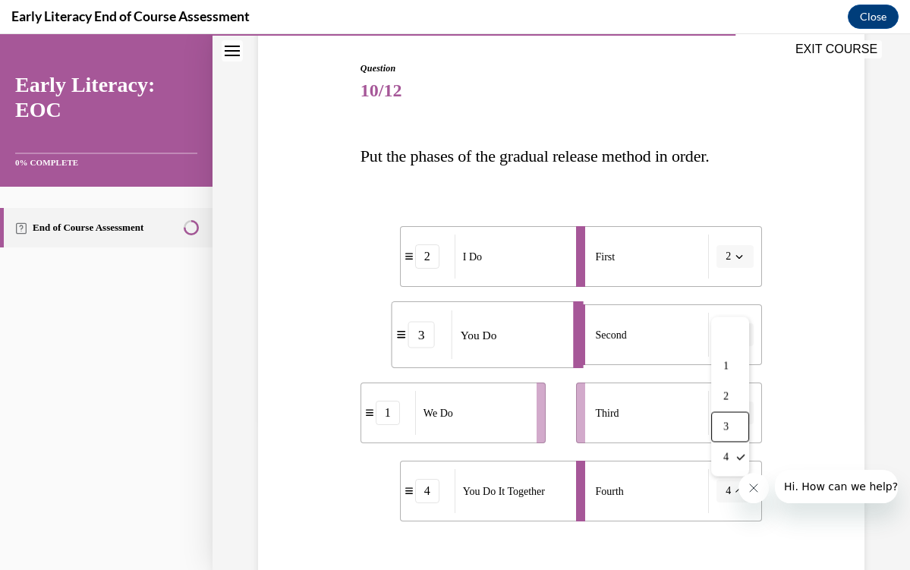
click at [653, 430] on div "Third" at bounding box center [652, 413] width 114 height 44
click at [734, 416] on span "button" at bounding box center [739, 413] width 11 height 11
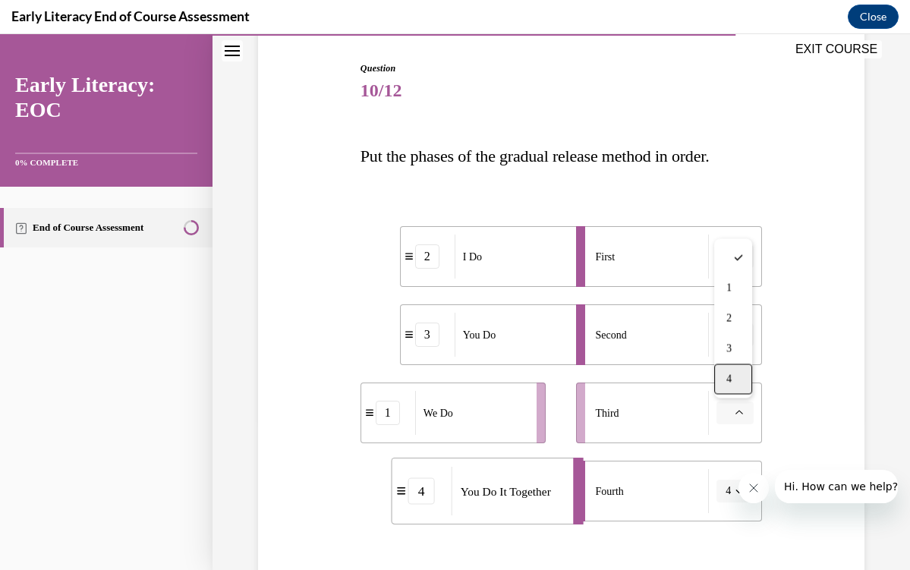
click at [732, 380] on span "4" at bounding box center [729, 380] width 5 height 12
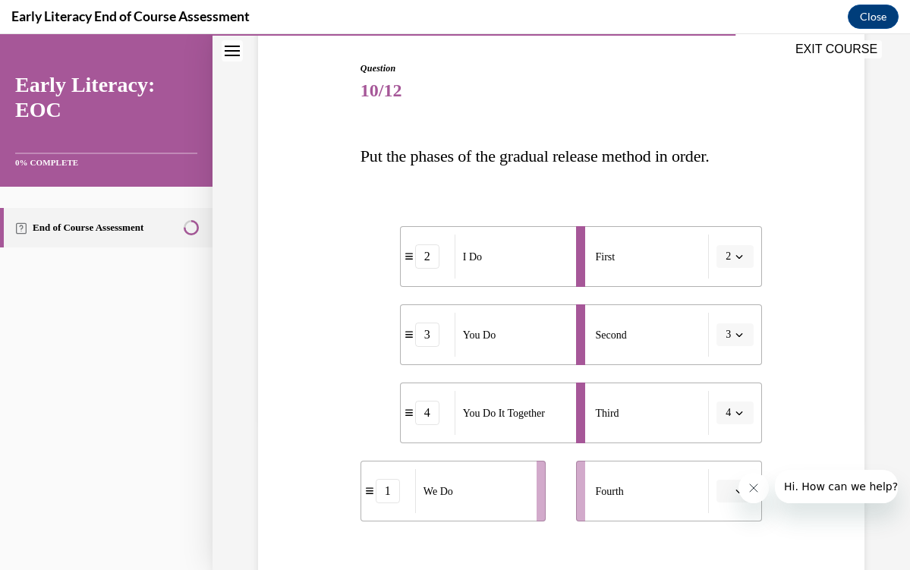
click at [722, 494] on button "button" at bounding box center [735, 491] width 37 height 23
click at [678, 377] on ul "First 2 Second 3 Third 4 Fourth" at bounding box center [661, 373] width 201 height 295
click at [730, 337] on span "3" at bounding box center [728, 334] width 5 height 15
click at [732, 374] on div at bounding box center [731, 369] width 38 height 30
click at [731, 405] on span "4" at bounding box center [728, 412] width 5 height 15
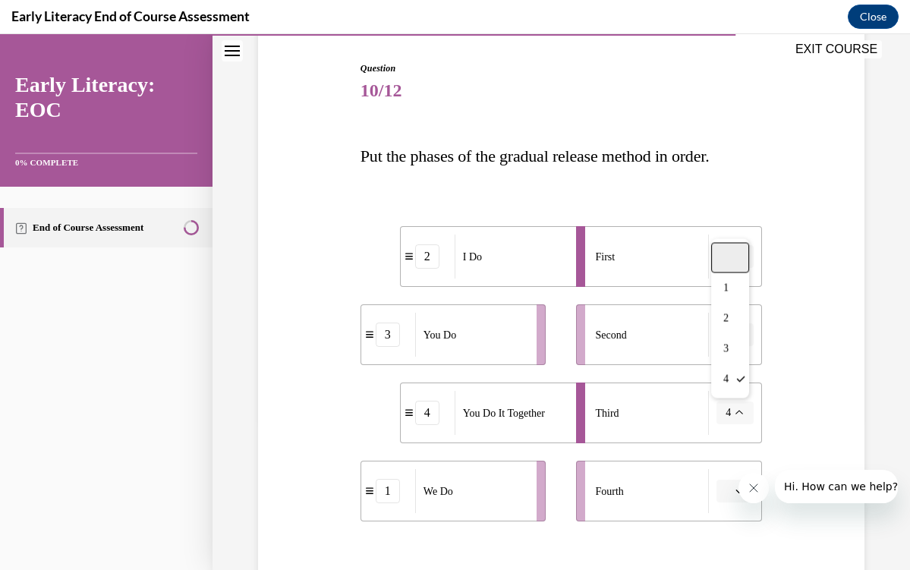
click at [728, 259] on div at bounding box center [731, 258] width 38 height 30
click at [728, 348] on li "Second" at bounding box center [669, 334] width 186 height 61
click at [728, 337] on span "Please select an option" at bounding box center [728, 334] width 5 height 15
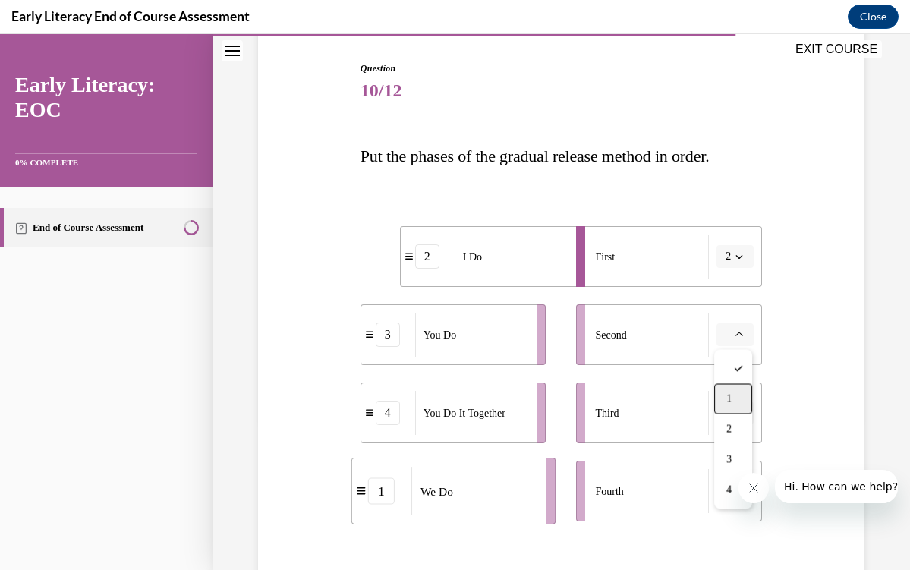
click at [726, 392] on div "1" at bounding box center [734, 399] width 38 height 30
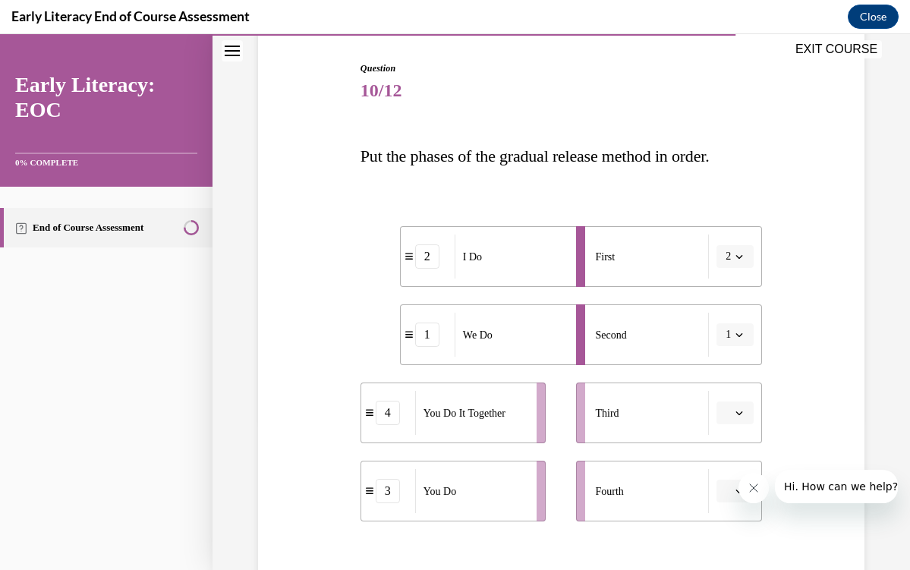
click at [731, 418] on span "Please select an option" at bounding box center [728, 412] width 5 height 15
click at [737, 381] on div "4" at bounding box center [734, 379] width 38 height 30
click at [723, 488] on button "button" at bounding box center [735, 491] width 37 height 23
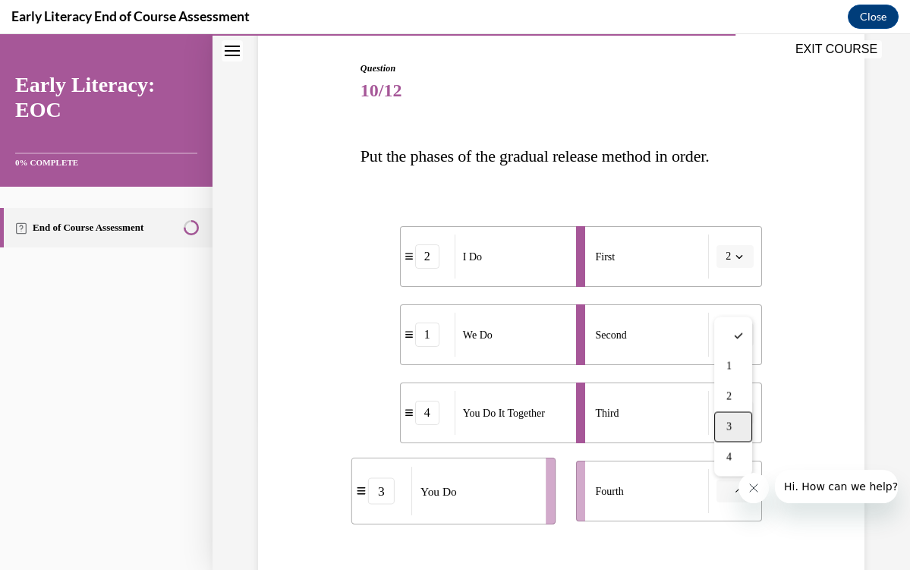
click at [726, 419] on div "3" at bounding box center [734, 427] width 38 height 30
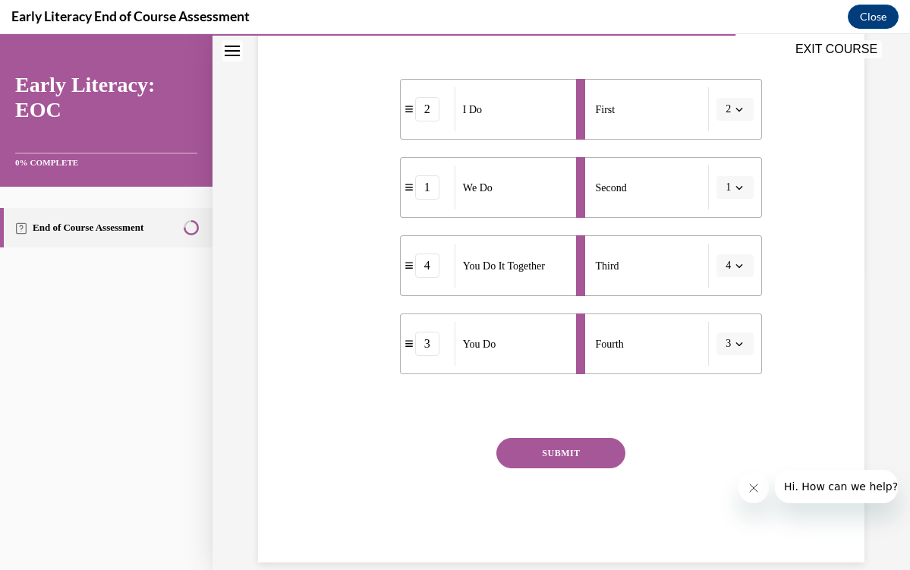
click at [606, 453] on button "SUBMIT" at bounding box center [561, 453] width 129 height 30
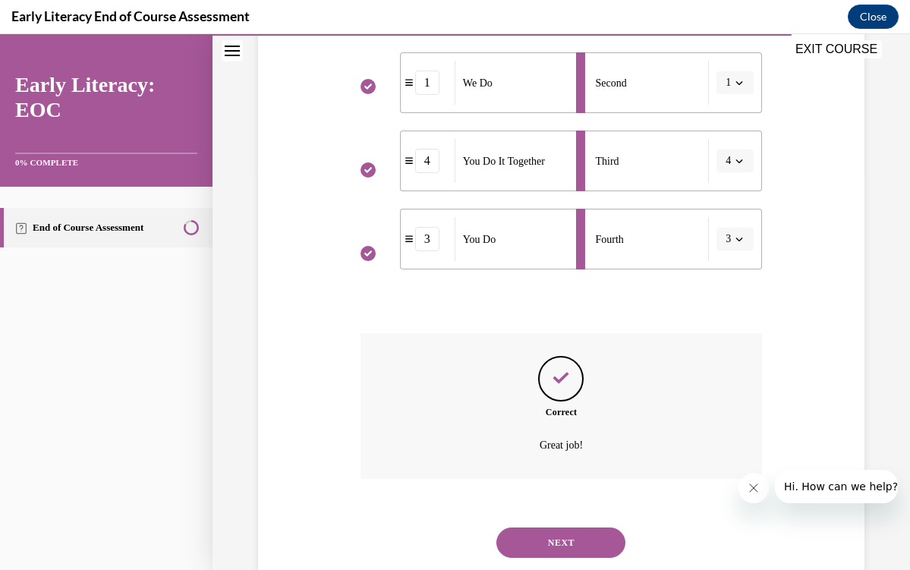
scroll to position [424, 0]
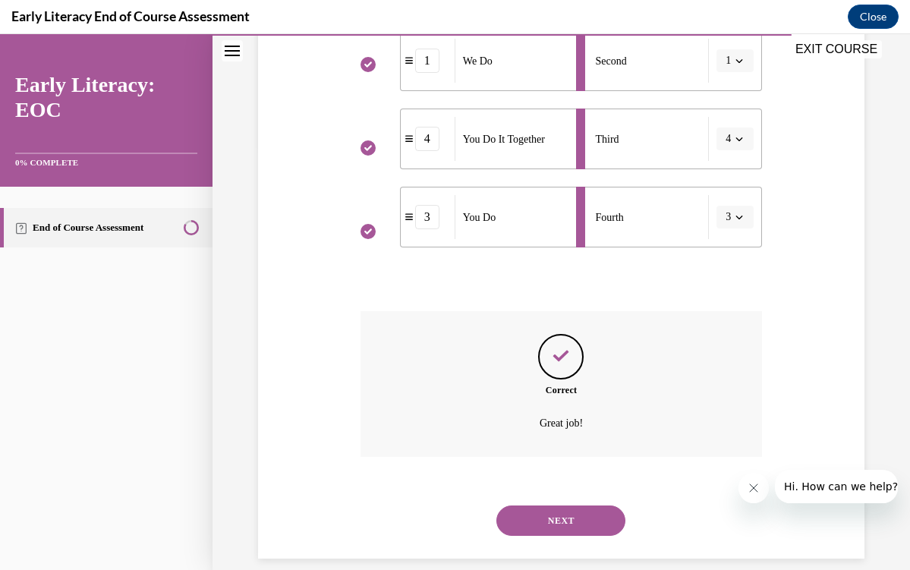
click at [575, 506] on button "NEXT" at bounding box center [561, 521] width 129 height 30
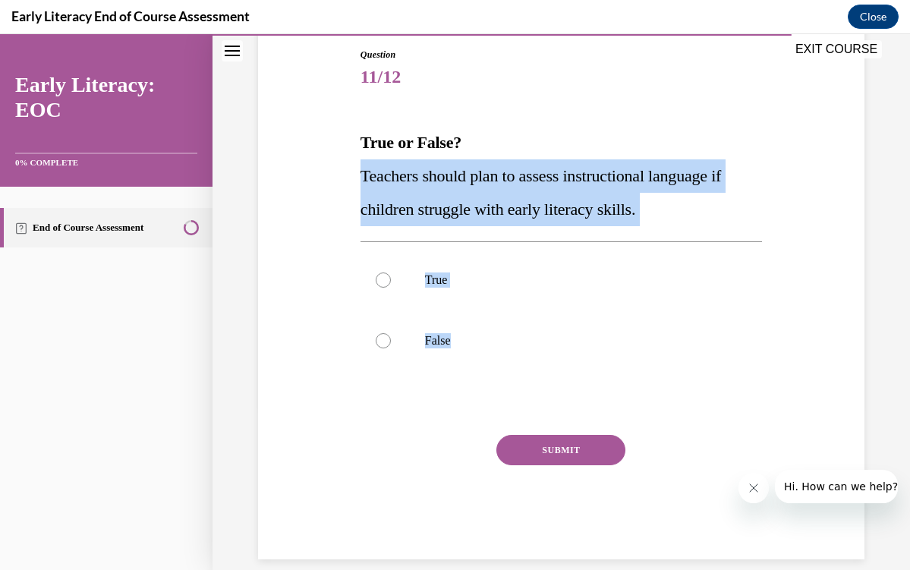
drag, startPoint x: 356, startPoint y: 156, endPoint x: 485, endPoint y: 383, distance: 261.2
click at [485, 383] on div "Question 11/12 True or False? Teachers should plan to assess instructional lang…" at bounding box center [561, 292] width 409 height 535
copy div "Teachers should plan to assess instructional language if children struggle with…"
click at [529, 286] on p "True" at bounding box center [574, 280] width 299 height 15
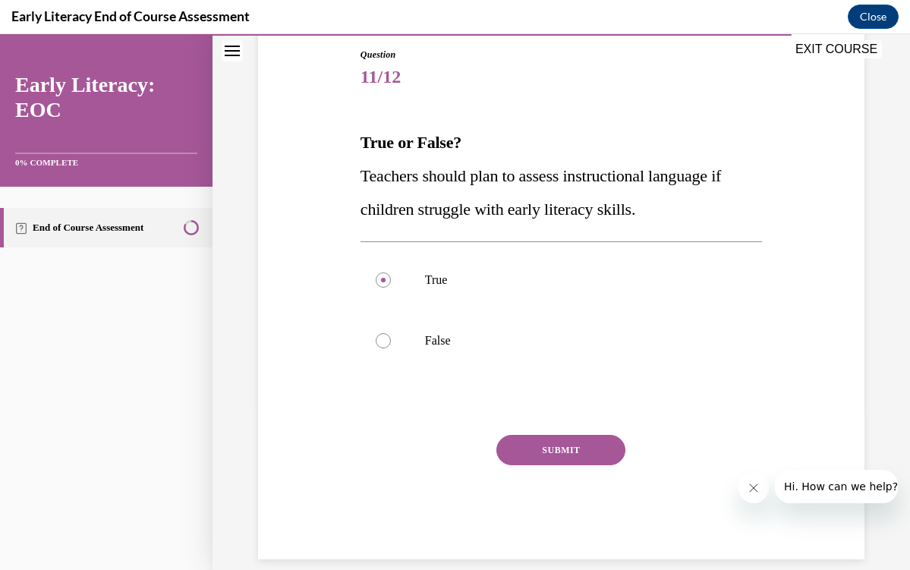
click at [547, 462] on button "SUBMIT" at bounding box center [561, 450] width 129 height 30
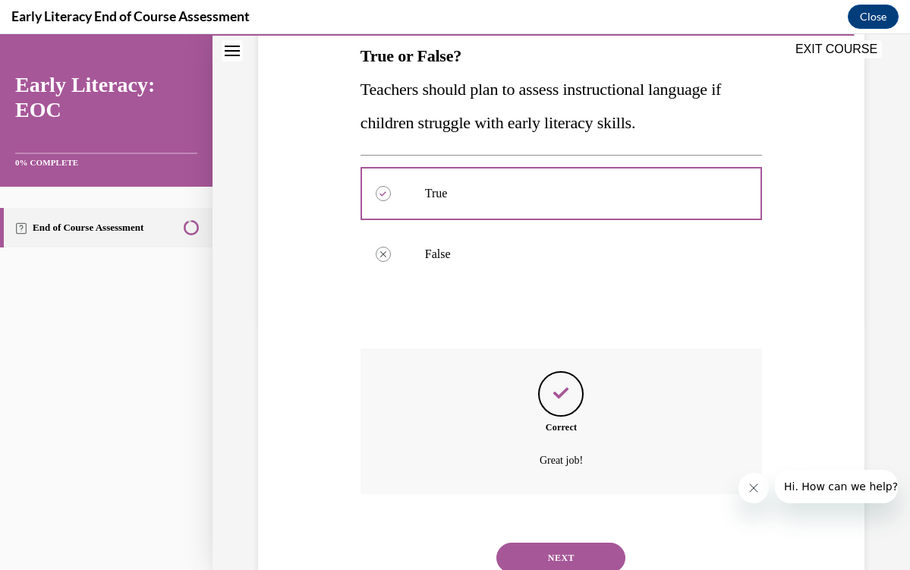
scroll to position [287, 0]
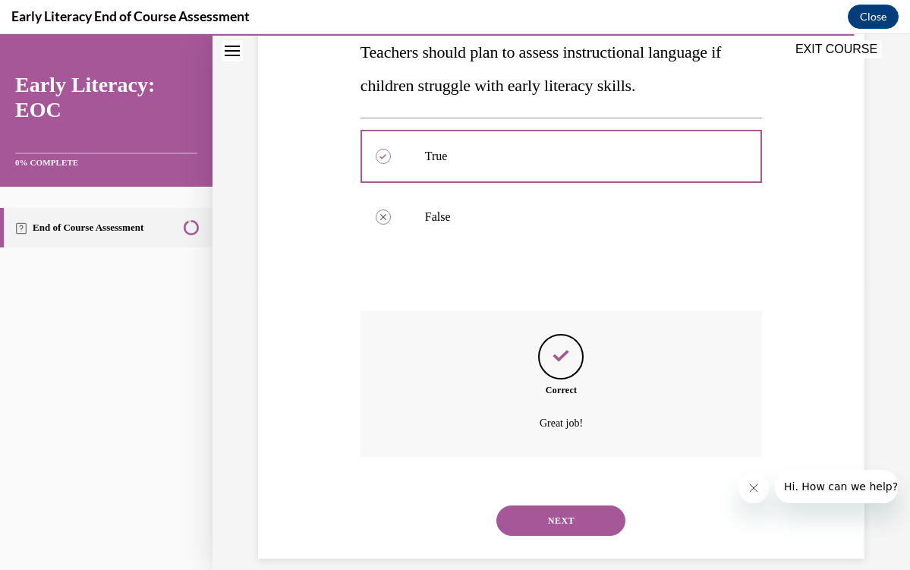
click at [554, 507] on button "NEXT" at bounding box center [561, 521] width 129 height 30
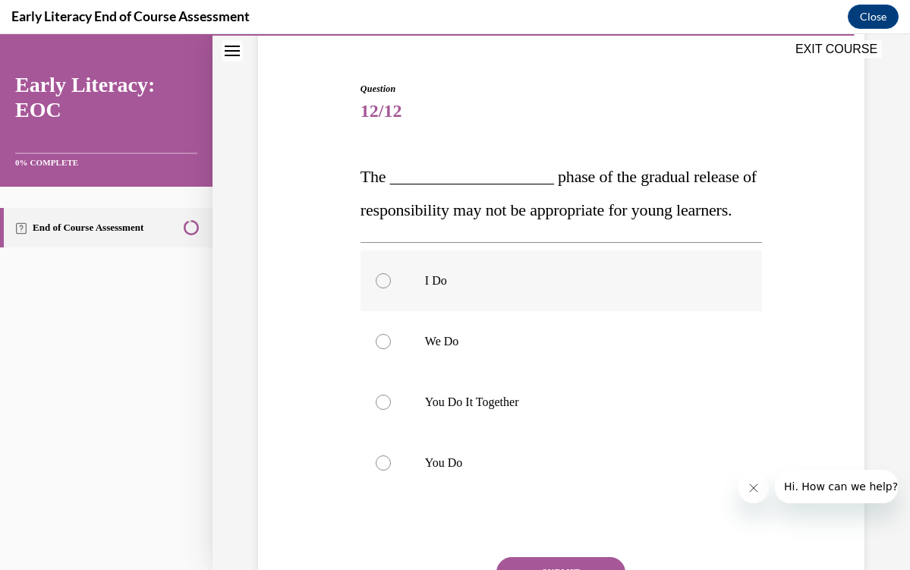
scroll to position [128, 0]
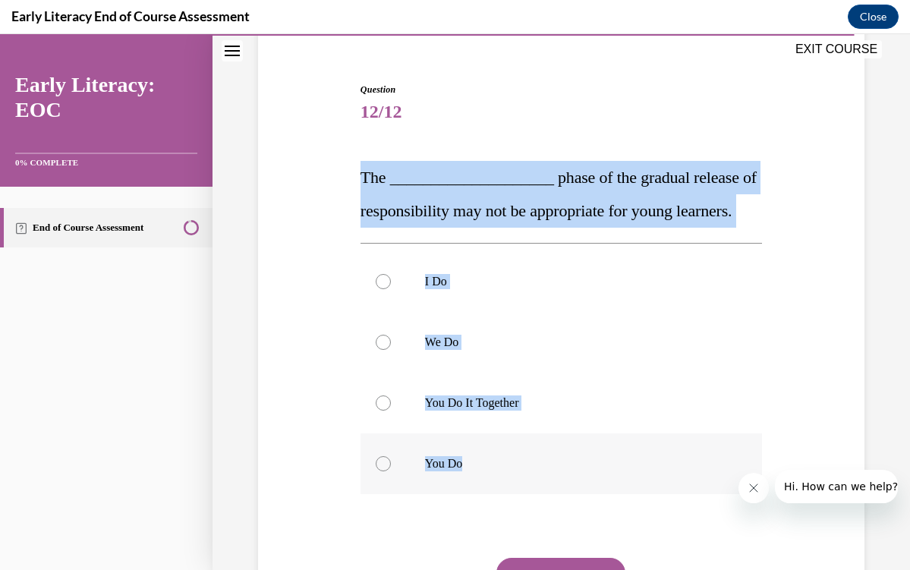
copy div "The ____________________ phase of the gradual release of responsibility may not…"
drag, startPoint x: 355, startPoint y: 159, endPoint x: 495, endPoint y: 500, distance: 368.5
click at [495, 500] on div "Question 12/12 The ____________________ phase of the gradual release of respons…" at bounding box center [561, 359] width 614 height 645
click at [476, 472] on p "You Do" at bounding box center [574, 463] width 299 height 15
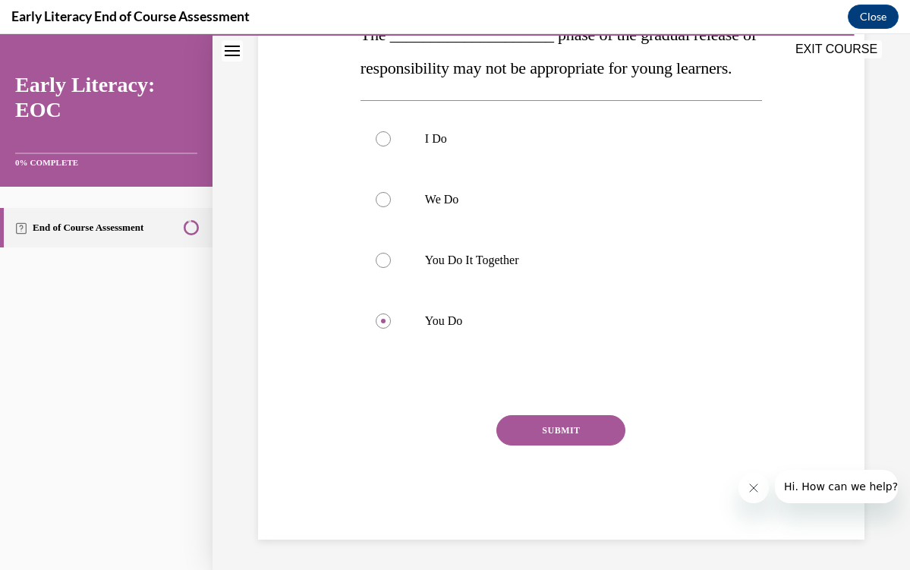
scroll to position [286, 0]
click at [515, 147] on p "I Do" at bounding box center [574, 138] width 299 height 15
click at [530, 446] on button "SUBMIT" at bounding box center [561, 430] width 129 height 30
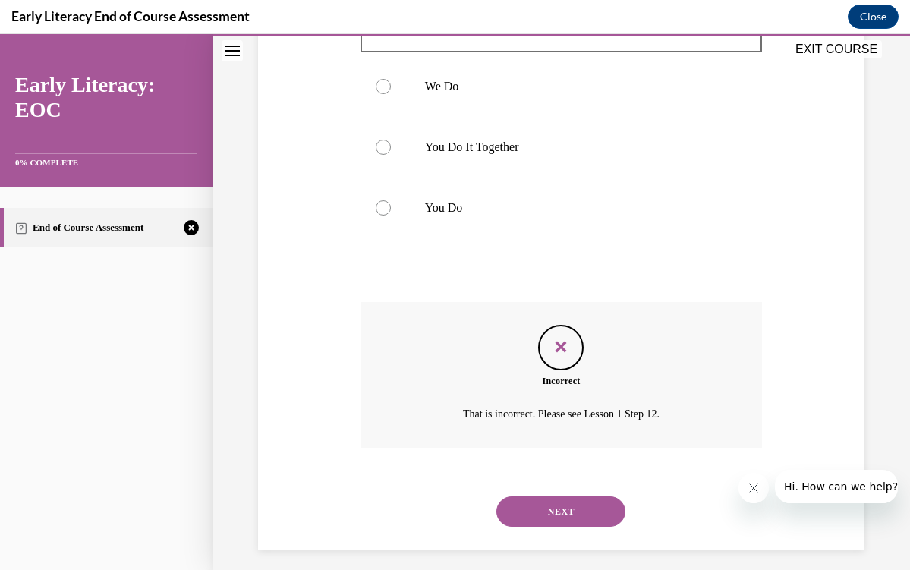
scroll to position [409, 0]
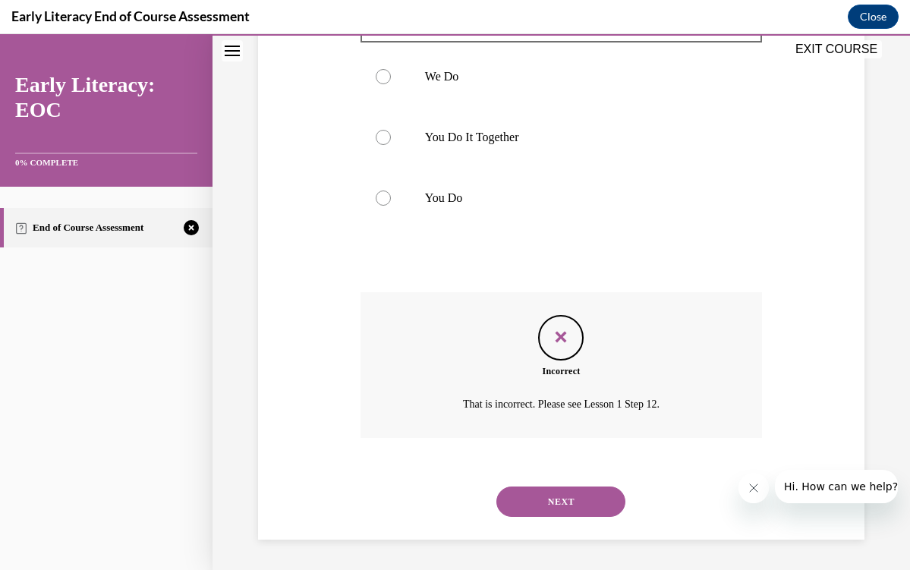
click at [530, 503] on button "NEXT" at bounding box center [561, 502] width 129 height 30
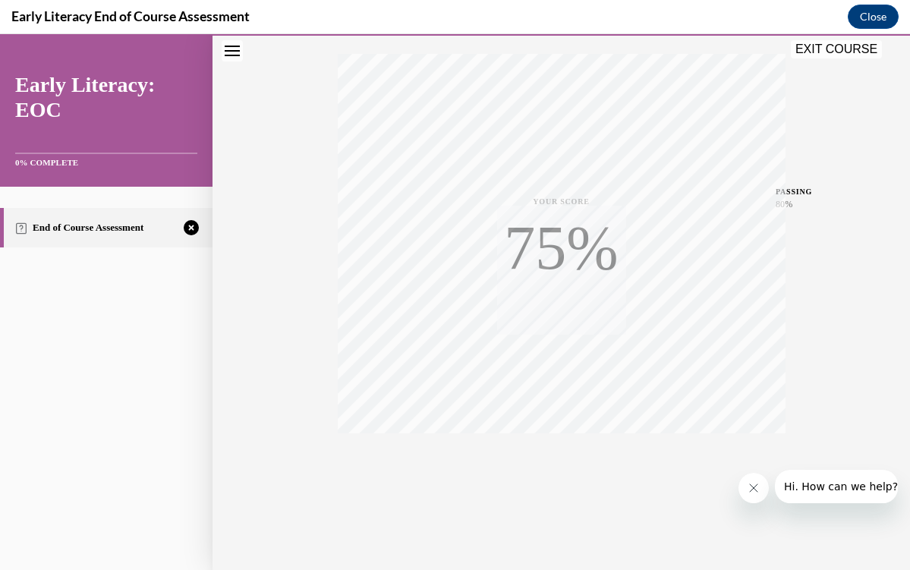
scroll to position [242, 0]
click at [534, 472] on button "TAKE AGAIN" at bounding box center [561, 468] width 90 height 68
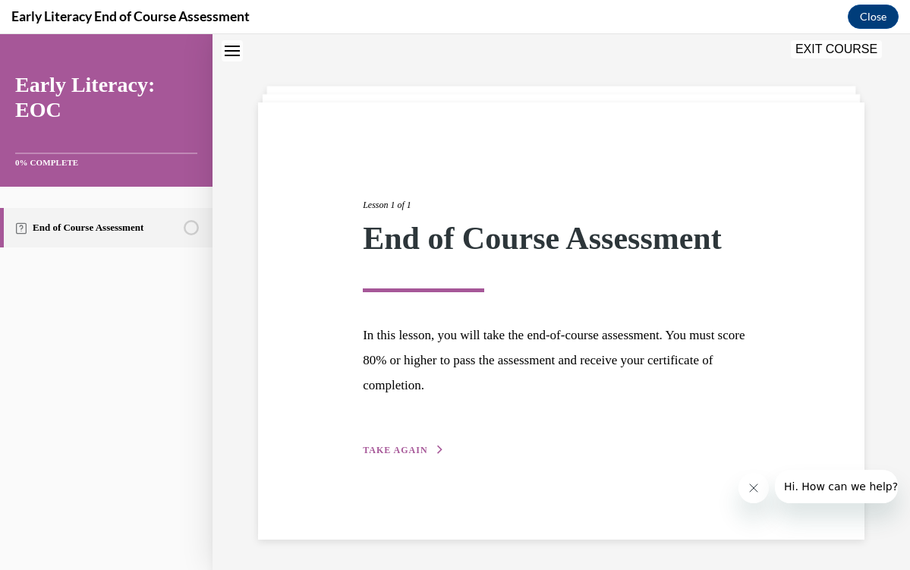
scroll to position [48, 0]
click at [376, 440] on div "Lesson 1 of 1 End of Course Assessment In this lesson, you will take the end-of…" at bounding box center [562, 310] width 420 height 295
click at [386, 450] on span "TAKE AGAIN" at bounding box center [395, 450] width 65 height 11
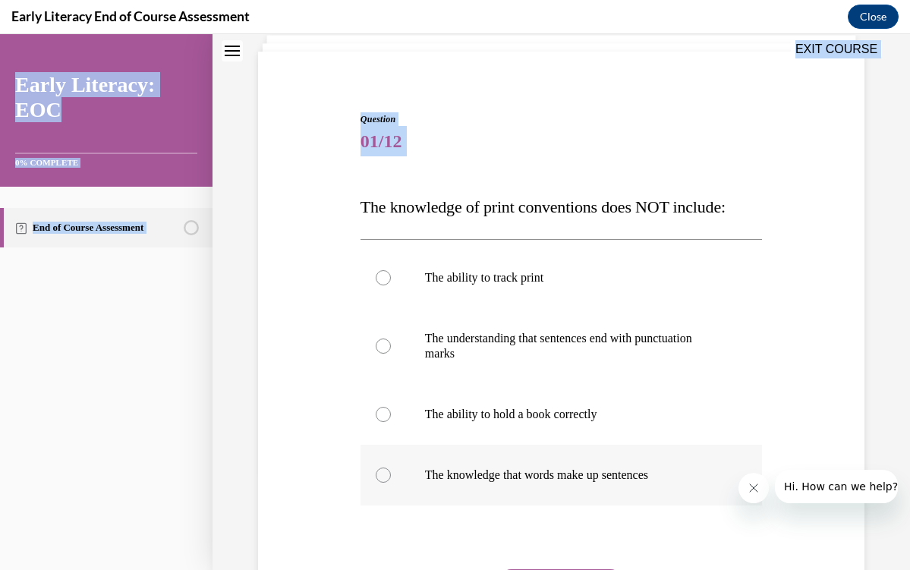
scroll to position [155, 0]
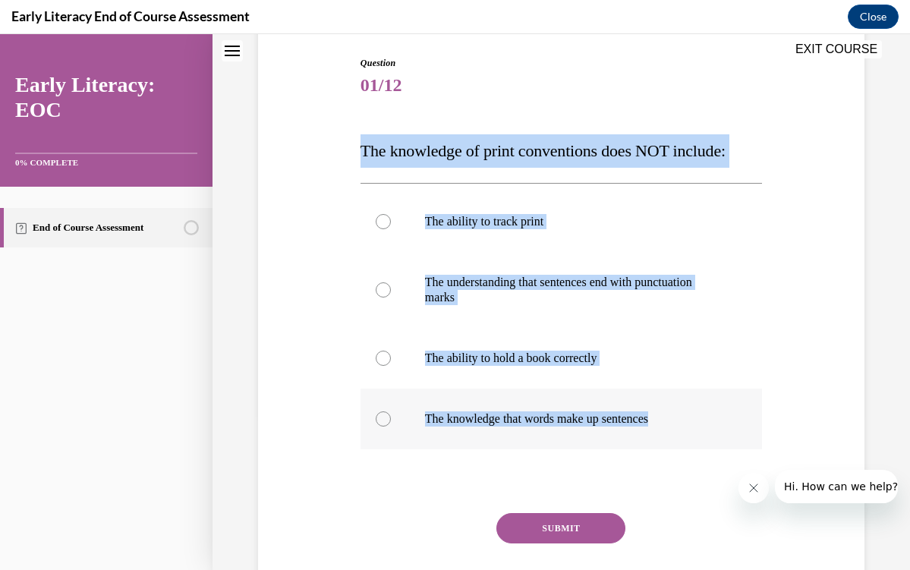
drag, startPoint x: 349, startPoint y: 251, endPoint x: 708, endPoint y: 419, distance: 397.4
click at [708, 419] on div "Question 01/12 The knowledge of print conventions does NOT include: The ability…" at bounding box center [561, 324] width 614 height 627
copy div "The knowledge of print conventions does NOT include: The ability to track print…"
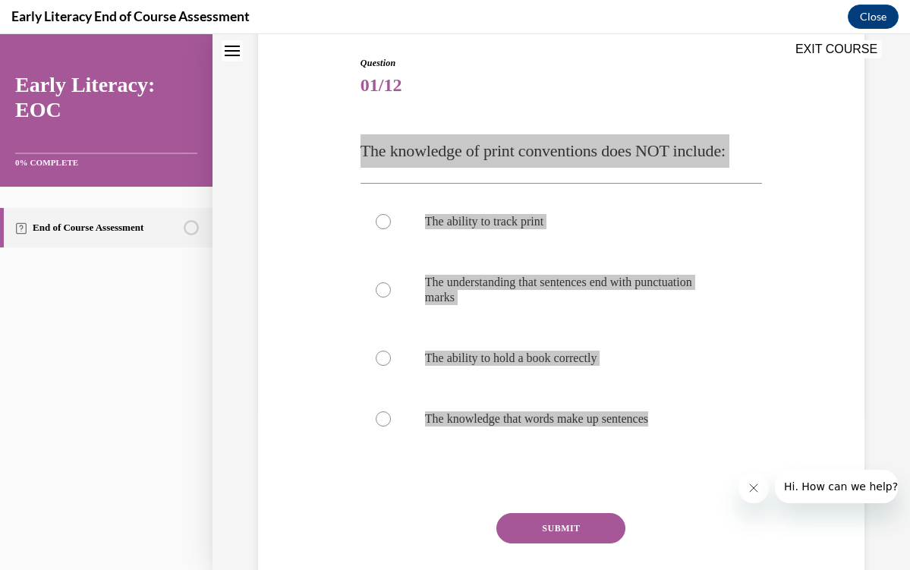
click at [513, 403] on div at bounding box center [562, 419] width 402 height 61
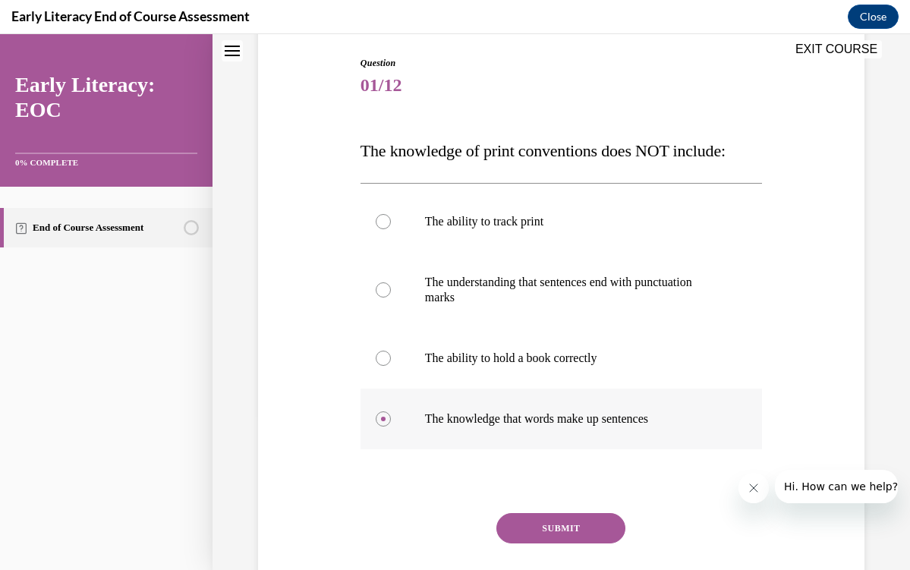
click at [513, 412] on p "The knowledge that words make up sentences" at bounding box center [574, 419] width 299 height 15
click at [560, 508] on div "Question 01/12 The knowledge of print conventions does NOT include: The ability…" at bounding box center [562, 347] width 402 height 582
click at [560, 540] on button "SUBMIT" at bounding box center [561, 528] width 129 height 30
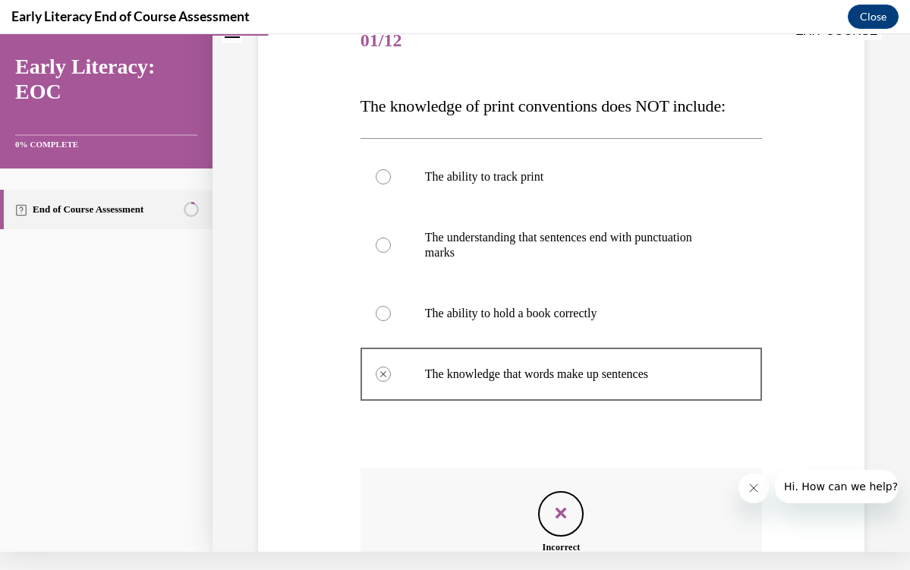
scroll to position [357, 0]
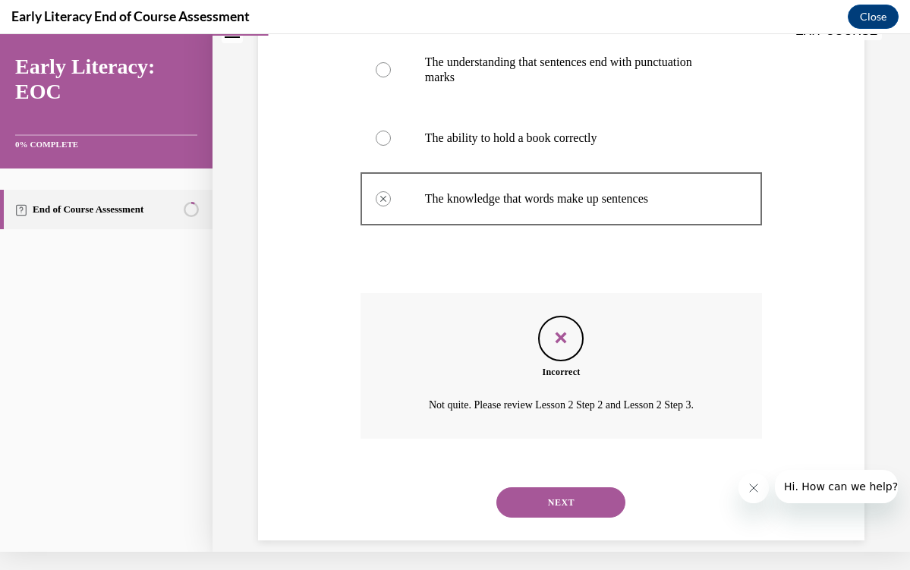
click at [592, 472] on div "NEXT" at bounding box center [562, 502] width 402 height 61
click at [597, 487] on button "NEXT" at bounding box center [561, 502] width 129 height 30
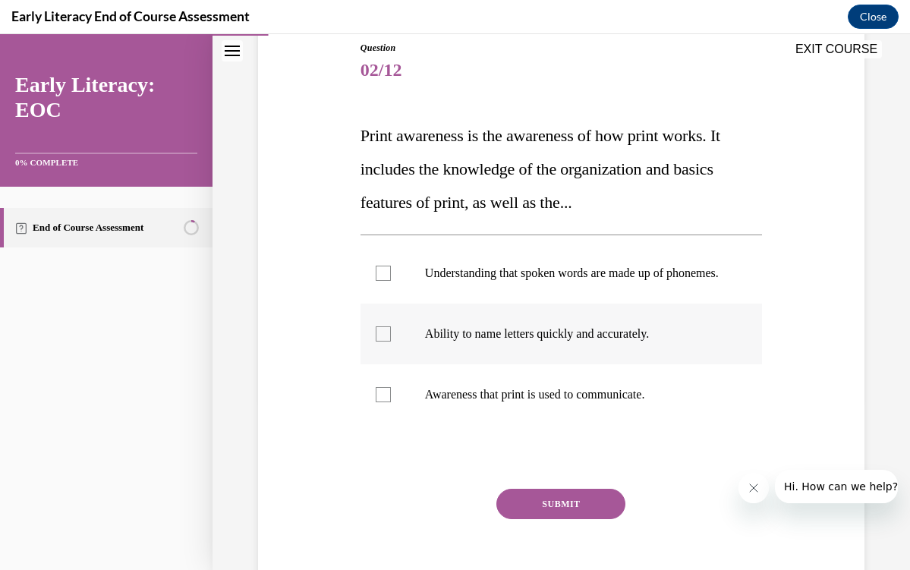
scroll to position [171, 0]
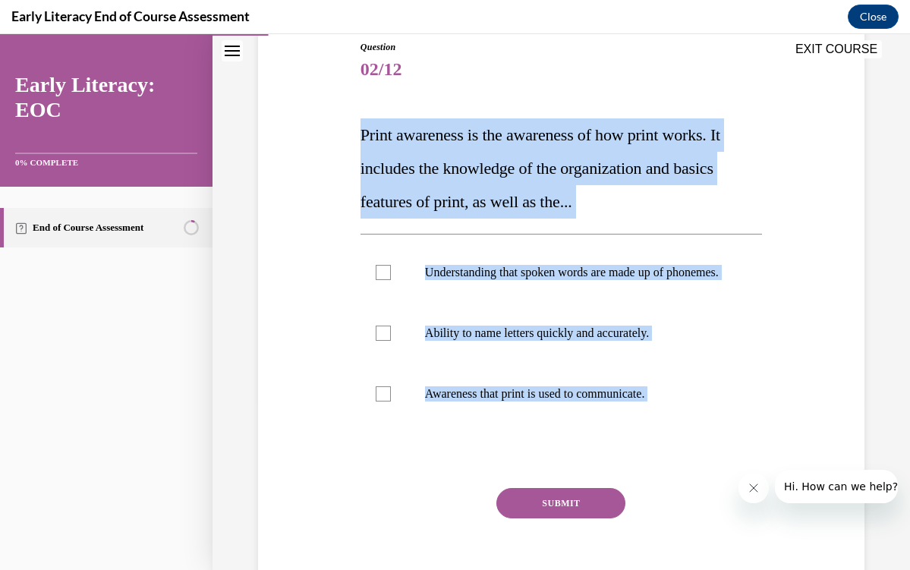
drag, startPoint x: 356, startPoint y: 128, endPoint x: 691, endPoint y: 481, distance: 486.6
click at [692, 481] on div "Question 02/12 Print awareness is the awareness of how print works. It includes…" at bounding box center [561, 314] width 409 height 595
copy div "Print awareness is the awareness of how print works. It includes the knowledge …"
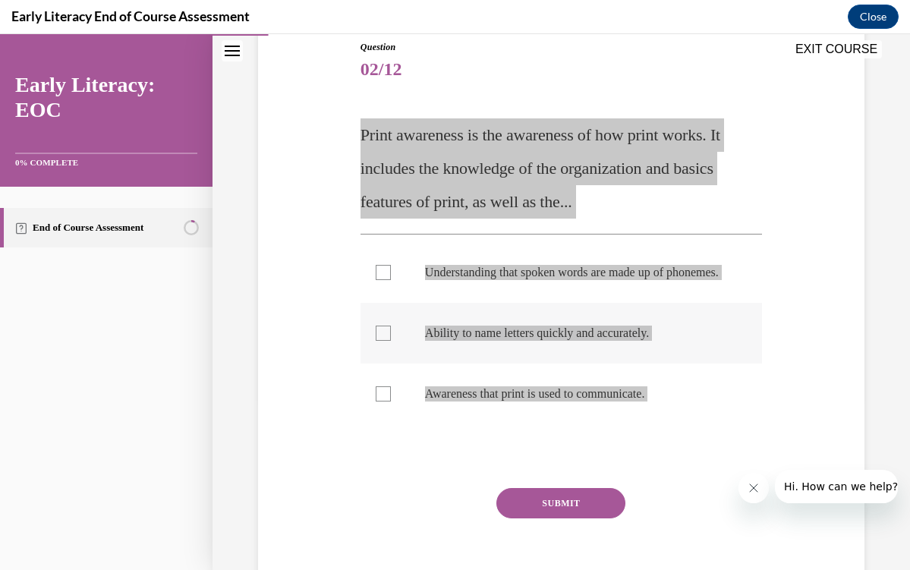
drag, startPoint x: 896, startPoint y: 443, endPoint x: 494, endPoint y: 370, distance: 409.0
click at [494, 364] on div at bounding box center [562, 333] width 402 height 61
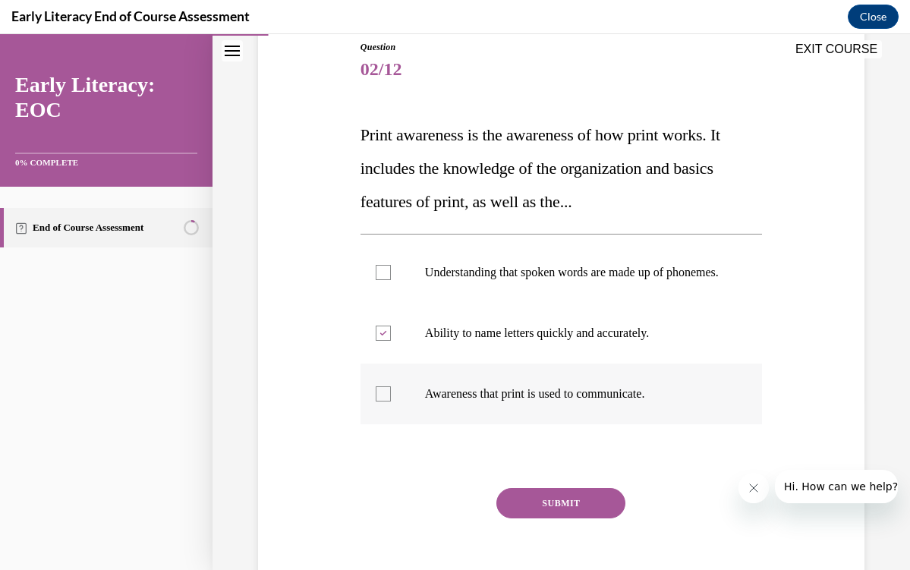
click at [530, 402] on p "Awareness that print is used to communicate." at bounding box center [574, 394] width 299 height 15
click at [504, 341] on p "Ability to name letters quickly and accurately." at bounding box center [574, 333] width 299 height 15
click at [538, 519] on button "SUBMIT" at bounding box center [561, 503] width 129 height 30
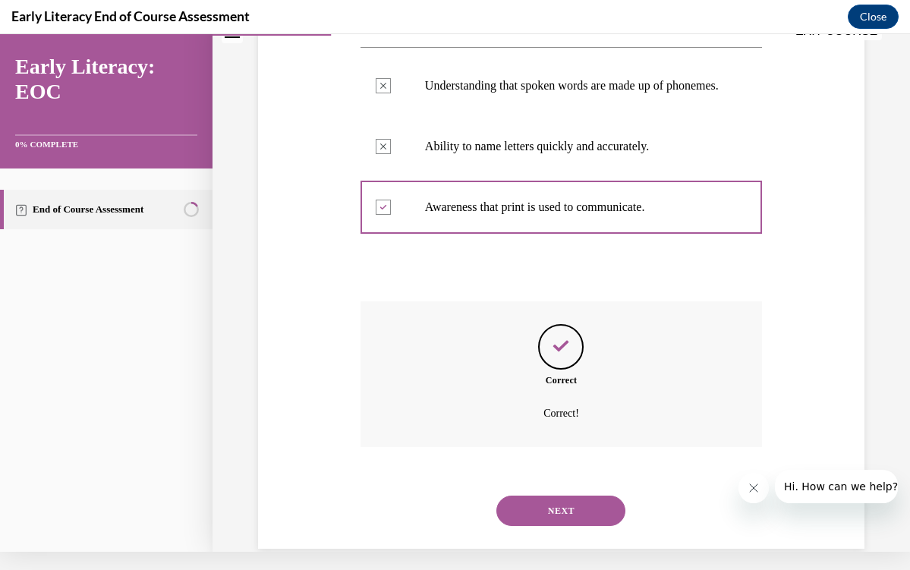
scroll to position [363, 0]
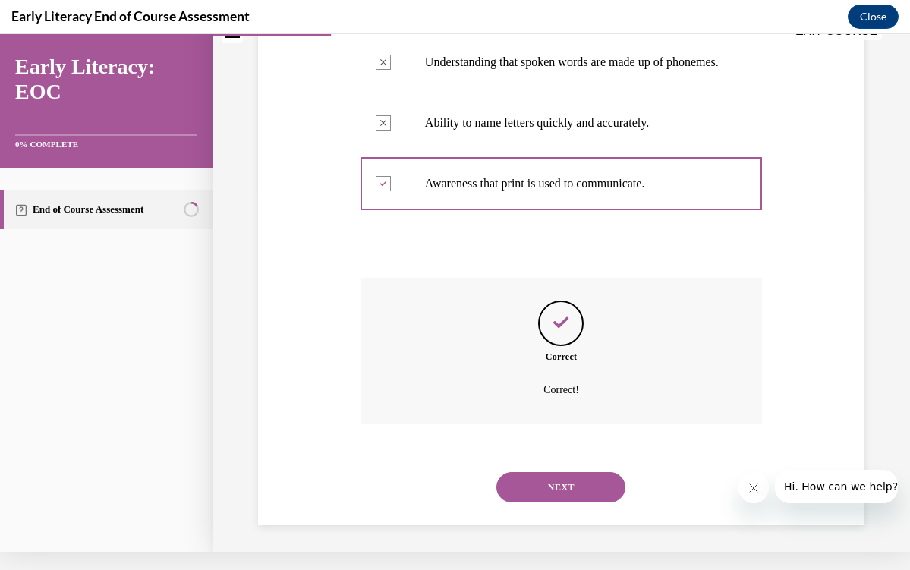
click at [544, 486] on button "NEXT" at bounding box center [561, 487] width 129 height 30
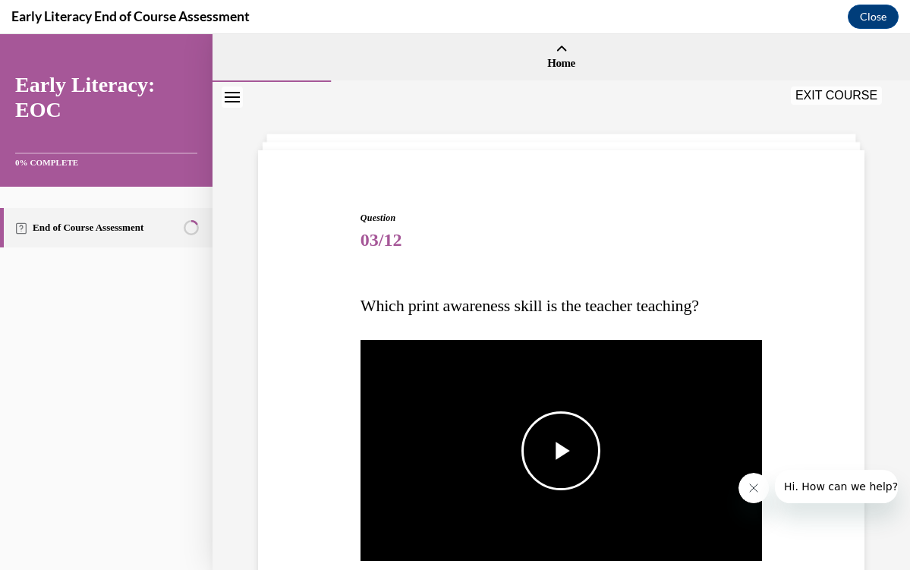
click at [561, 451] on span "Video player" at bounding box center [561, 451] width 0 height 0
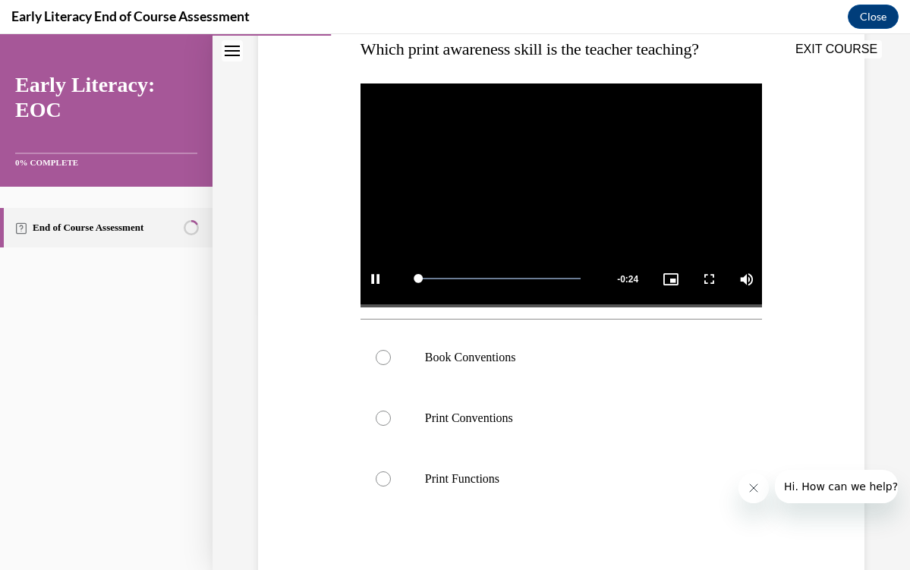
scroll to position [273, 0]
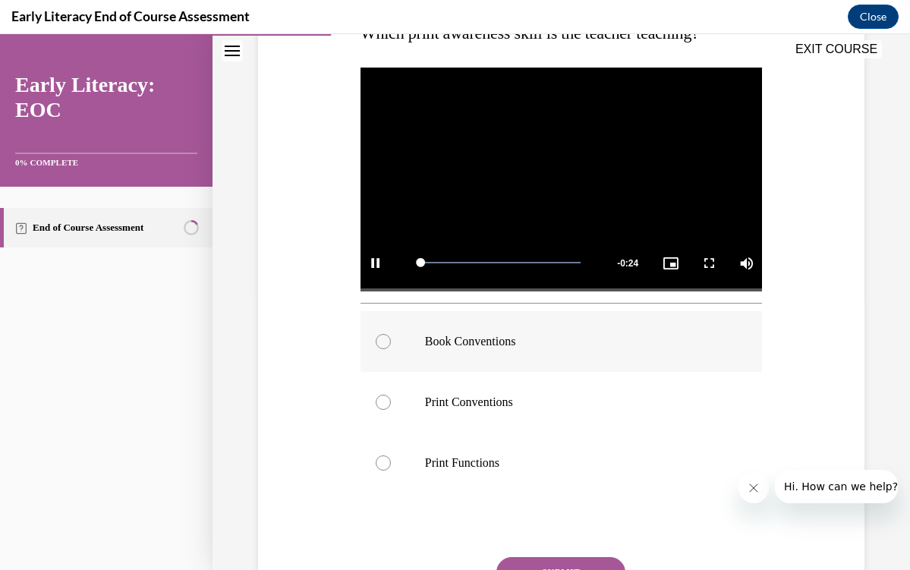
click at [534, 353] on div at bounding box center [562, 341] width 402 height 61
click at [554, 565] on button "SUBMIT" at bounding box center [561, 572] width 129 height 30
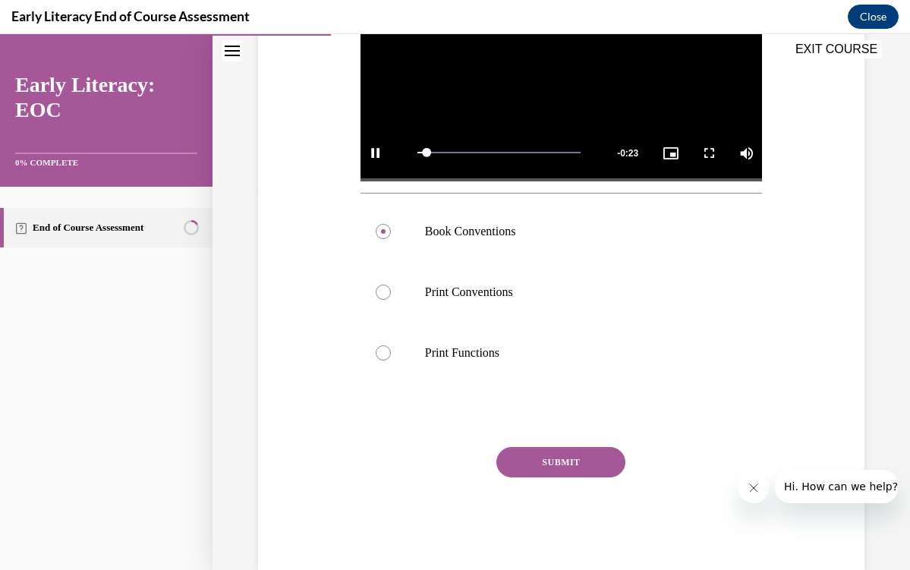
scroll to position [18, 0]
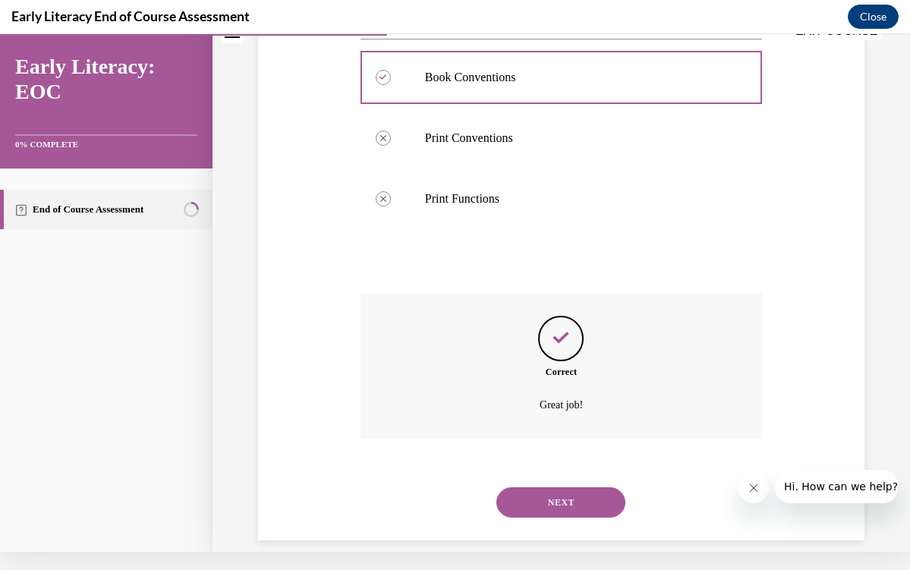
click at [559, 487] on button "NEXT" at bounding box center [561, 502] width 129 height 30
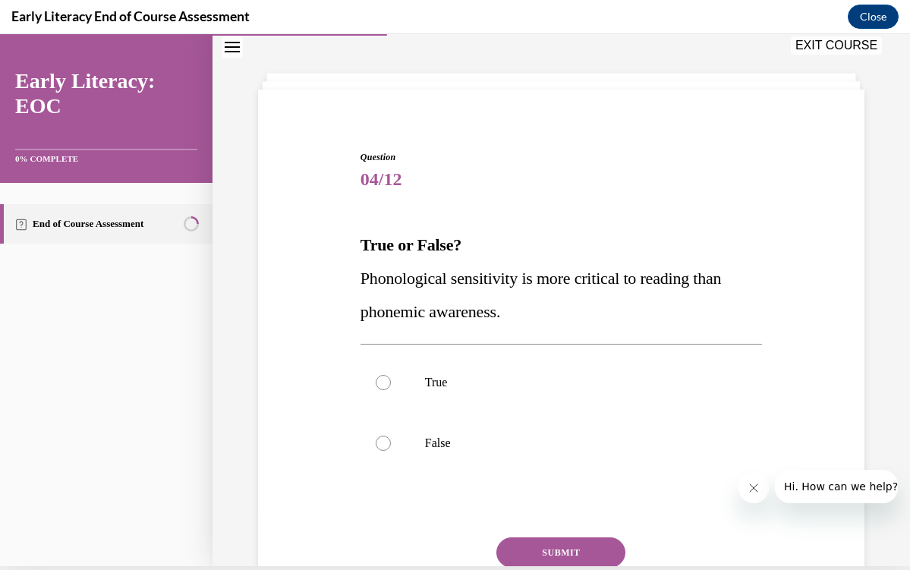
scroll to position [99, 0]
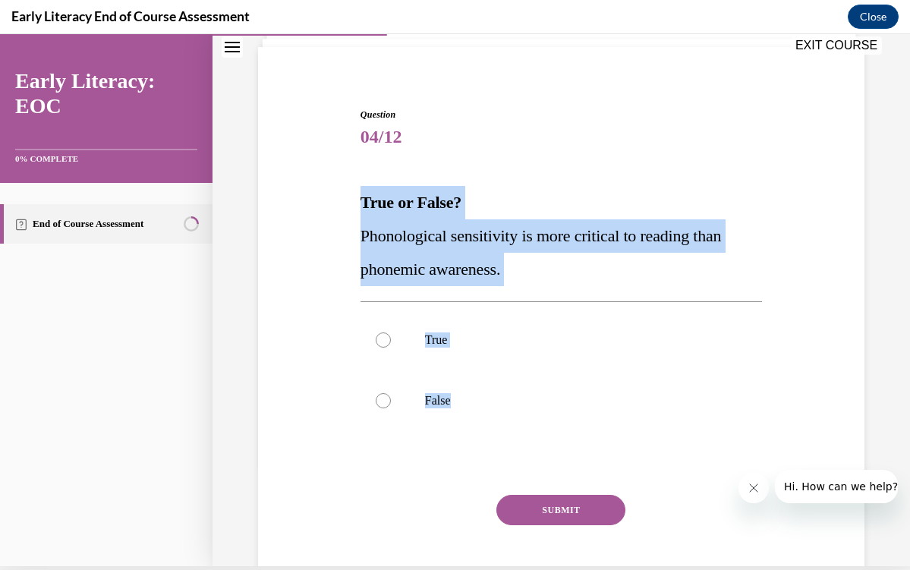
drag, startPoint x: 352, startPoint y: 190, endPoint x: 523, endPoint y: 444, distance: 306.4
click at [524, 445] on div "Question 04/12 True or False? Phonological sensitivity is more critical to read…" at bounding box center [561, 340] width 614 height 557
copy div "True or False? Phonological sensitivity is more critical to reading than phonem…"
click at [407, 458] on div at bounding box center [562, 463] width 402 height 18
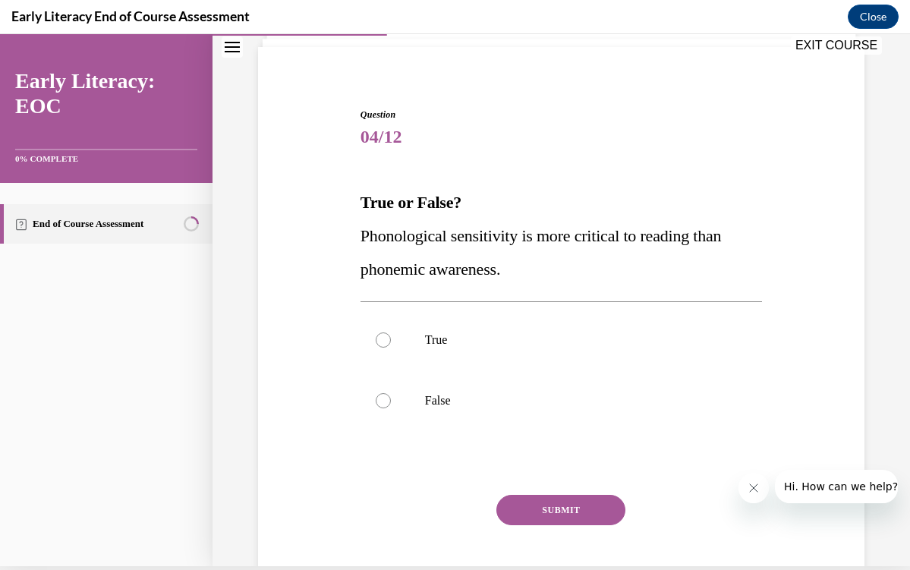
click at [407, 458] on div at bounding box center [562, 463] width 402 height 18
click at [443, 406] on p "False" at bounding box center [574, 400] width 299 height 15
click at [554, 489] on div "Question 04/12 True or False? Phonological sensitivity is more critical to read…" at bounding box center [562, 364] width 402 height 512
click at [556, 497] on button "SUBMIT" at bounding box center [561, 510] width 129 height 30
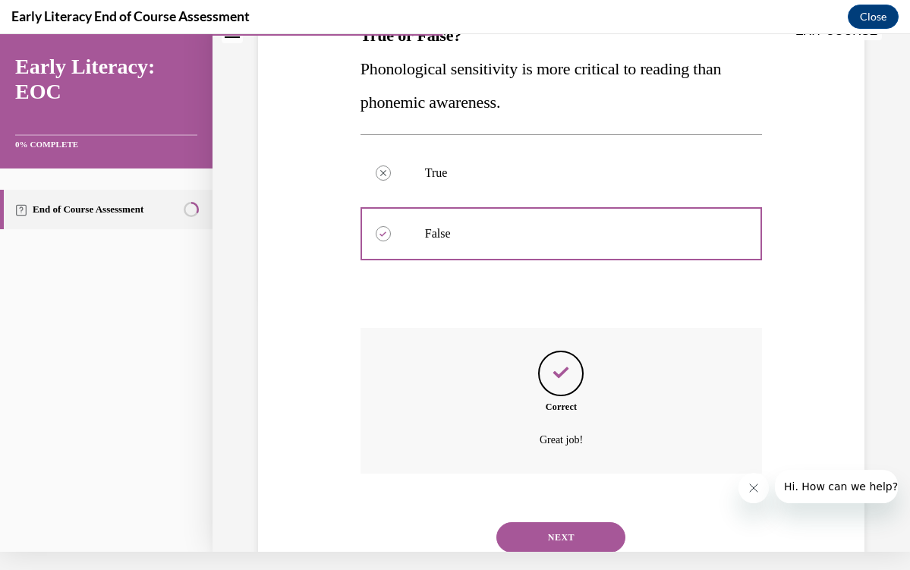
scroll to position [287, 0]
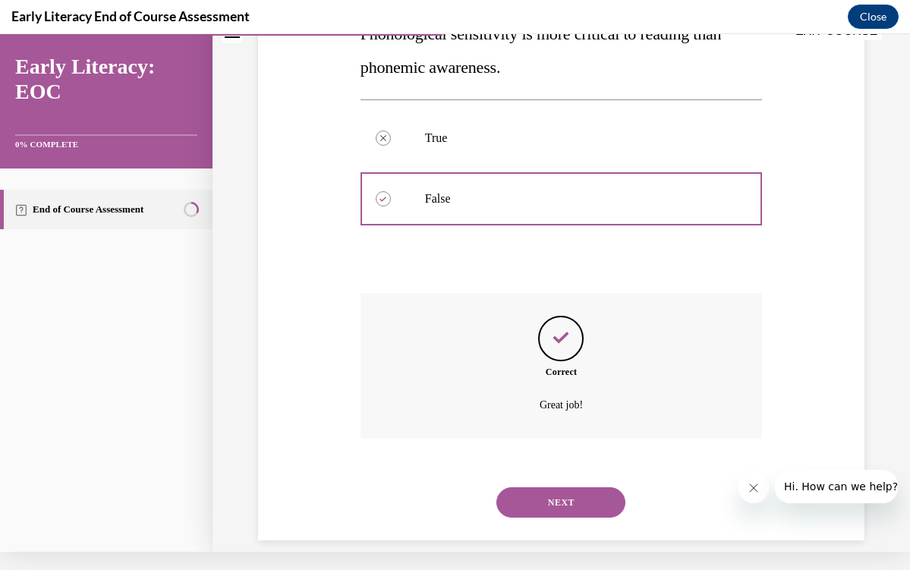
click at [559, 487] on button "NEXT" at bounding box center [561, 502] width 129 height 30
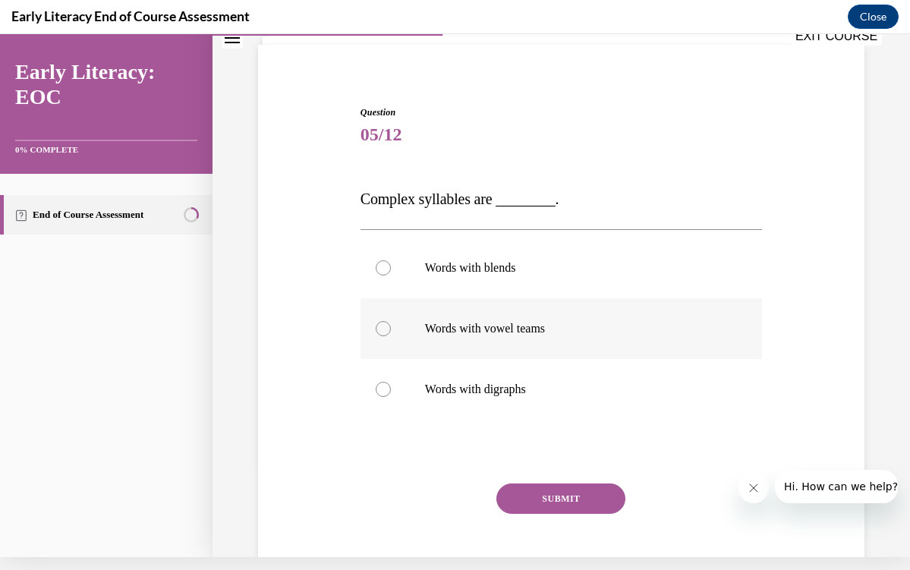
scroll to position [93, 0]
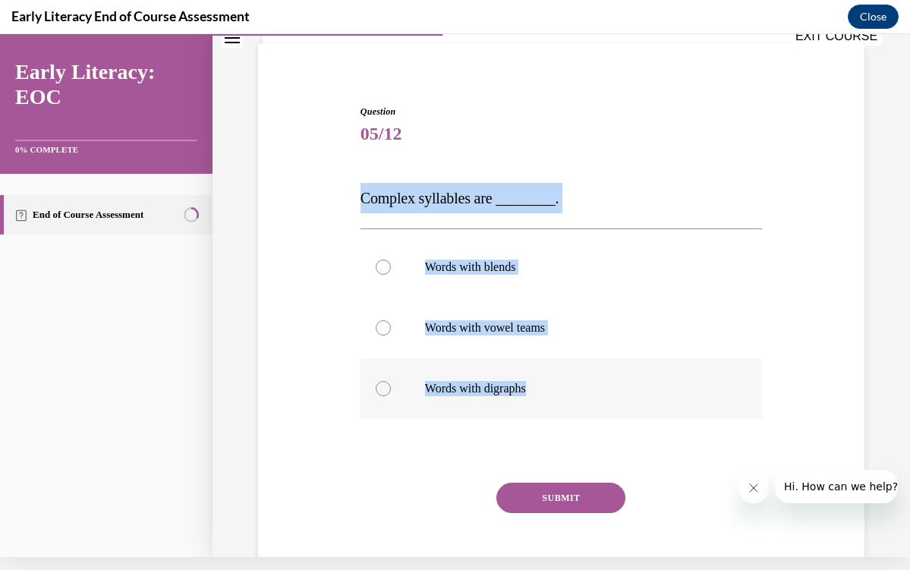
drag, startPoint x: 353, startPoint y: 199, endPoint x: 582, endPoint y: 390, distance: 297.6
click at [582, 390] on div "Question 05/12 Complex syllables are ________. Words with blends Words with vow…" at bounding box center [561, 333] width 614 height 548
click at [343, 464] on div "Question 05/12 Complex syllables are ________. Words with blends Words with vow…" at bounding box center [561, 333] width 614 height 548
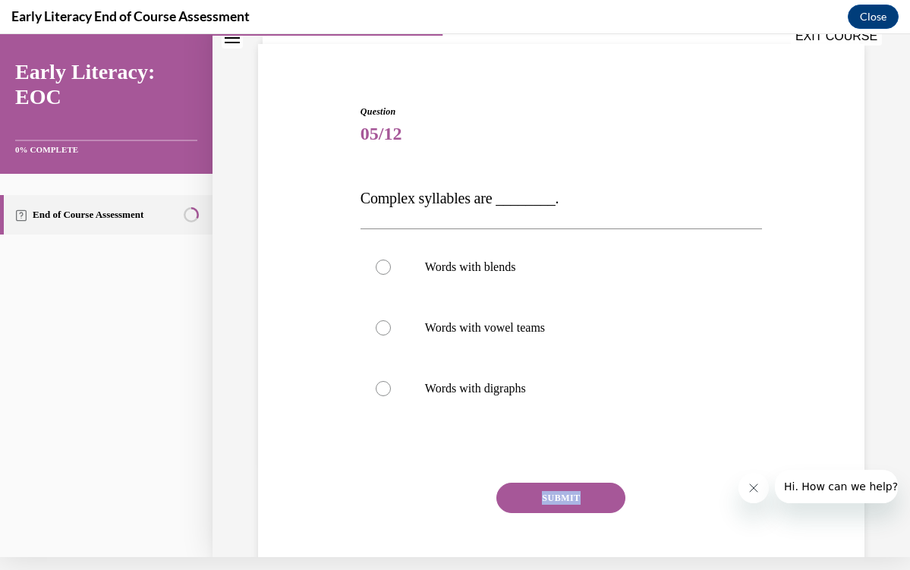
click at [343, 464] on div "Question 05/12 Complex syllables are ________. Words with blends Words with vow…" at bounding box center [561, 333] width 614 height 548
click at [494, 276] on div at bounding box center [562, 267] width 402 height 61
click at [531, 475] on div "Question 05/12 Complex syllables are ________. Words with blends Words with vow…" at bounding box center [562, 356] width 402 height 503
click at [532, 489] on button "SUBMIT" at bounding box center [561, 498] width 129 height 30
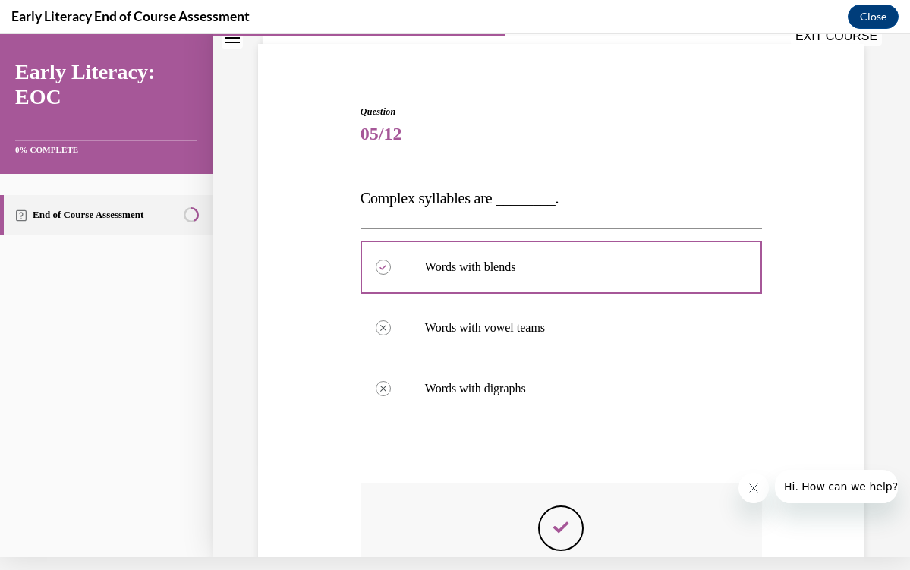
scroll to position [18, 0]
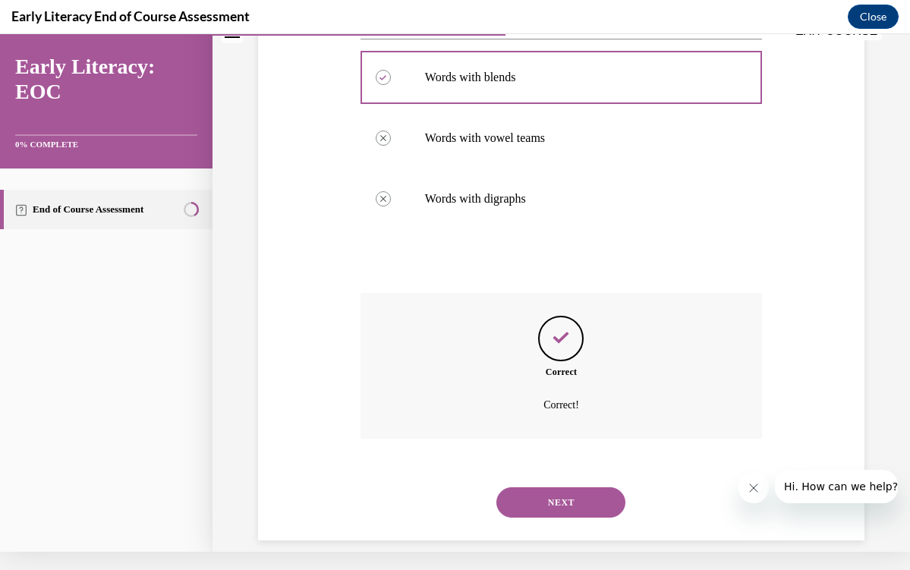
click at [525, 487] on button "NEXT" at bounding box center [561, 502] width 129 height 30
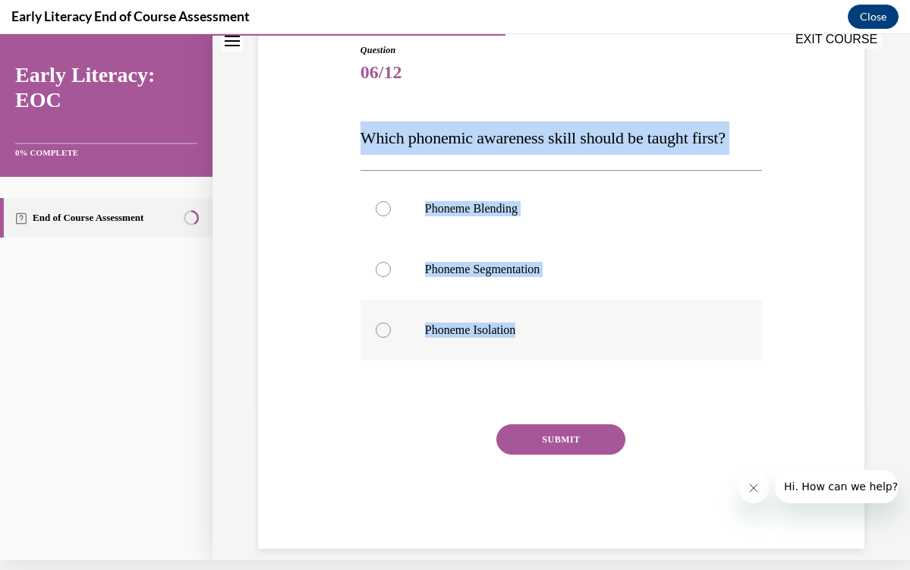
drag, startPoint x: 358, startPoint y: 132, endPoint x: 580, endPoint y: 335, distance: 301.0
click at [580, 335] on div "Question 06/12 Which phonemic awareness skill should be taught first? Phoneme B…" at bounding box center [561, 285] width 409 height 529
click at [563, 330] on p "Phoneme Isolation" at bounding box center [574, 330] width 299 height 15
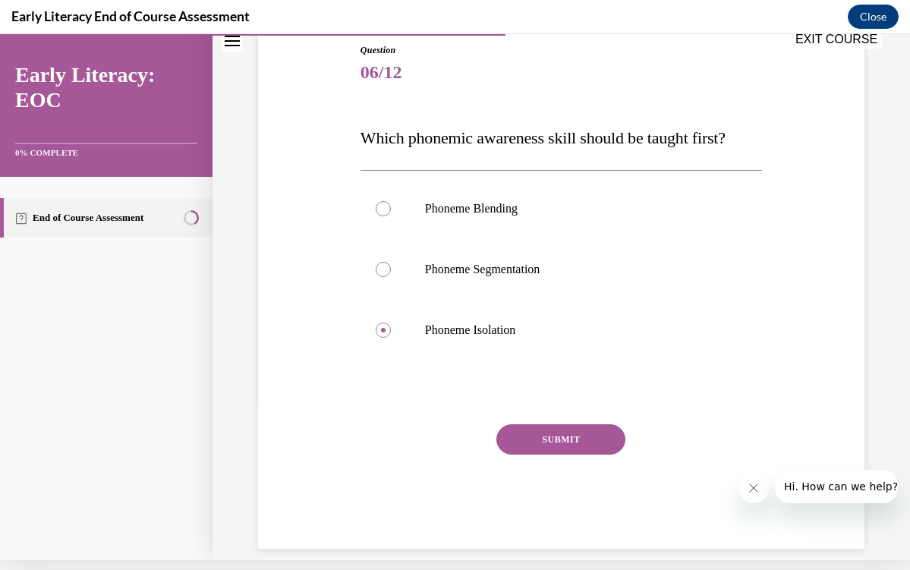
click at [553, 443] on button "SUBMIT" at bounding box center [561, 439] width 129 height 30
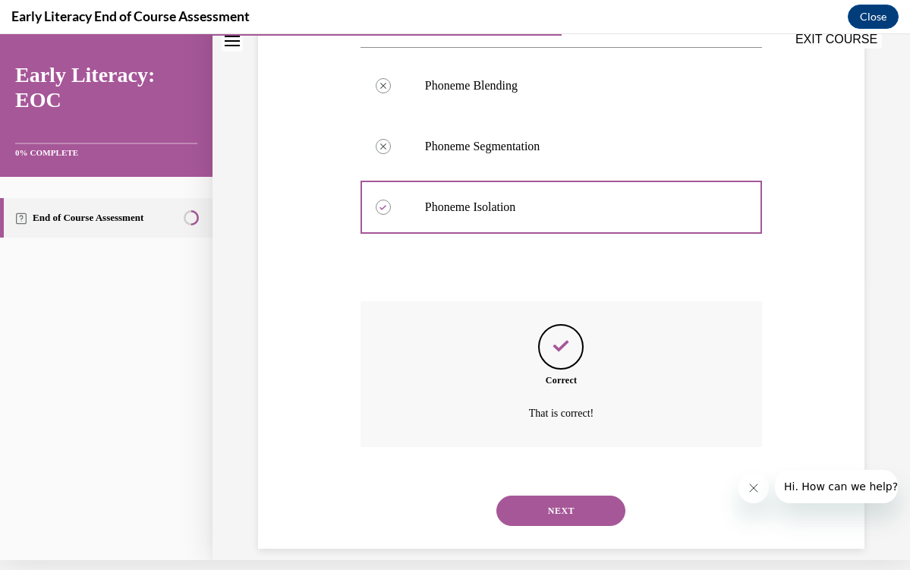
click at [579, 506] on button "NEXT" at bounding box center [561, 511] width 129 height 30
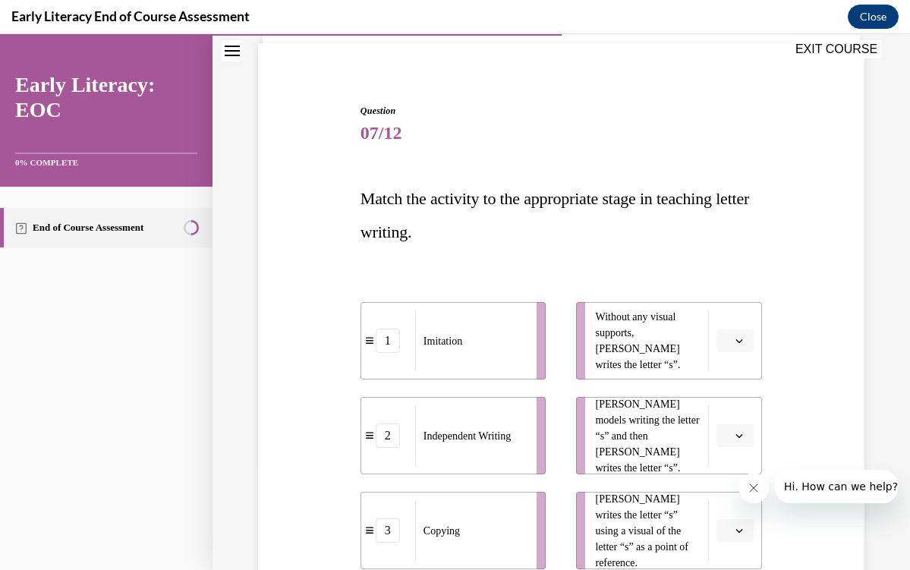
scroll to position [109, 0]
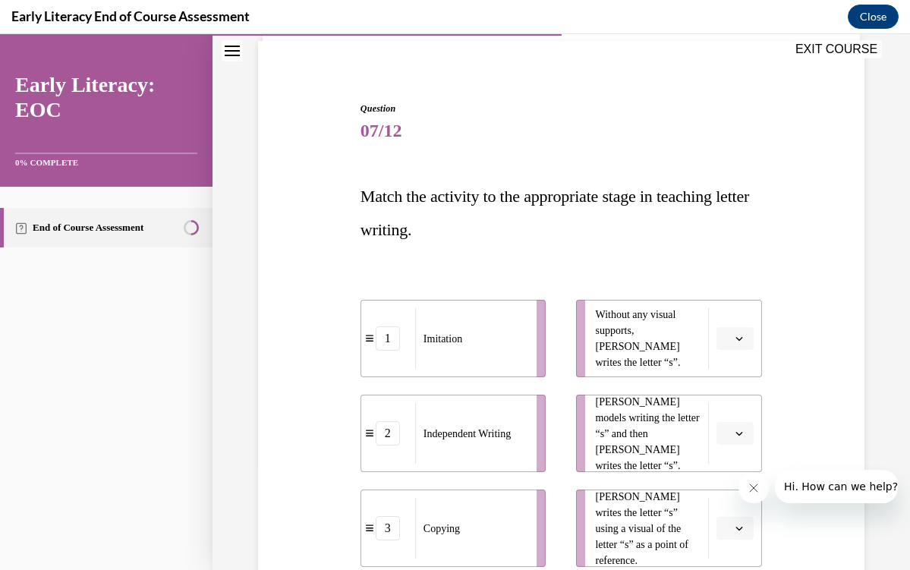
click at [727, 328] on button "button" at bounding box center [735, 338] width 37 height 23
click at [730, 424] on div "2" at bounding box center [734, 433] width 38 height 30
click at [730, 424] on button "button" at bounding box center [735, 433] width 37 height 23
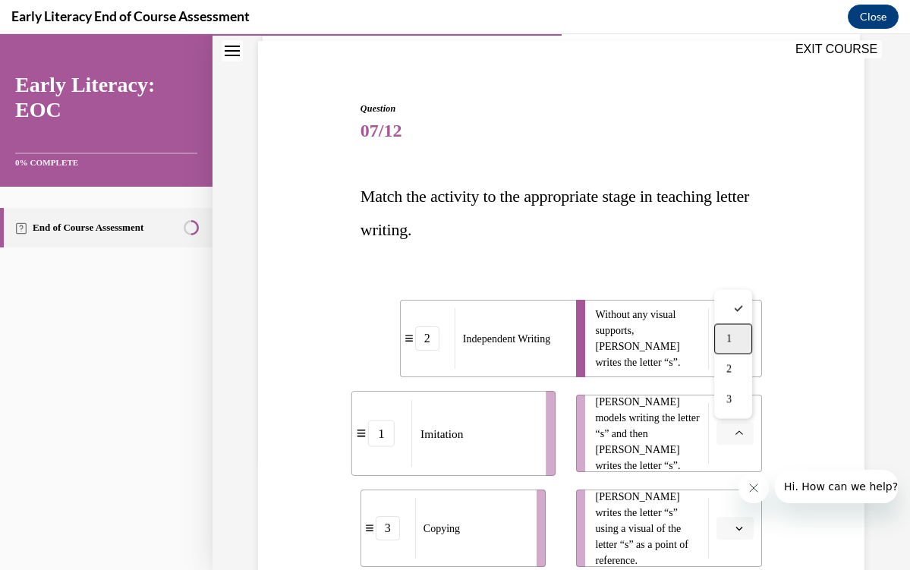
click at [724, 332] on div "1" at bounding box center [734, 339] width 38 height 30
click at [729, 538] on button "button" at bounding box center [735, 528] width 37 height 23
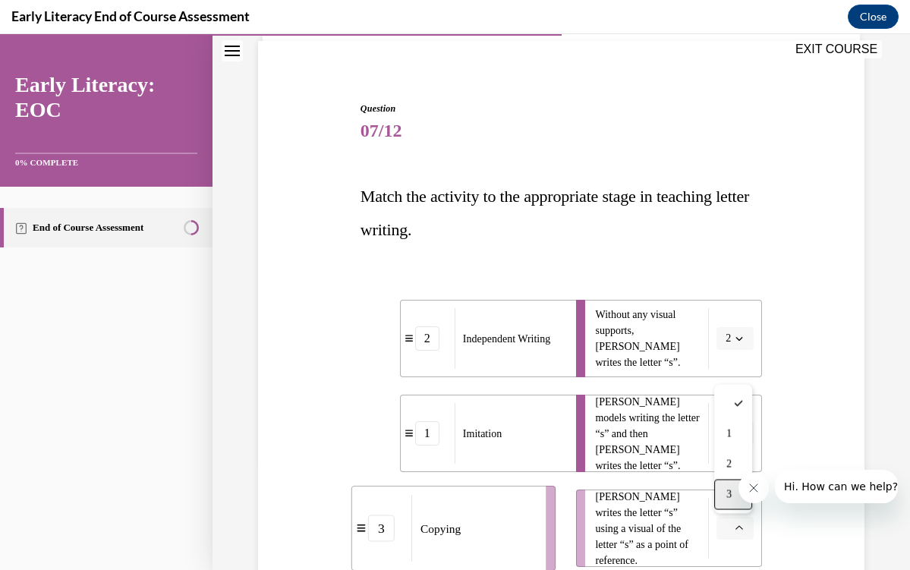
click at [722, 492] on div "3" at bounding box center [734, 495] width 38 height 30
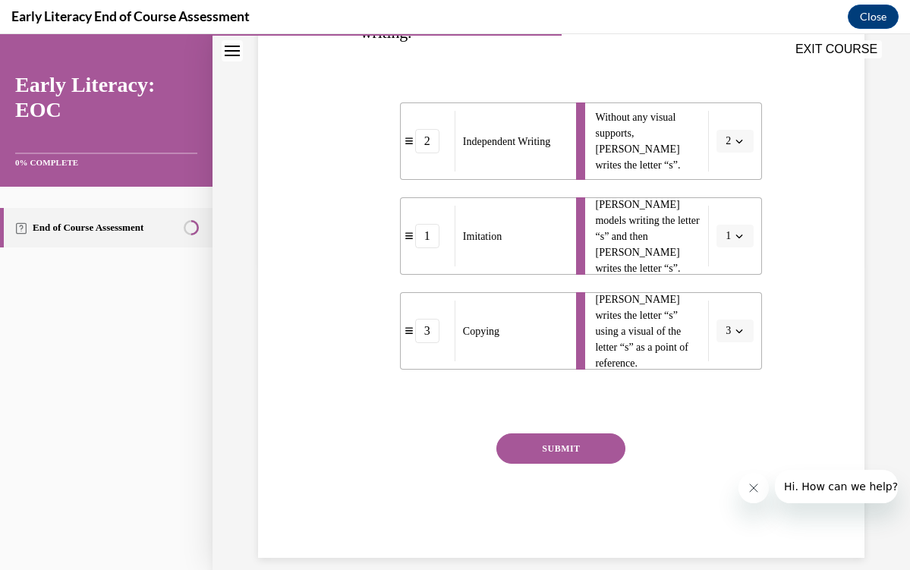
click at [573, 435] on button "SUBMIT" at bounding box center [561, 449] width 129 height 30
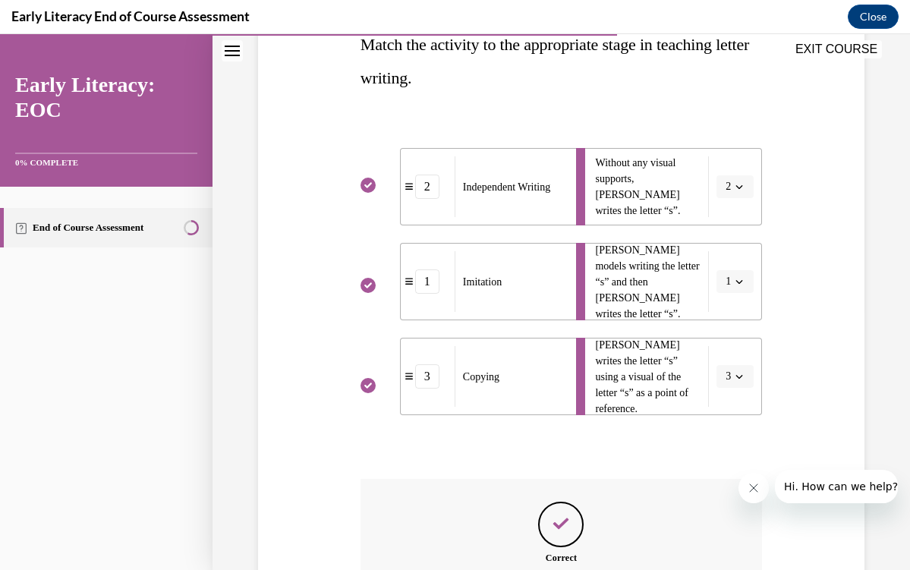
scroll to position [429, 0]
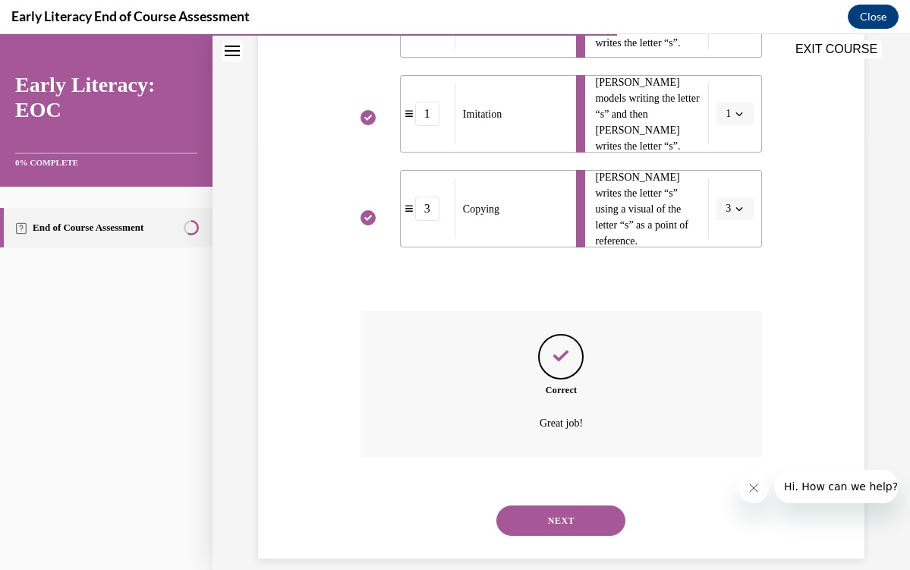
click at [553, 506] on button "NEXT" at bounding box center [561, 521] width 129 height 30
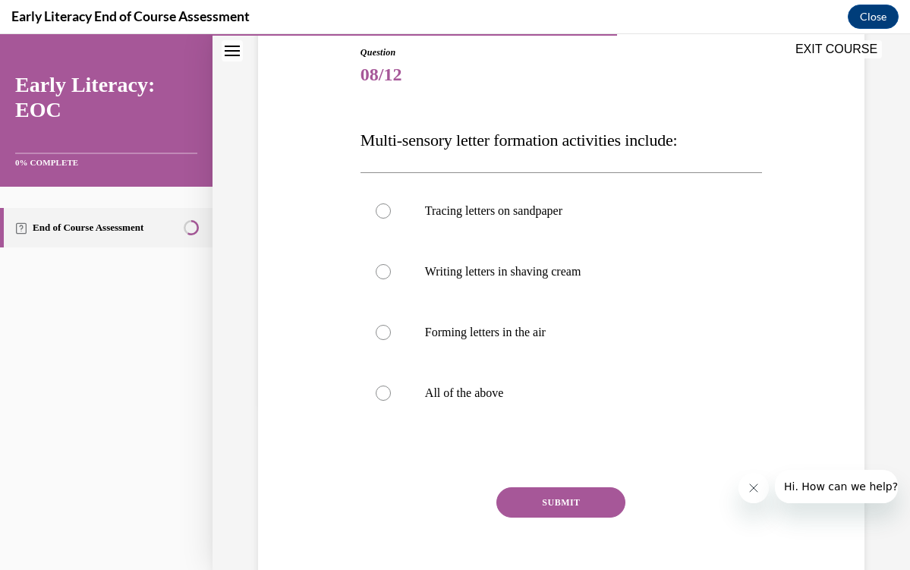
scroll to position [169, 0]
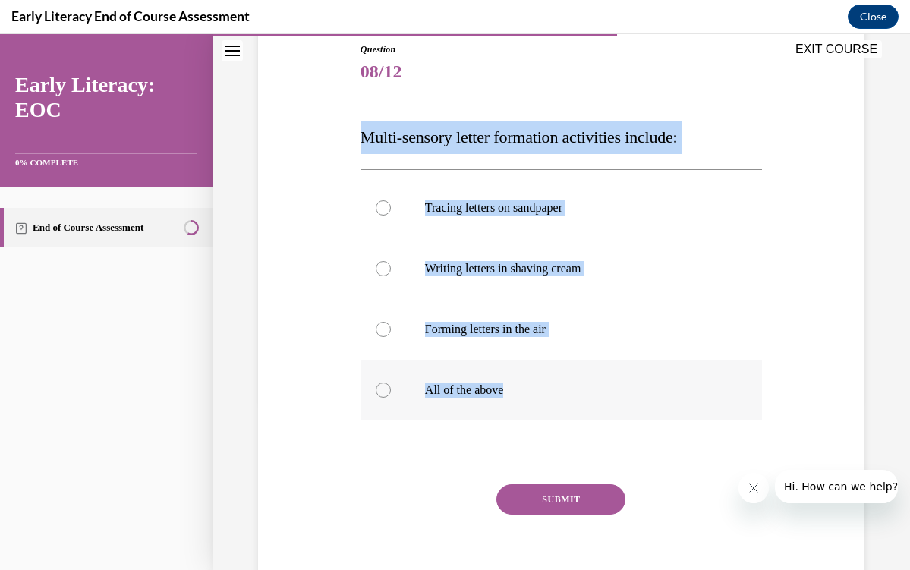
drag, startPoint x: 363, startPoint y: 132, endPoint x: 614, endPoint y: 393, distance: 361.4
click at [614, 393] on div "Question 08/12 Multi-sensory letter formation activities include: Tracing lette…" at bounding box center [562, 326] width 402 height 566
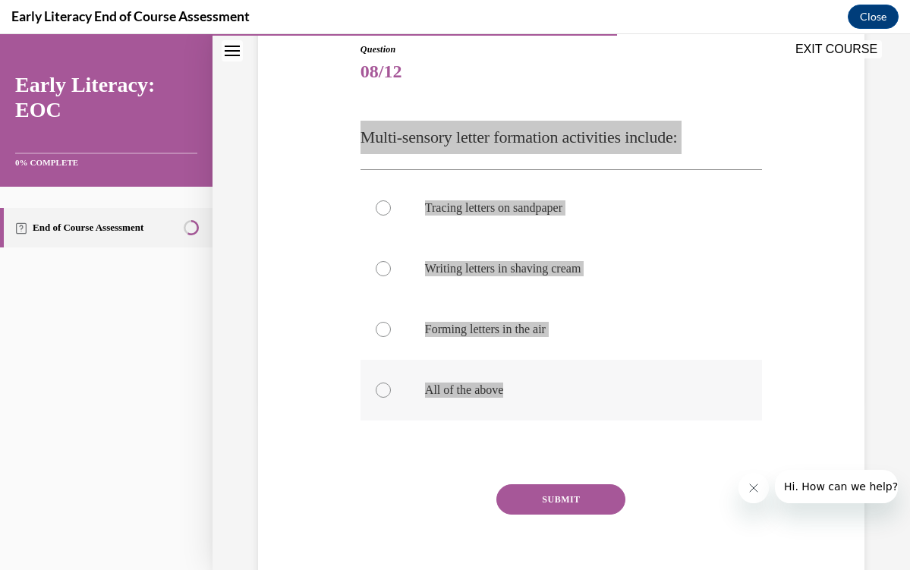
drag, startPoint x: 544, startPoint y: 276, endPoint x: 553, endPoint y: 382, distance: 106.6
click at [553, 382] on div at bounding box center [562, 390] width 402 height 61
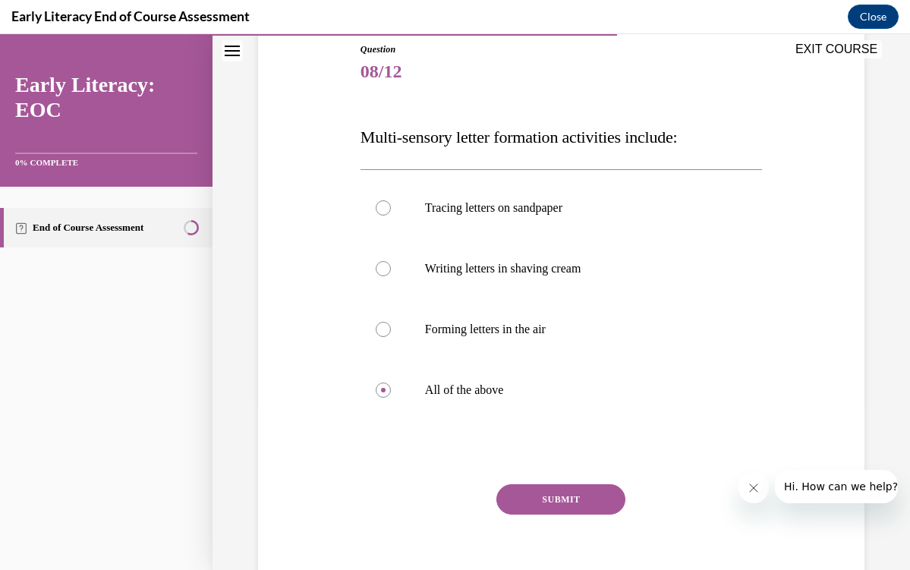
click at [563, 500] on button "SUBMIT" at bounding box center [561, 499] width 129 height 30
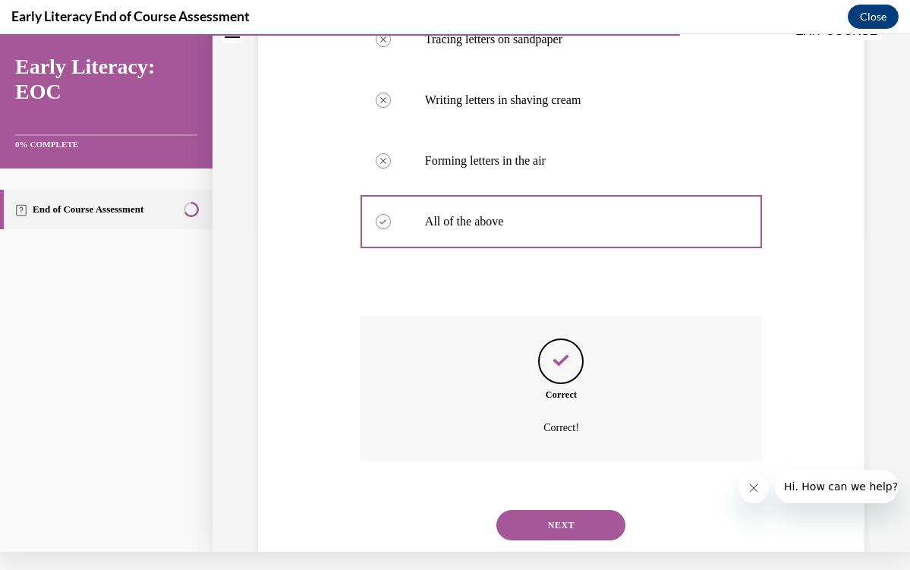
scroll to position [342, 0]
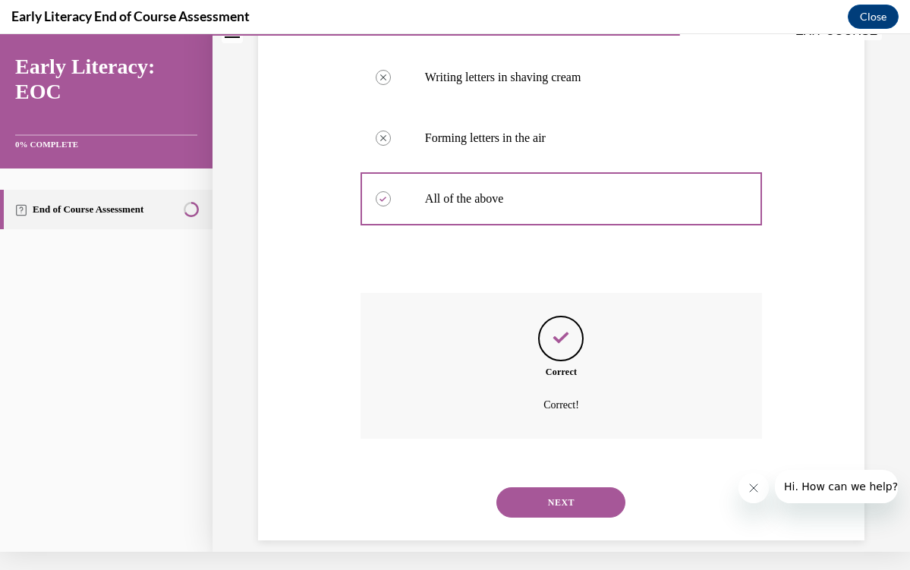
click at [556, 491] on button "NEXT" at bounding box center [561, 502] width 129 height 30
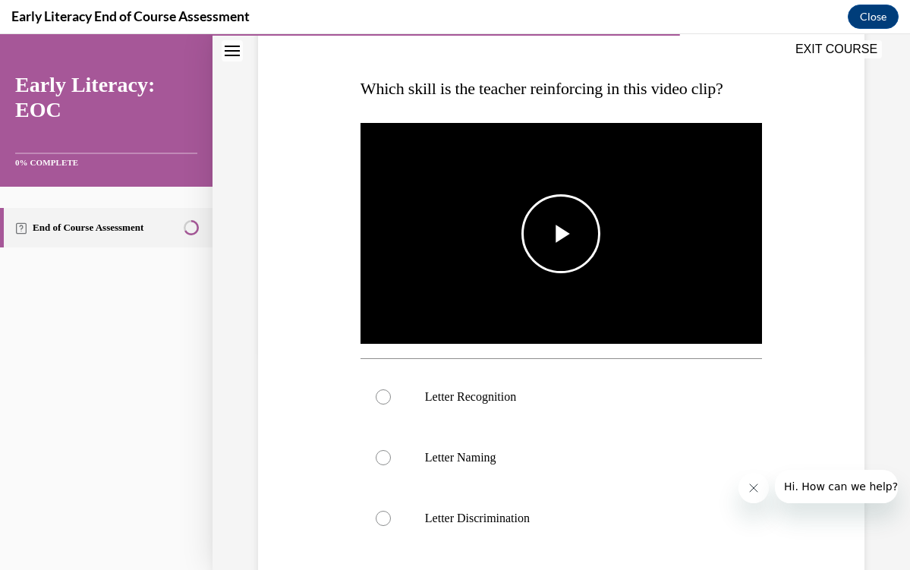
scroll to position [225, 0]
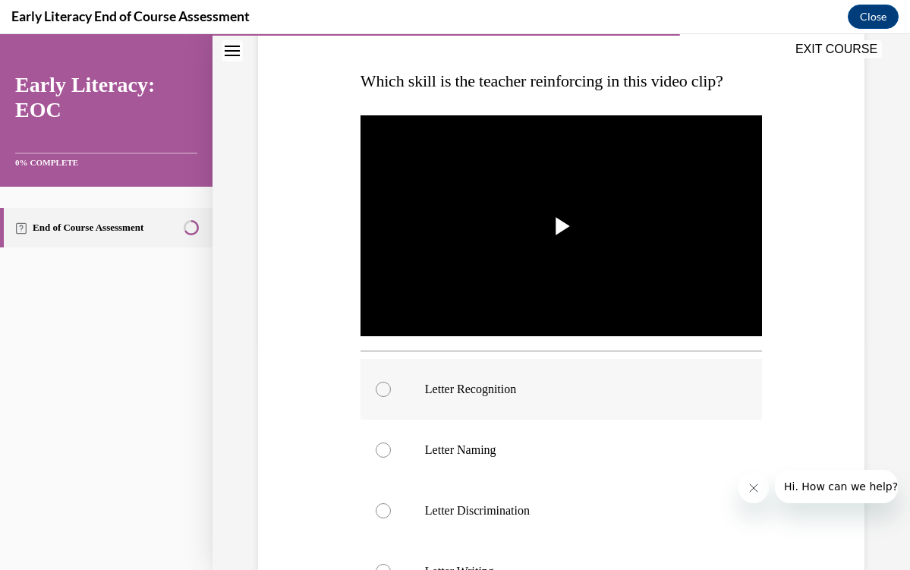
click at [447, 397] on div at bounding box center [562, 389] width 402 height 61
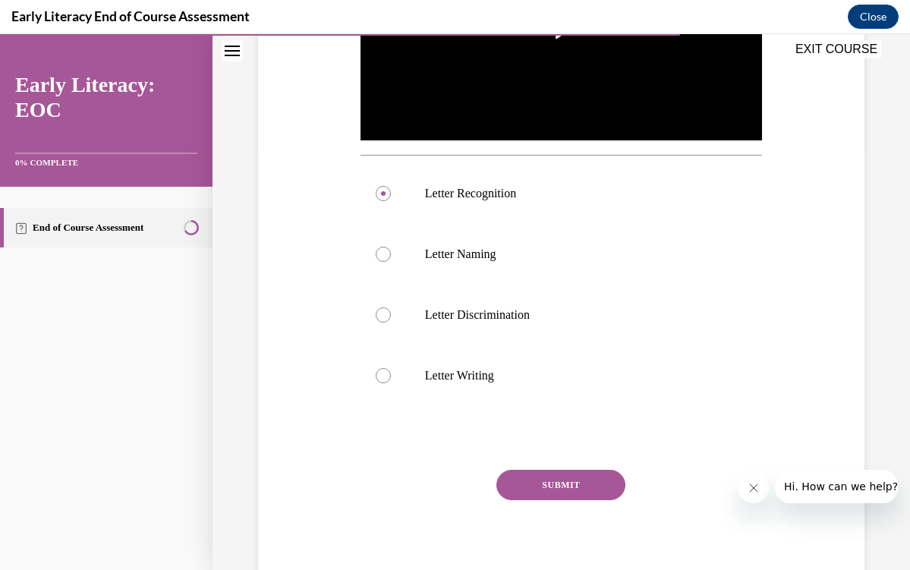
click at [544, 491] on button "SUBMIT" at bounding box center [561, 485] width 129 height 30
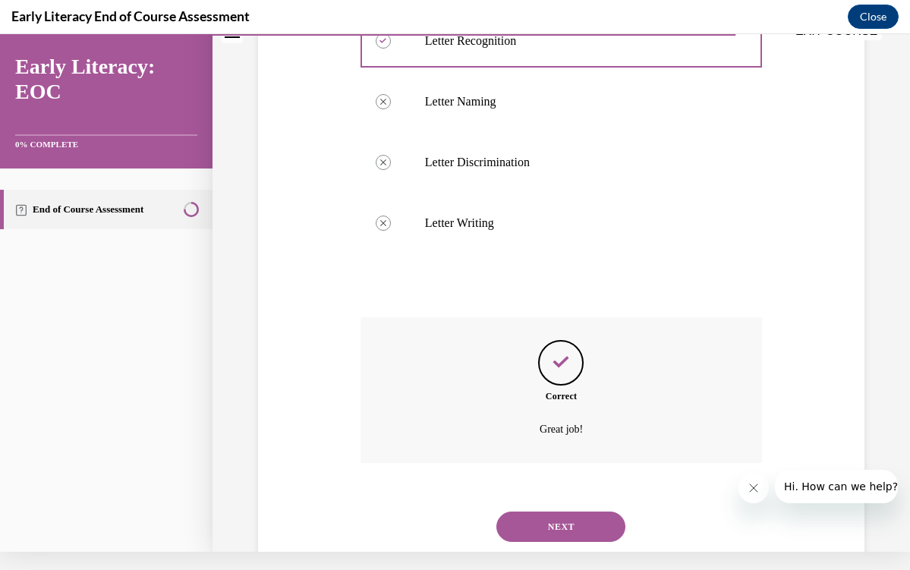
scroll to position [579, 0]
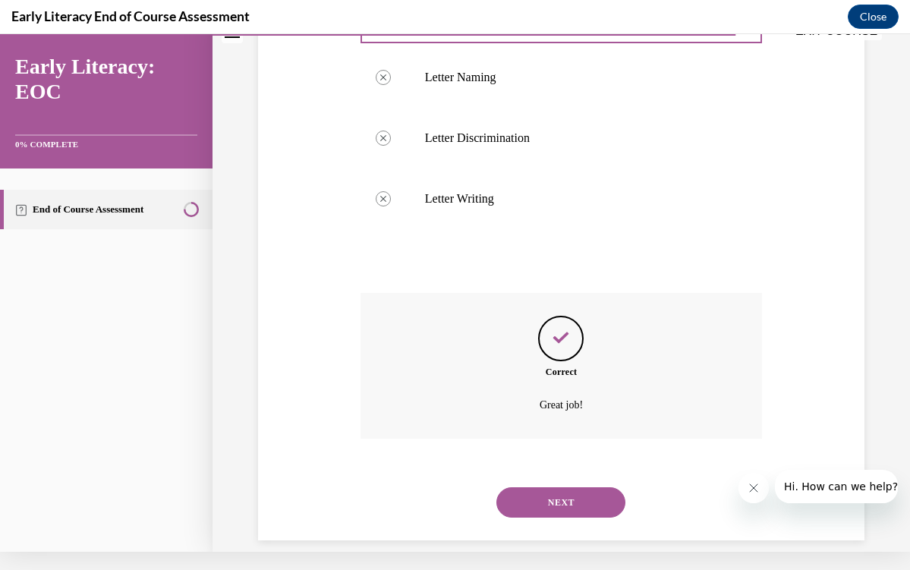
click at [544, 487] on button "NEXT" at bounding box center [561, 502] width 129 height 30
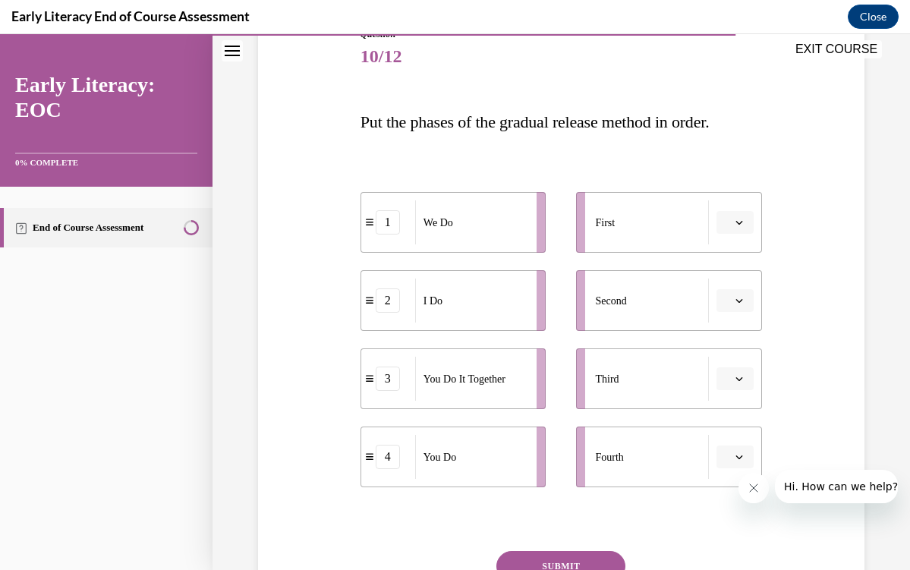
scroll to position [186, 0]
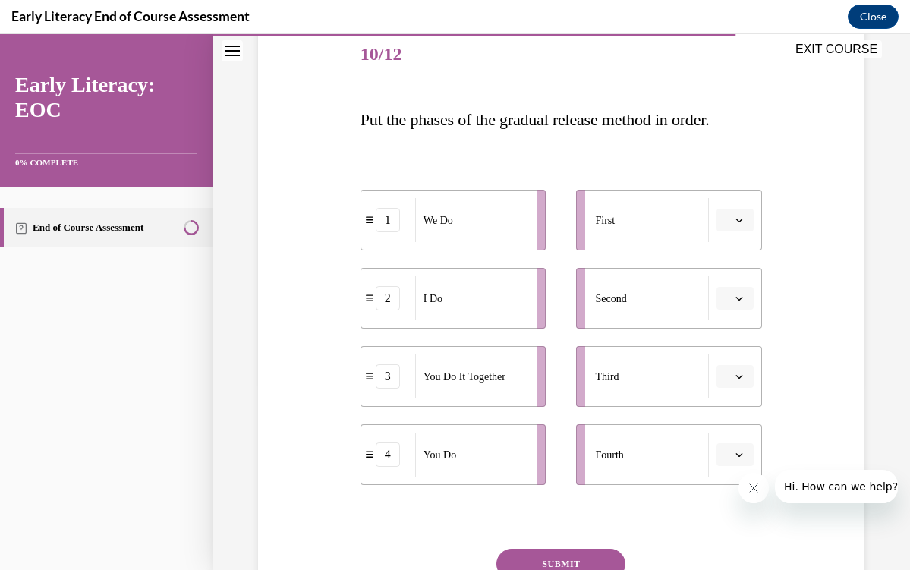
click at [740, 216] on icon "button" at bounding box center [740, 220] width 8 height 8
click at [730, 313] on span "2" at bounding box center [729, 315] width 5 height 12
click at [736, 295] on icon "button" at bounding box center [740, 299] width 8 height 8
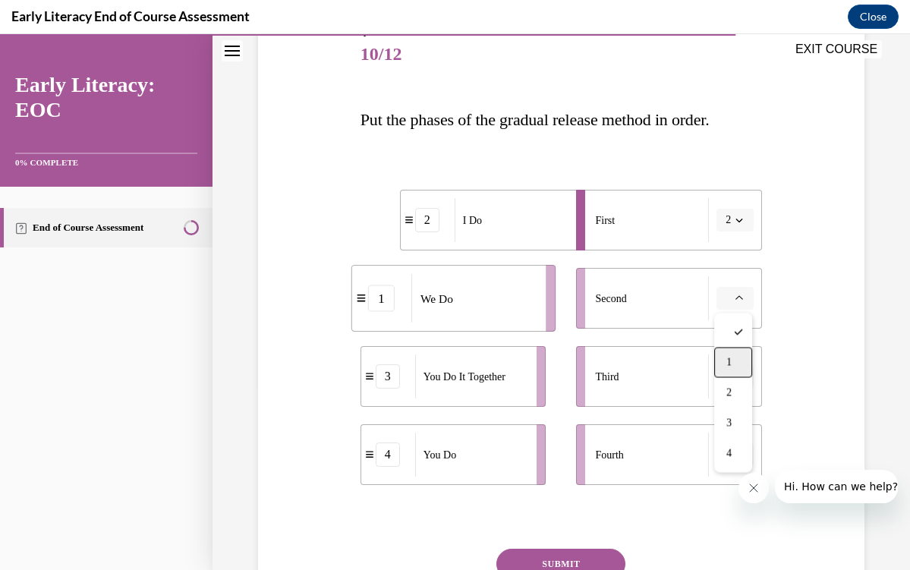
click at [737, 364] on div "1" at bounding box center [734, 363] width 38 height 30
click at [737, 379] on icon "button" at bounding box center [740, 377] width 8 height 8
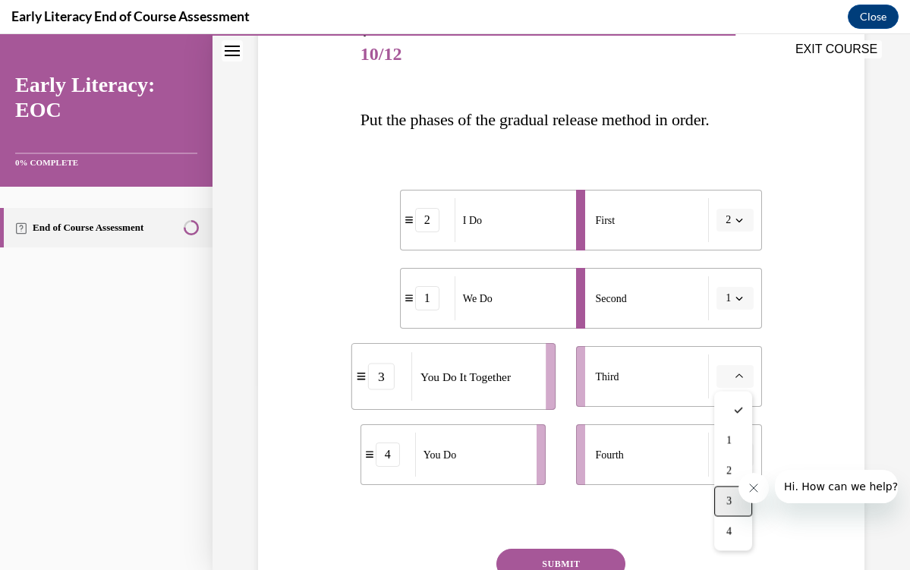
click at [721, 498] on div "3" at bounding box center [734, 502] width 38 height 30
click at [729, 458] on span "Please select an option" at bounding box center [728, 454] width 5 height 15
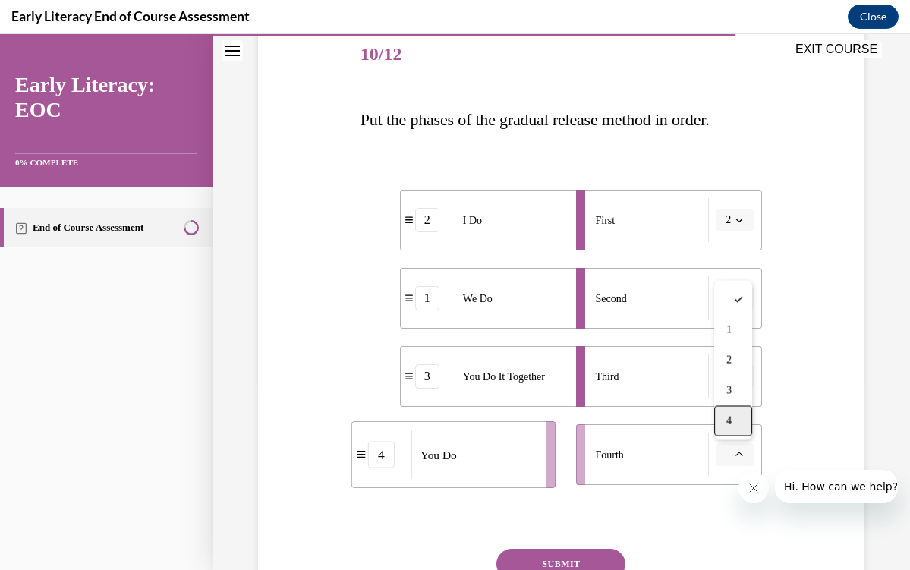
click at [732, 419] on span "4" at bounding box center [729, 421] width 5 height 12
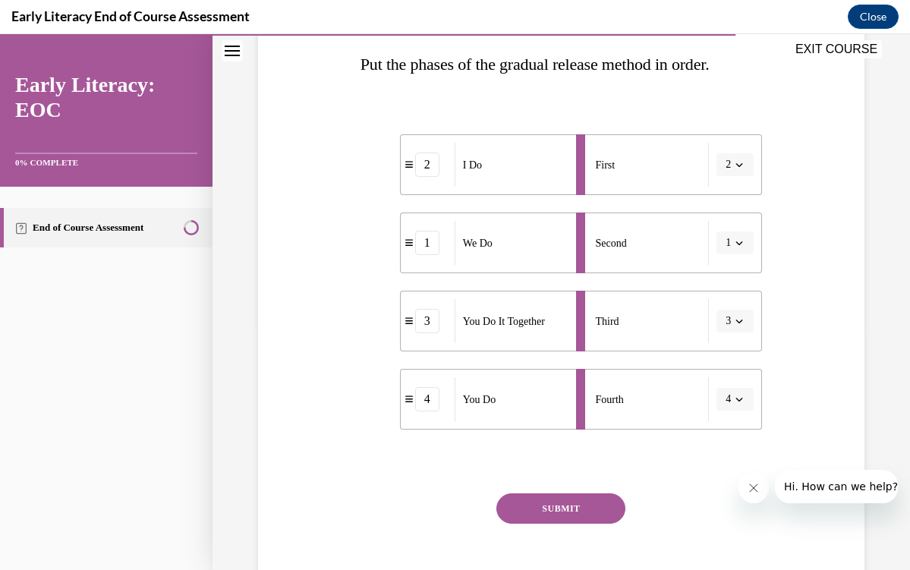
click at [587, 513] on button "SUBMIT" at bounding box center [561, 509] width 129 height 30
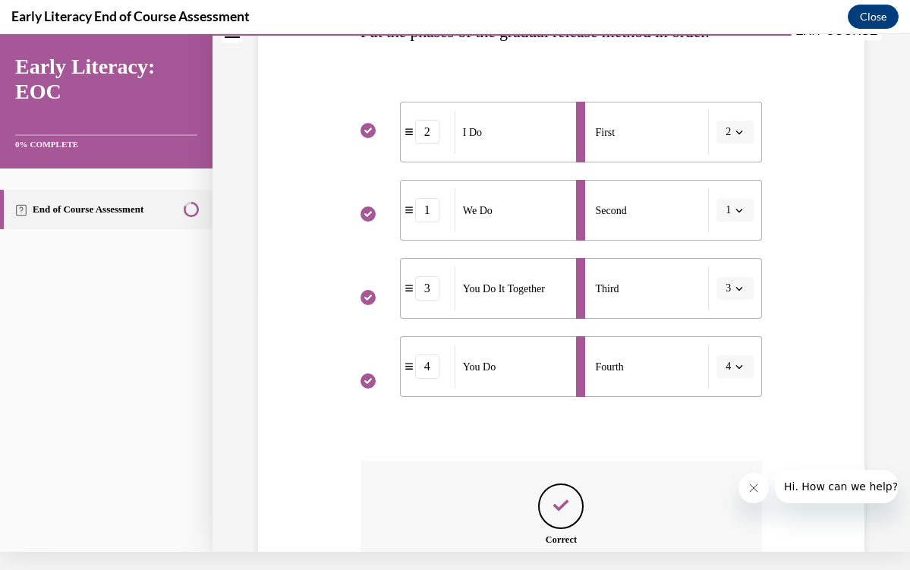
scroll to position [424, 0]
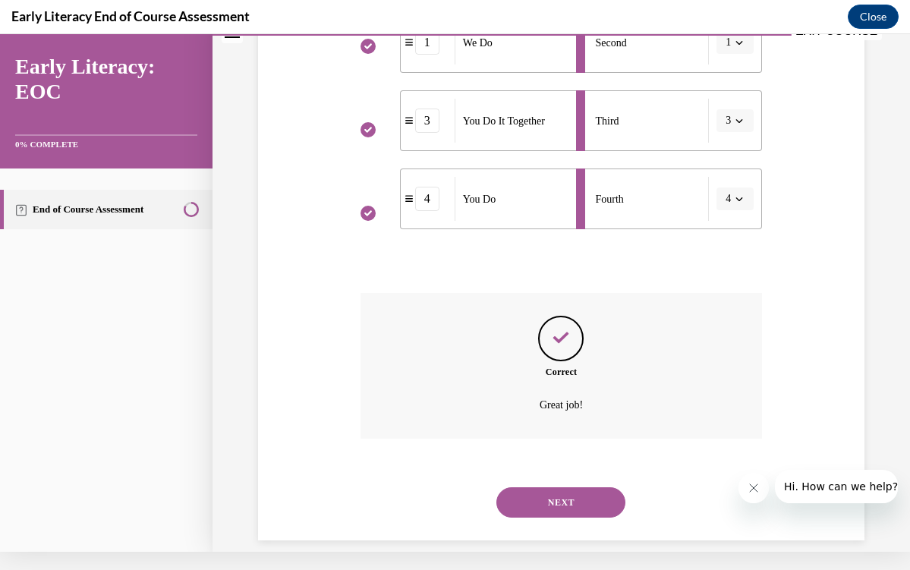
click at [578, 487] on button "NEXT" at bounding box center [561, 502] width 129 height 30
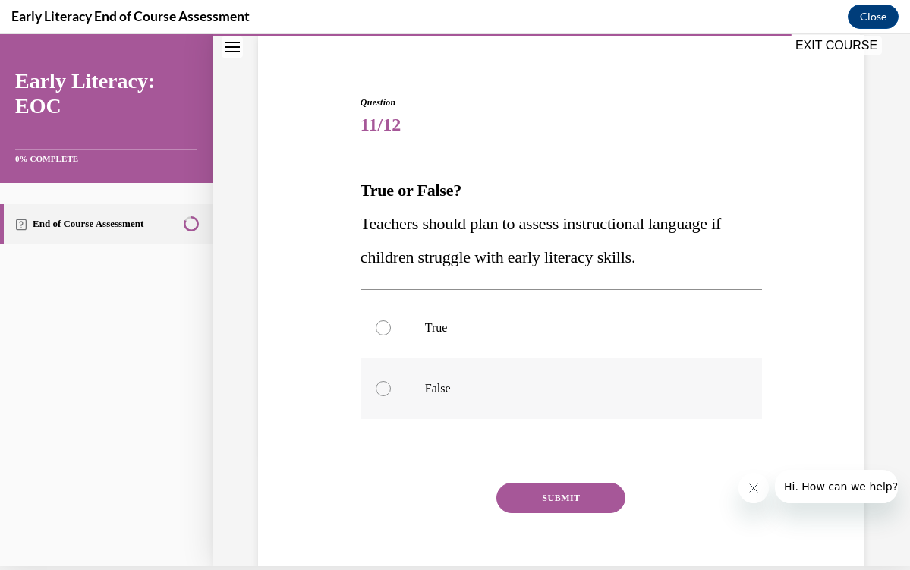
scroll to position [114, 0]
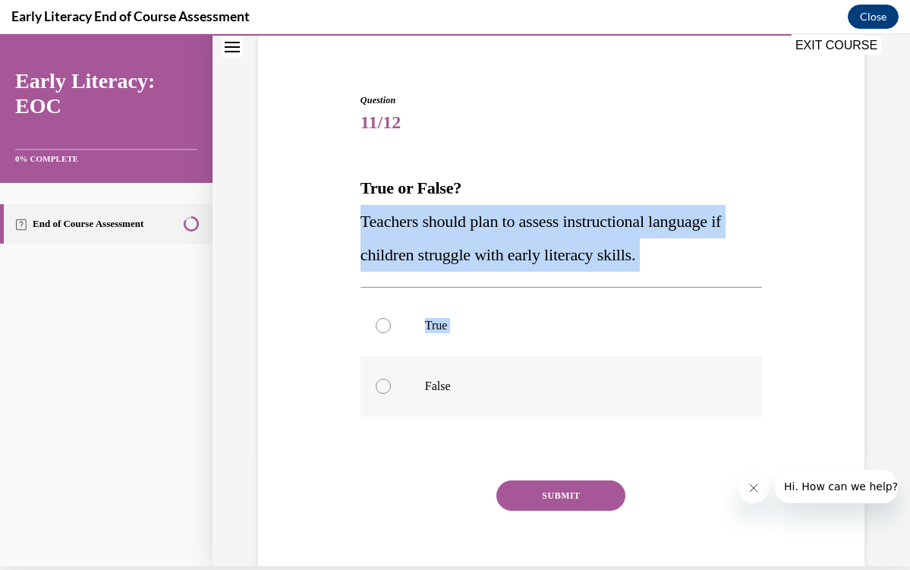
drag, startPoint x: 361, startPoint y: 220, endPoint x: 487, endPoint y: 396, distance: 216.0
click at [488, 396] on div "Question 11/12 True or False? Teachers should plan to assess instructional lang…" at bounding box center [562, 349] width 402 height 512
click at [387, 269] on p "Teachers should plan to assess instructional language if children struggle with…" at bounding box center [562, 238] width 402 height 67
drag, startPoint x: 360, startPoint y: 217, endPoint x: 494, endPoint y: 433, distance: 254.1
click at [494, 433] on div "Question 11/12 True or False? Teachers should plan to assess instructional lang…" at bounding box center [562, 349] width 402 height 512
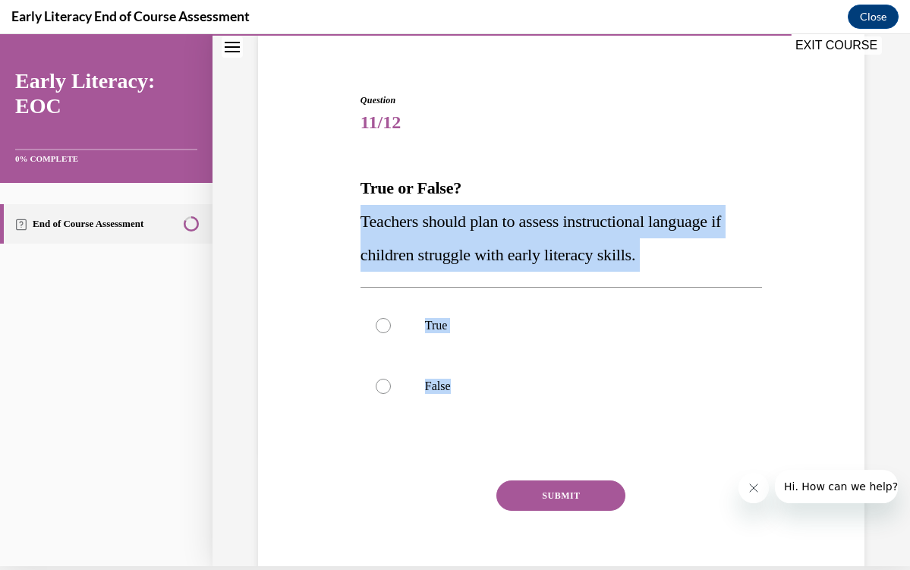
click at [397, 476] on div "Question 11/12 True or False? Teachers should plan to assess instructional lang…" at bounding box center [562, 349] width 402 height 512
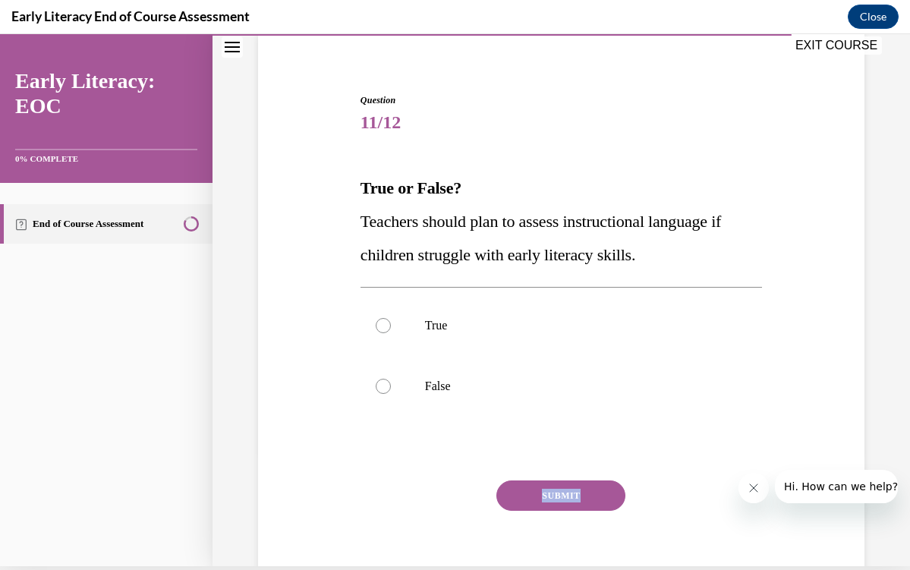
click at [397, 476] on div "Question 11/12 True or False? Teachers should plan to assess instructional lang…" at bounding box center [562, 349] width 402 height 512
click at [449, 323] on p "True" at bounding box center [574, 325] width 299 height 15
click at [524, 501] on button "SUBMIT" at bounding box center [561, 496] width 129 height 30
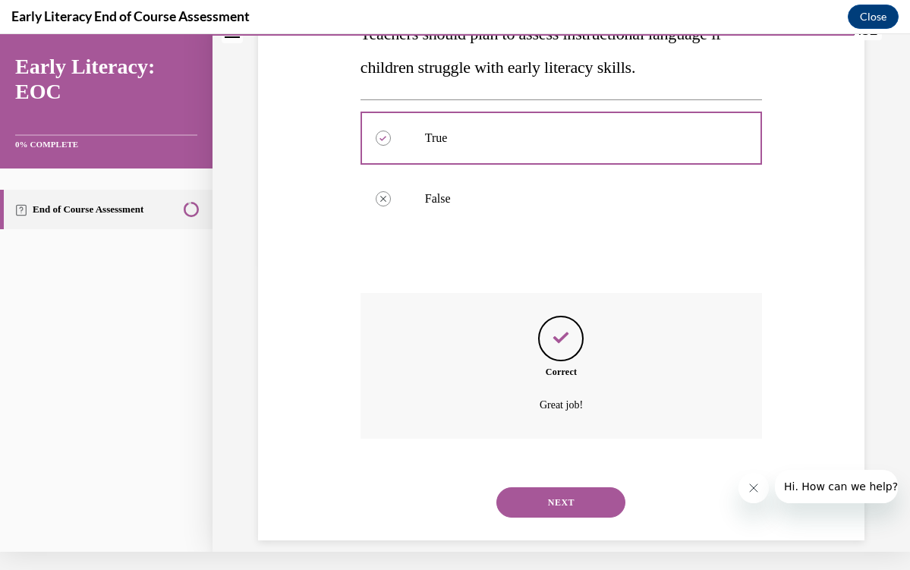
click at [565, 487] on button "NEXT" at bounding box center [561, 502] width 129 height 30
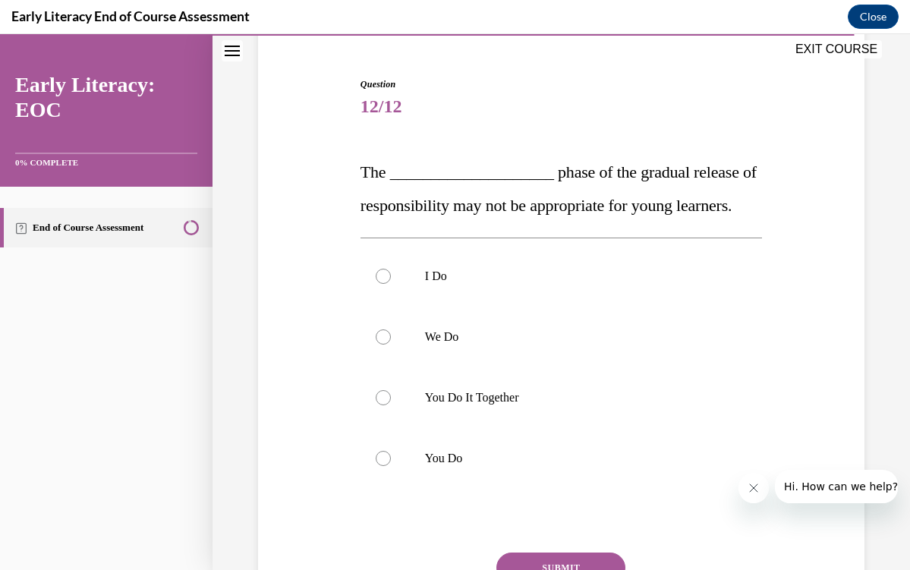
scroll to position [135, 0]
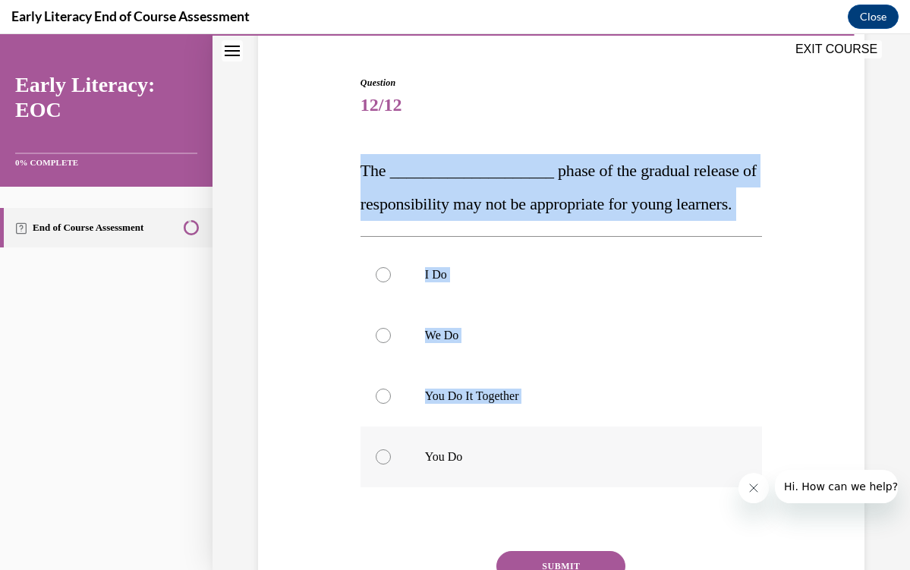
drag, startPoint x: 361, startPoint y: 166, endPoint x: 514, endPoint y: 518, distance: 384.0
click at [514, 518] on div "Question 12/12 The ____________________ phase of the gradual release of respons…" at bounding box center [562, 376] width 402 height 600
click at [333, 169] on div "Question 12/12 The ____________________ phase of the gradual release of respons…" at bounding box center [561, 352] width 614 height 645
drag, startPoint x: 338, startPoint y: 163, endPoint x: 516, endPoint y: 494, distance: 375.4
click at [516, 494] on div "Question 12/12 The ____________________ phase of the gradual release of respons…" at bounding box center [561, 352] width 614 height 645
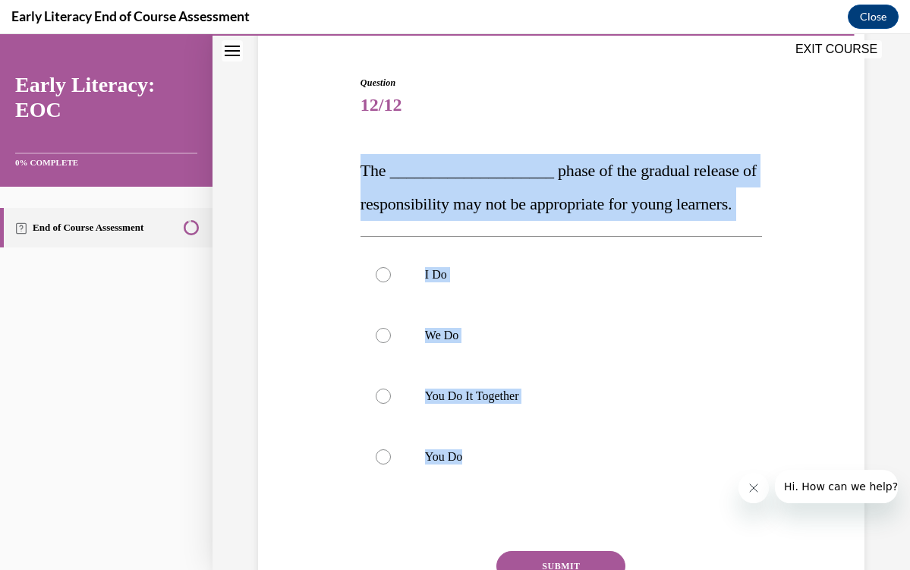
click at [276, 333] on div "Question 12/12 The ____________________ phase of the gradual release of respons…" at bounding box center [561, 352] width 614 height 645
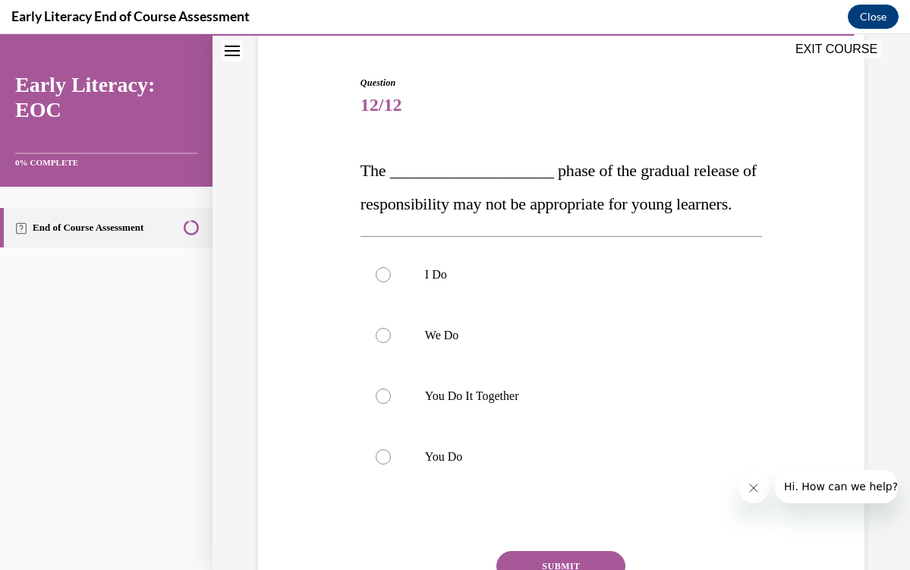
click at [276, 333] on div "Question 12/12 The ____________________ phase of the gradual release of respons…" at bounding box center [561, 352] width 614 height 645
click at [456, 420] on div at bounding box center [562, 396] width 402 height 61
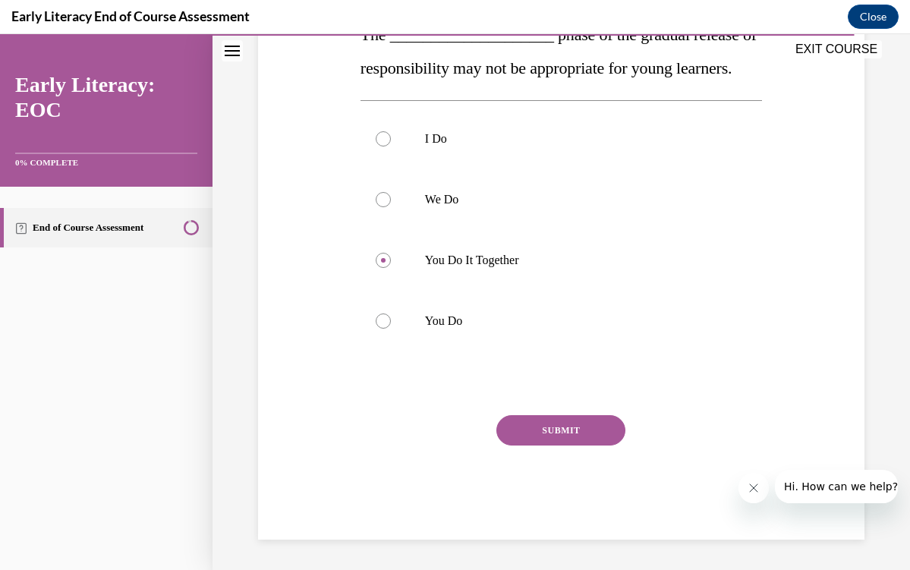
scroll to position [286, 0]
click at [559, 446] on button "SUBMIT" at bounding box center [561, 430] width 129 height 30
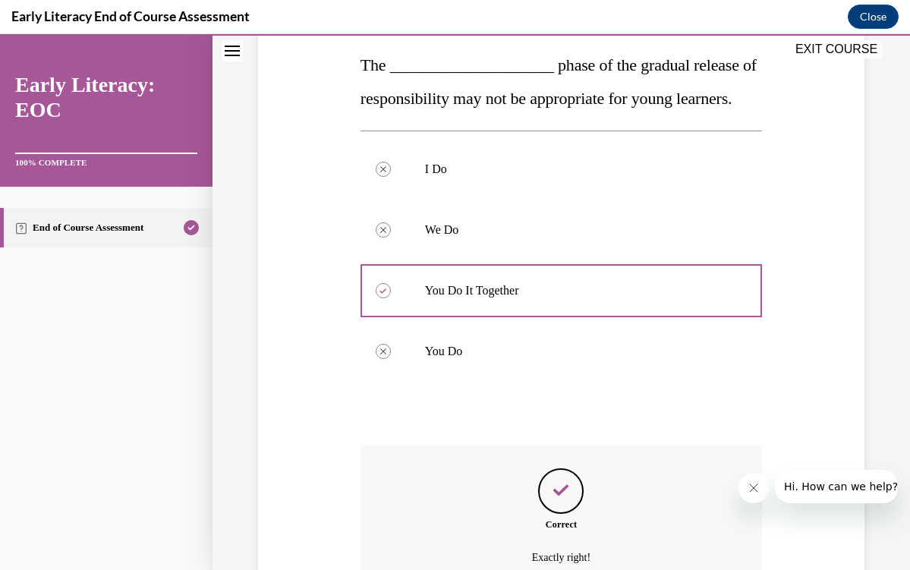
scroll to position [409, 0]
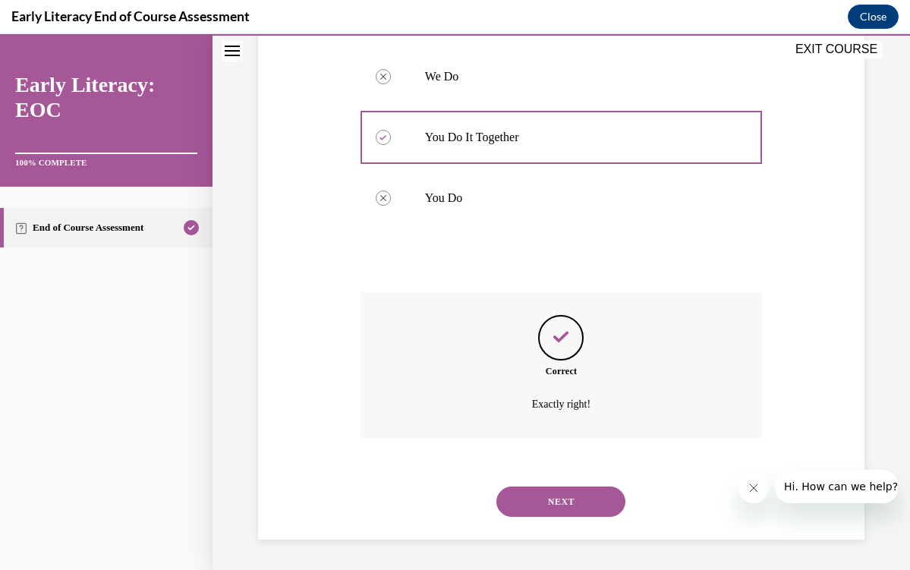
click at [562, 495] on button "NEXT" at bounding box center [561, 502] width 129 height 30
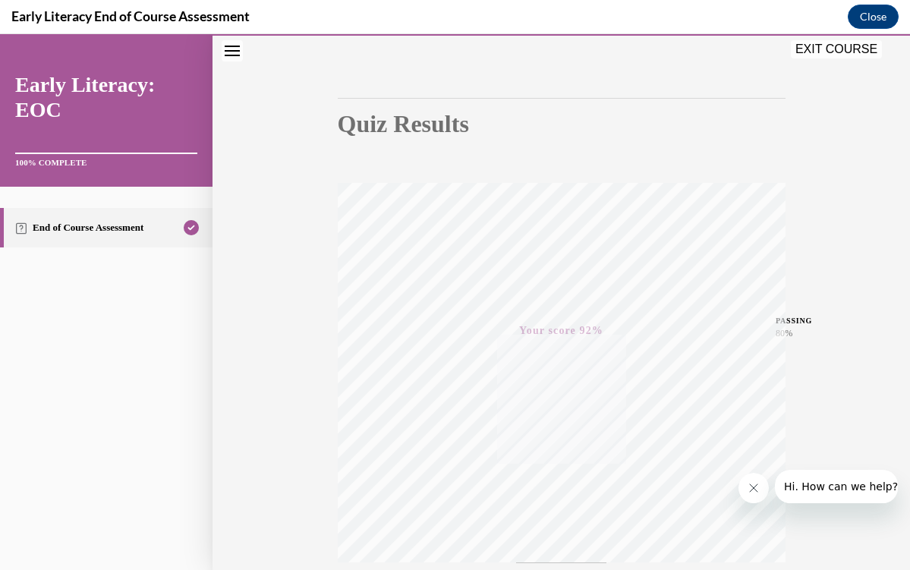
scroll to position [118, 0]
click at [874, 11] on button "Close" at bounding box center [873, 17] width 51 height 24
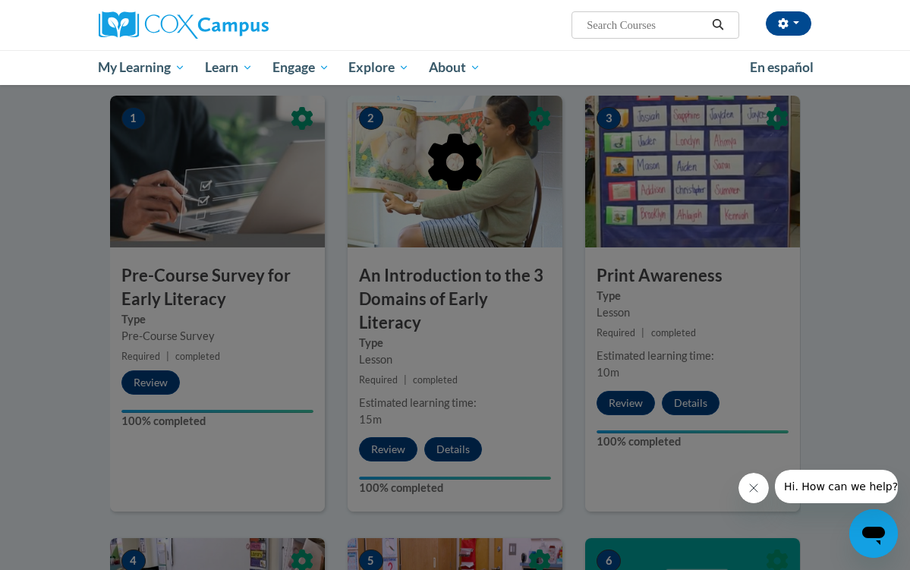
scroll to position [296, 0]
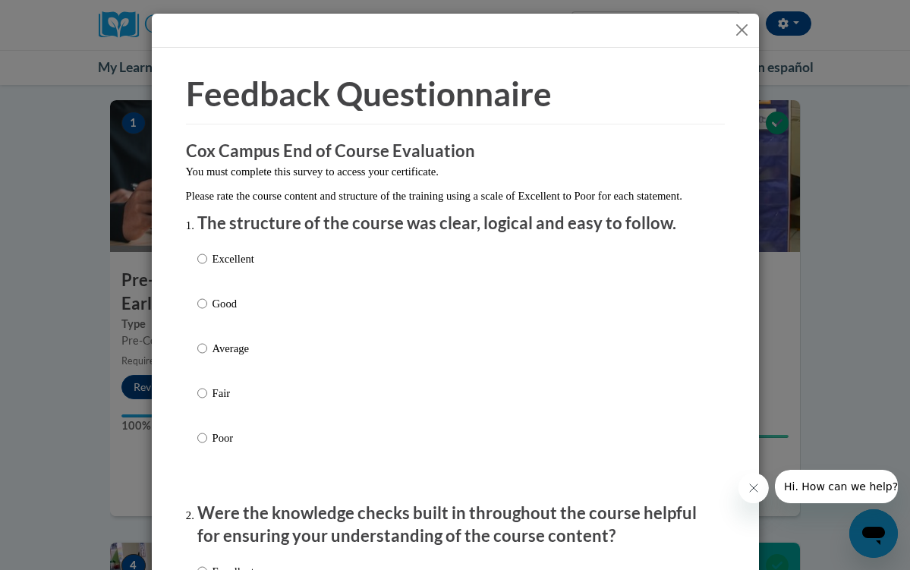
click at [742, 31] on button "Close" at bounding box center [742, 30] width 19 height 19
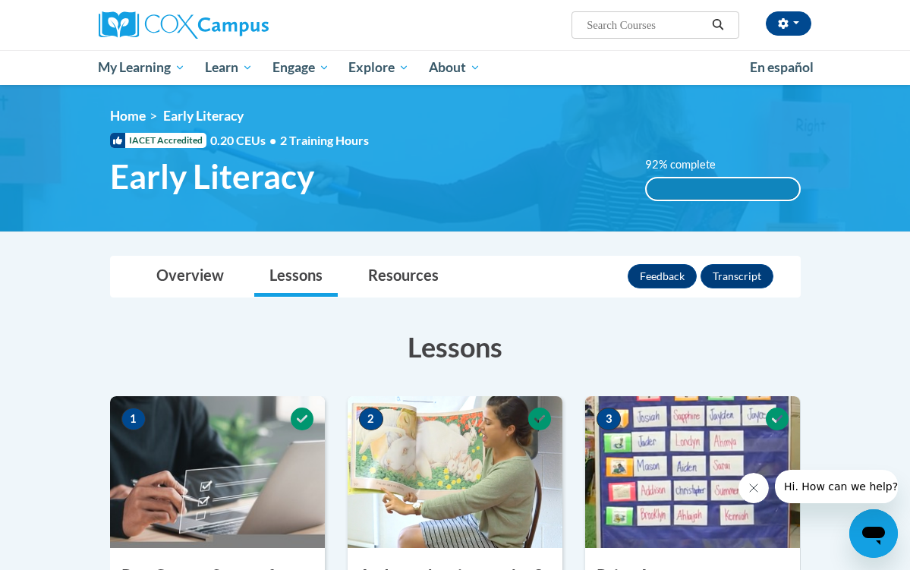
scroll to position [0, 0]
click at [775, 279] on div "Feedback Transcript" at bounding box center [703, 276] width 150 height 24
click at [760, 279] on button "Transcript" at bounding box center [737, 276] width 73 height 24
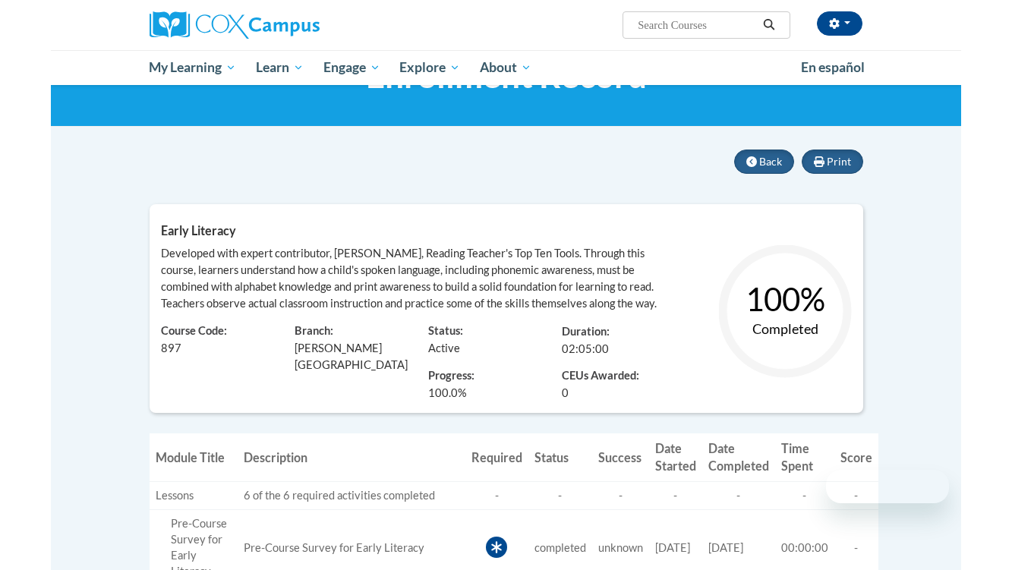
scroll to position [75, 0]
